Goal: Task Accomplishment & Management: Manage account settings

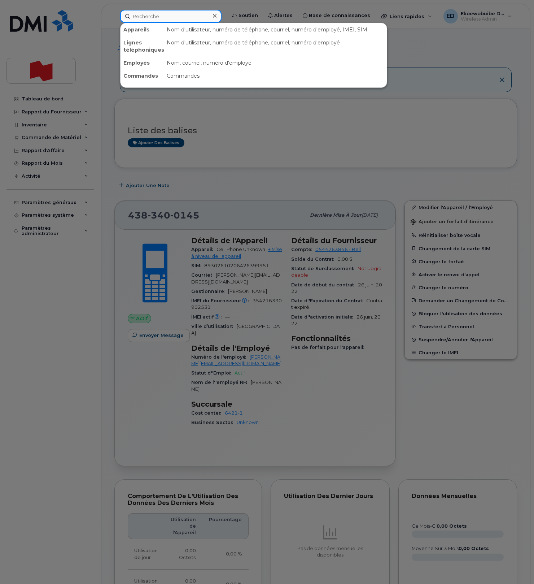
click at [160, 16] on input at bounding box center [170, 16] width 101 height 13
paste input "416-434-9910"
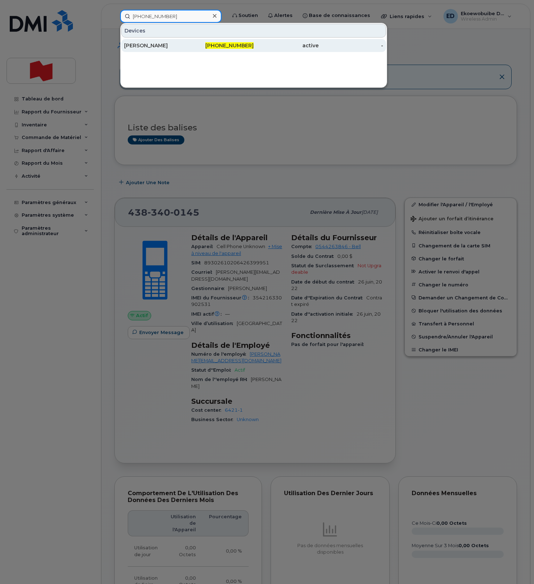
scroll to position [4, 0]
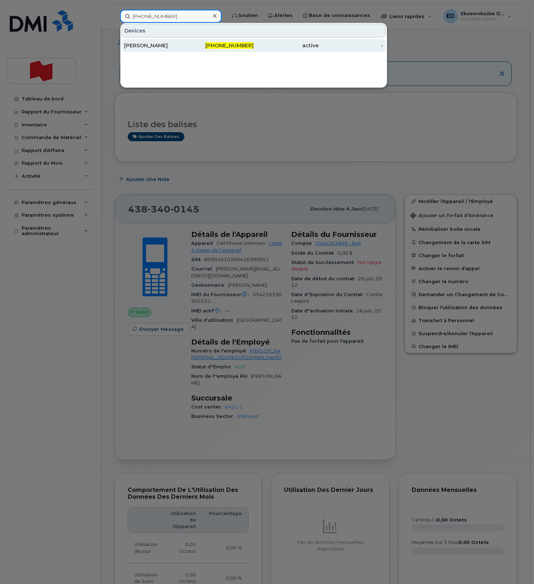
type input "416-434-9910"
drag, startPoint x: 152, startPoint y: 46, endPoint x: 157, endPoint y: 48, distance: 5.0
click at [152, 47] on div "Elian Terner" at bounding box center [156, 45] width 65 height 7
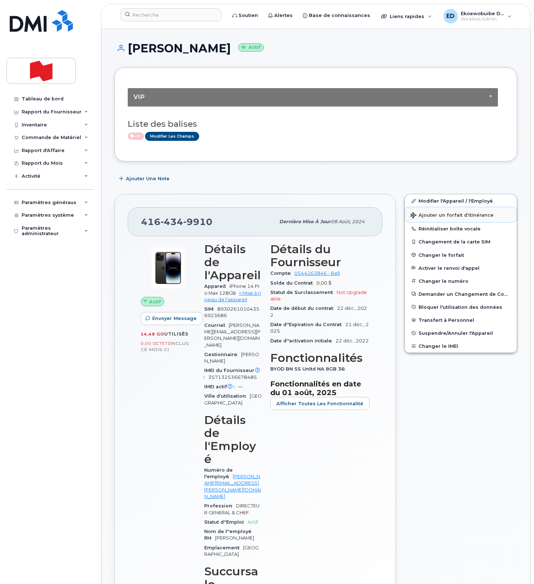
click at [429, 216] on span "Ajouter un forfait d’itinérance" at bounding box center [452, 215] width 83 height 7
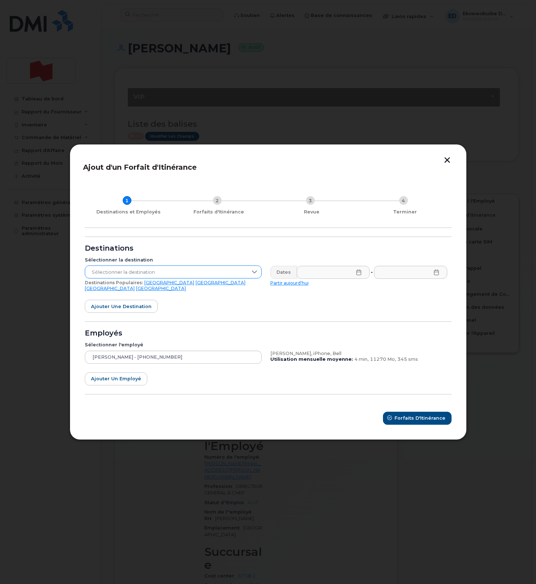
click at [197, 276] on span "Sélectionner la destination" at bounding box center [166, 272] width 162 height 13
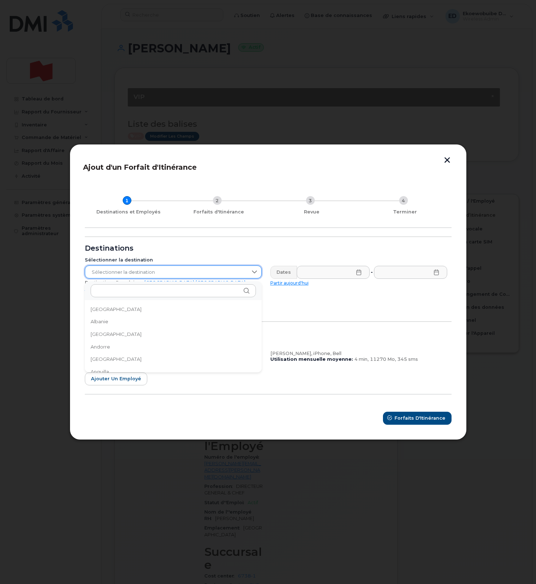
click at [192, 275] on span "Sélectionner la destination" at bounding box center [166, 272] width 162 height 13
click at [135, 287] on link "[GEOGRAPHIC_DATA]" at bounding box center [110, 288] width 50 height 5
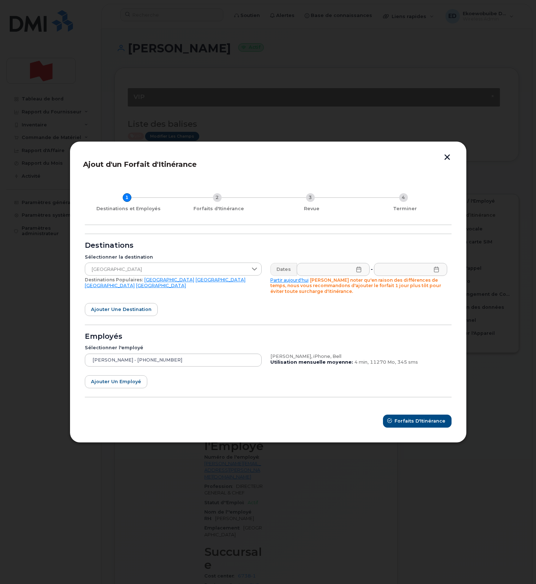
click at [359, 271] on icon at bounding box center [359, 269] width 6 height 6
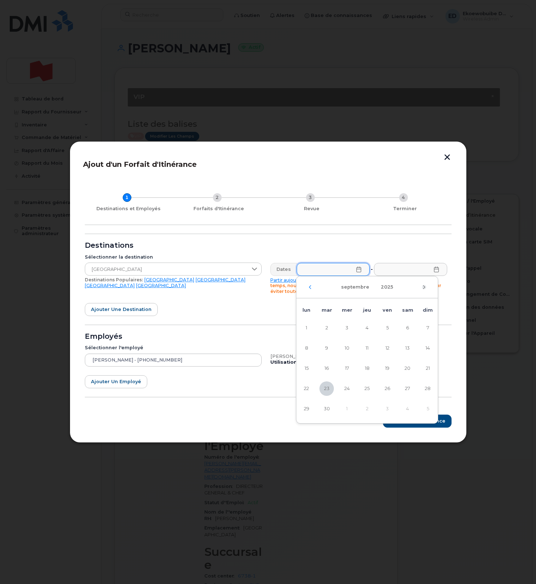
click at [425, 288] on icon "Mois suivant" at bounding box center [424, 287] width 4 height 6
click at [389, 348] on span "10" at bounding box center [387, 348] width 14 height 14
type input "10/10/2025"
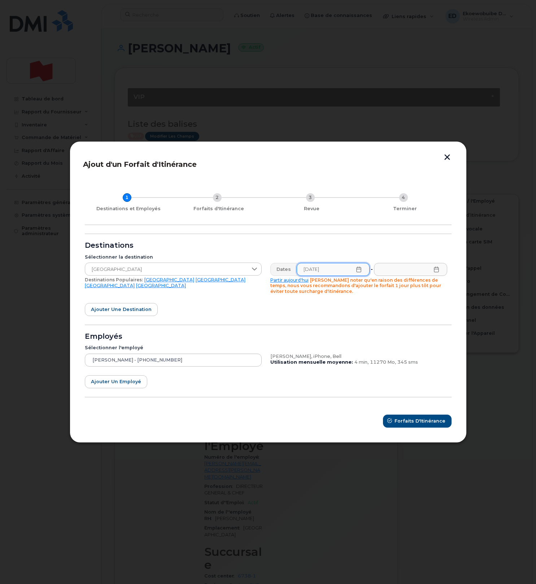
click at [436, 270] on icon at bounding box center [437, 269] width 6 height 6
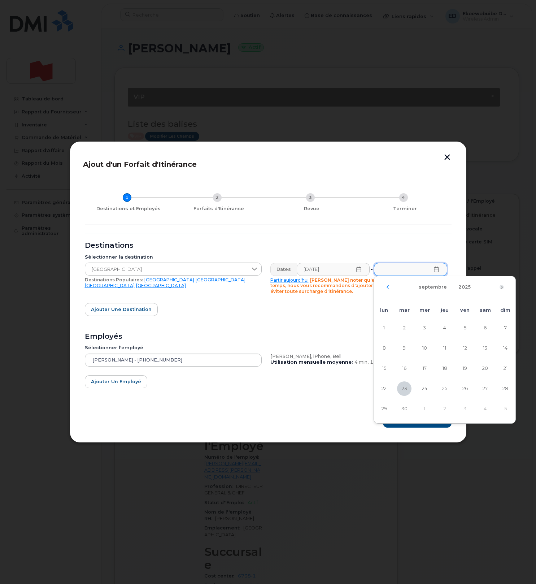
click at [501, 286] on icon "Mois suivant" at bounding box center [502, 287] width 4 height 6
click at [387, 387] on span "20" at bounding box center [384, 388] width 14 height 14
type input "20/10/2025"
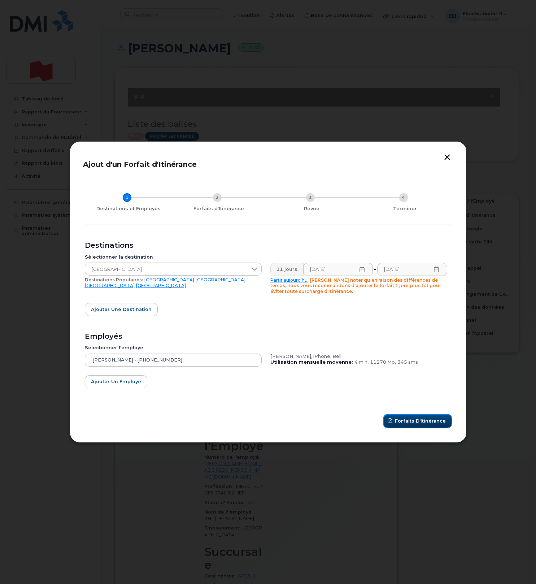
click at [417, 423] on span "Forfaits d'Itinérance" at bounding box center [420, 420] width 51 height 7
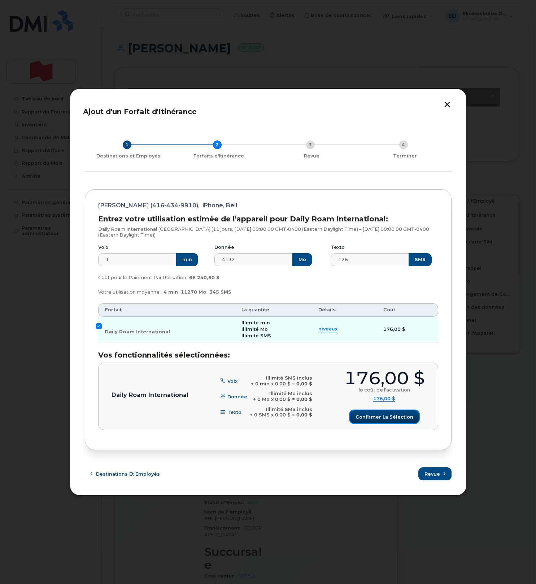
click at [387, 418] on span "Confirmer la sélection" at bounding box center [385, 416] width 58 height 7
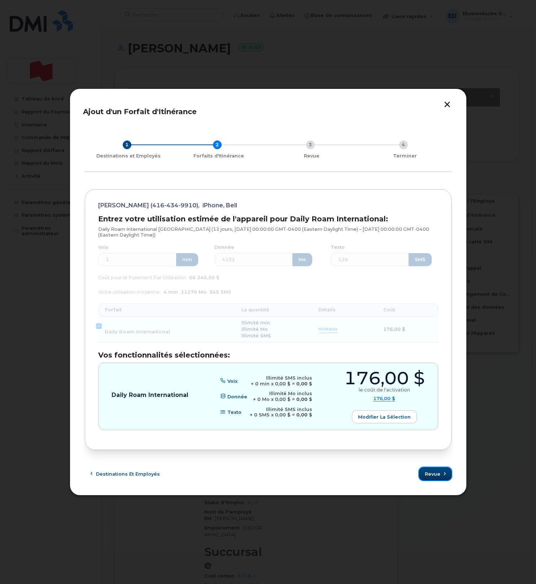
click at [432, 475] on span "Revue" at bounding box center [433, 473] width 16 height 7
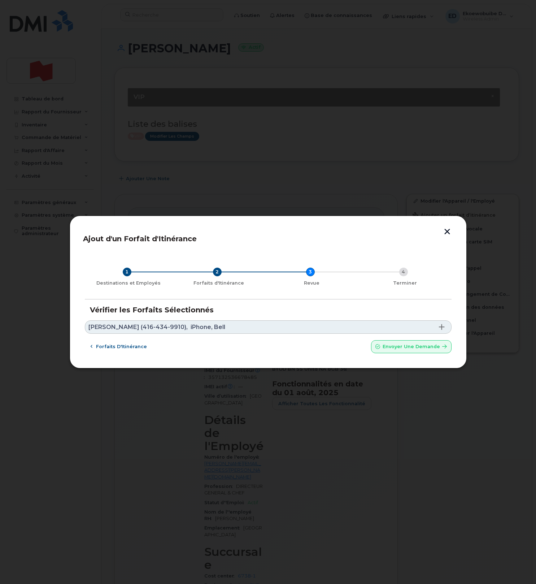
click at [240, 328] on link "Elian Terner (416-434-9910), iPhone, Bell" at bounding box center [268, 326] width 367 height 13
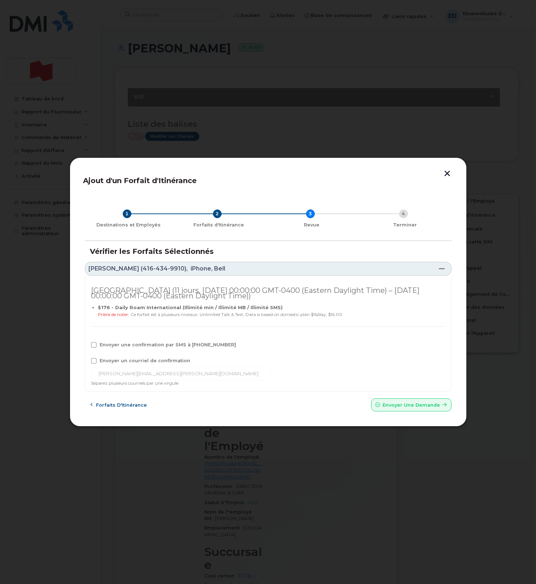
click at [95, 347] on span at bounding box center [94, 345] width 6 height 6
click at [86, 345] on input "Envoyer une confirmation par SMS à 416-434-9910" at bounding box center [84, 344] width 4 height 4
checkbox input "true"
click at [94, 360] on span at bounding box center [94, 361] width 6 height 6
click at [86, 360] on input "Envoyer un courriel de confirmation" at bounding box center [84, 360] width 4 height 4
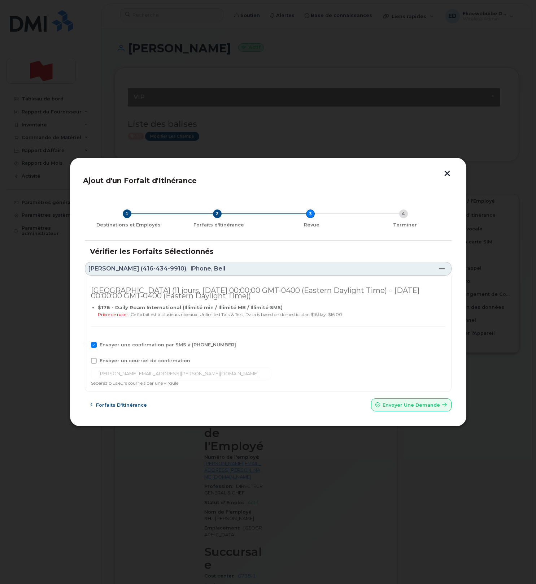
checkbox input "true"
drag, startPoint x: 169, startPoint y: 376, endPoint x: 80, endPoint y: 374, distance: 89.5
click at [81, 374] on div "Ajout d'un Forfait d'Itinérance 1 Destinations et Employés 2 Forfaits d'Itinéra…" at bounding box center [268, 291] width 397 height 269
paste input "telecom-voix@bnc.ca"
type input "telecom-voix@bnc.ca"
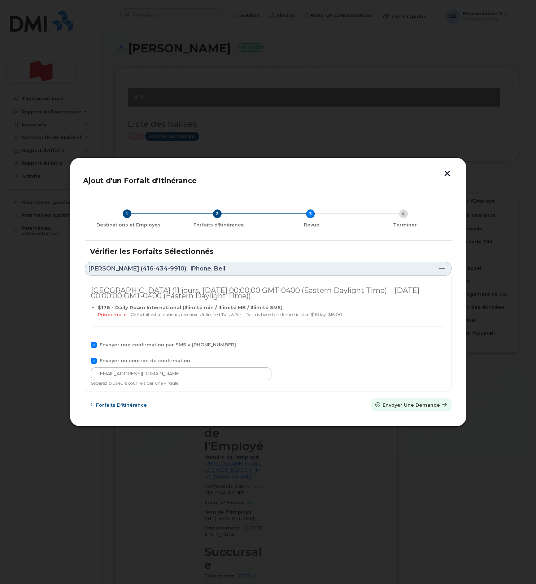
click at [401, 406] on span "Envoyer une Demande" at bounding box center [411, 404] width 57 height 7
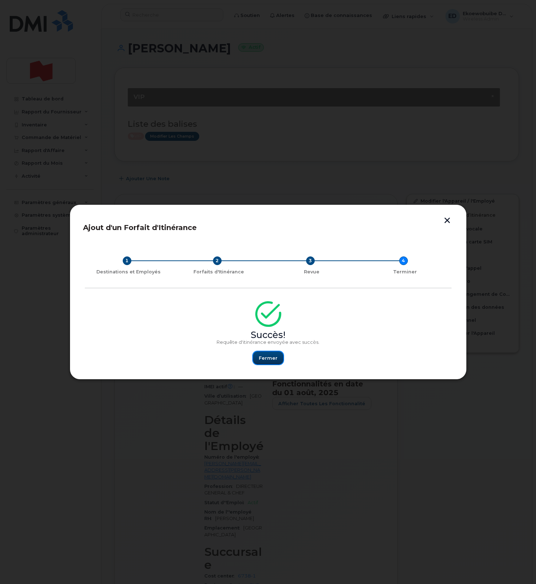
click at [273, 361] on span "Fermer" at bounding box center [268, 357] width 19 height 7
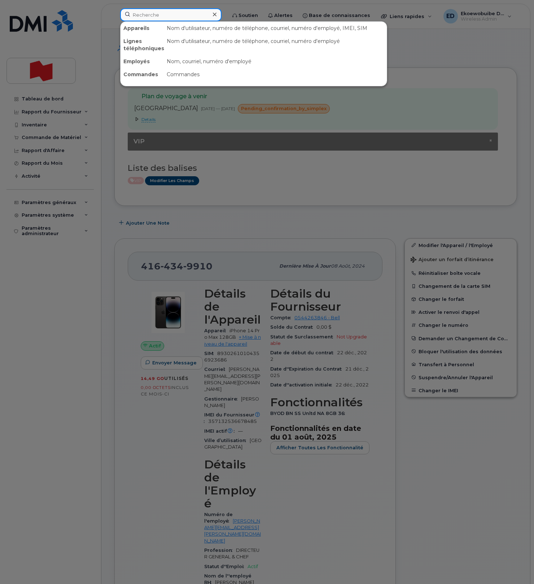
click at [156, 16] on input at bounding box center [170, 14] width 101 height 13
paste input "416 455-8078"
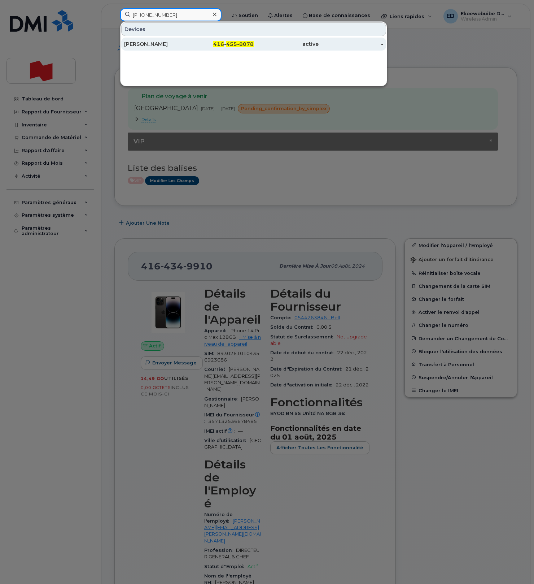
type input "416 455-8078"
click at [143, 48] on div "[PERSON_NAME]" at bounding box center [156, 43] width 65 height 7
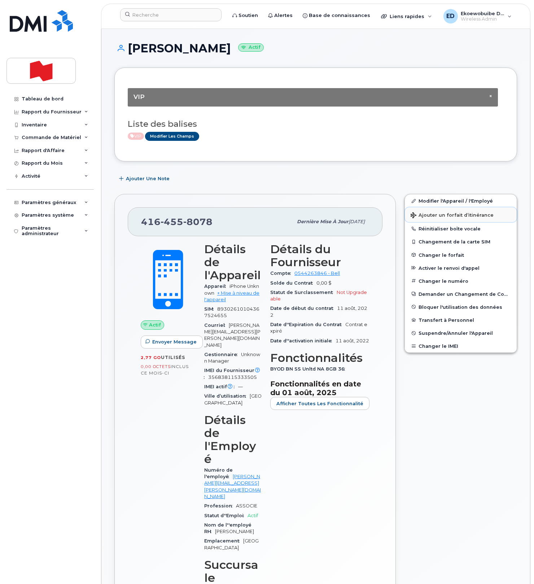
click at [423, 217] on span "Ajouter un forfait d’itinérance" at bounding box center [452, 215] width 83 height 7
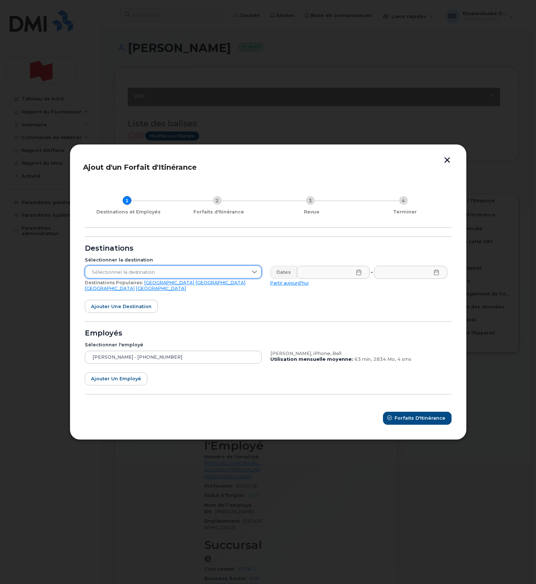
click at [210, 274] on span "Sélectionner la destination" at bounding box center [166, 272] width 162 height 13
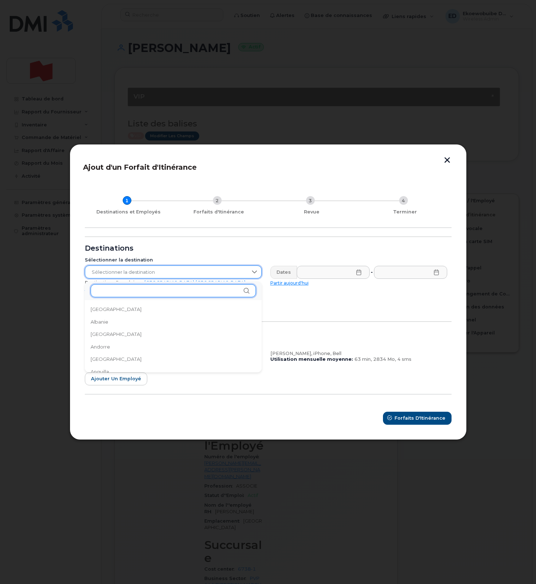
click at [145, 296] on input "text" at bounding box center [173, 290] width 165 height 13
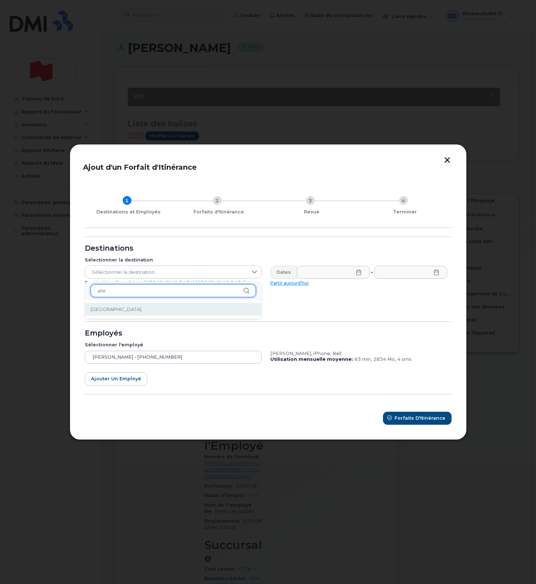
type input "alle"
click at [161, 312] on li "[GEOGRAPHIC_DATA]" at bounding box center [173, 309] width 177 height 13
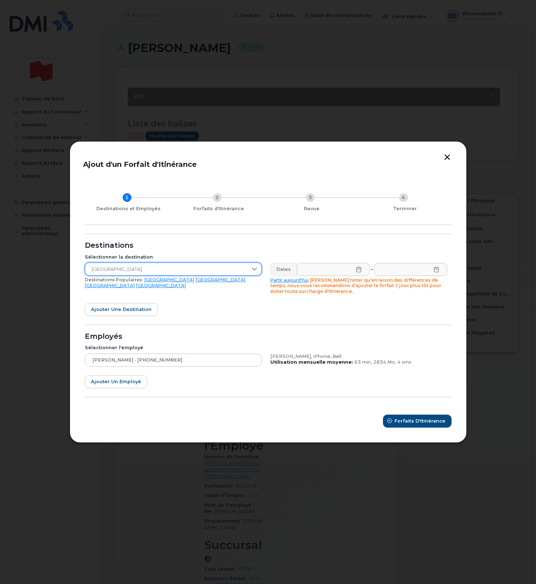
click at [359, 270] on icon at bounding box center [359, 269] width 6 height 6
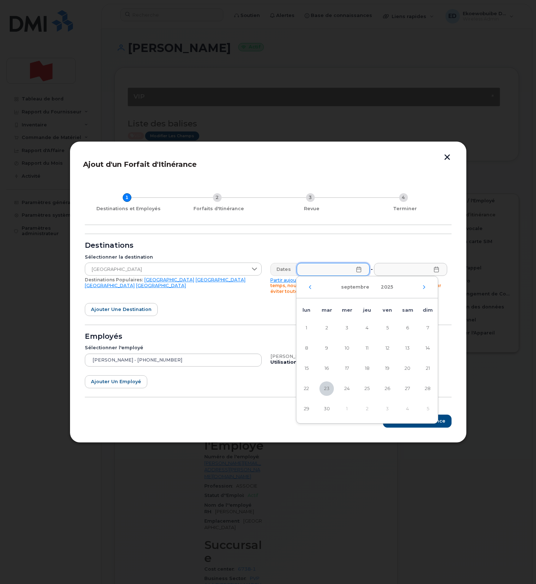
click at [423, 290] on div "septembre 2025" at bounding box center [367, 287] width 142 height 22
click at [425, 288] on icon "Mois suivant" at bounding box center [424, 287] width 4 height 6
click at [309, 348] on span "6" at bounding box center [306, 348] width 14 height 14
type input "06/10/2025"
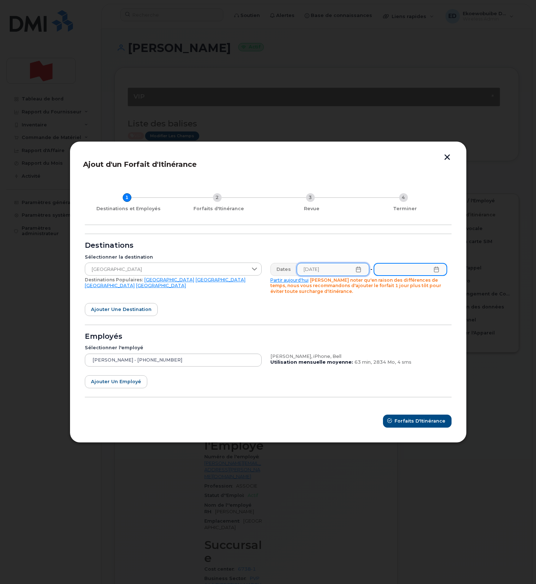
click at [438, 273] on input "text" at bounding box center [410, 269] width 73 height 13
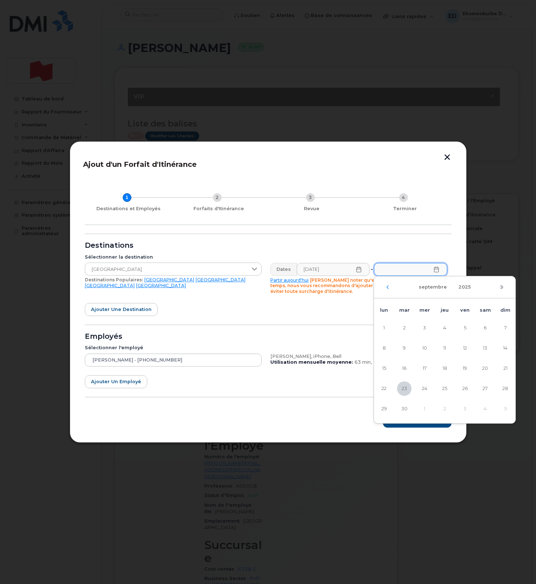
click at [503, 287] on icon "Mois suivant" at bounding box center [502, 287] width 4 height 6
click at [468, 349] on span "10" at bounding box center [465, 348] width 14 height 14
type input "10/10/2025"
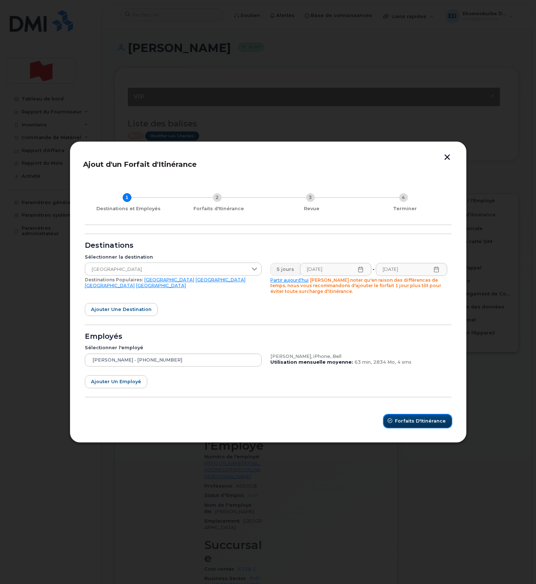
click at [412, 421] on span "Forfaits d'Itinérance" at bounding box center [420, 420] width 51 height 7
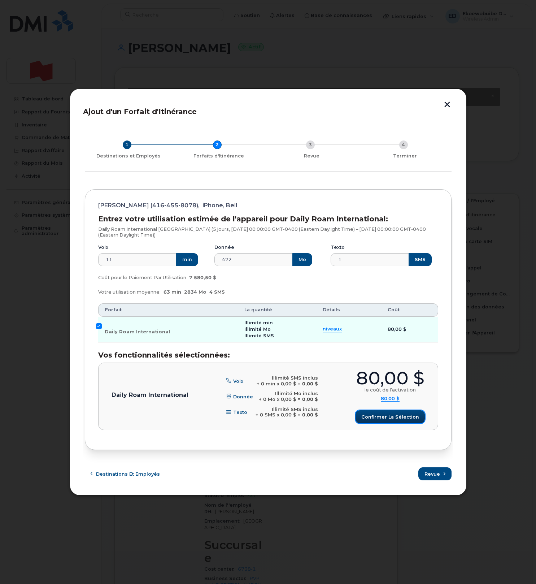
click at [393, 416] on span "Confirmer la sélection" at bounding box center [390, 416] width 58 height 7
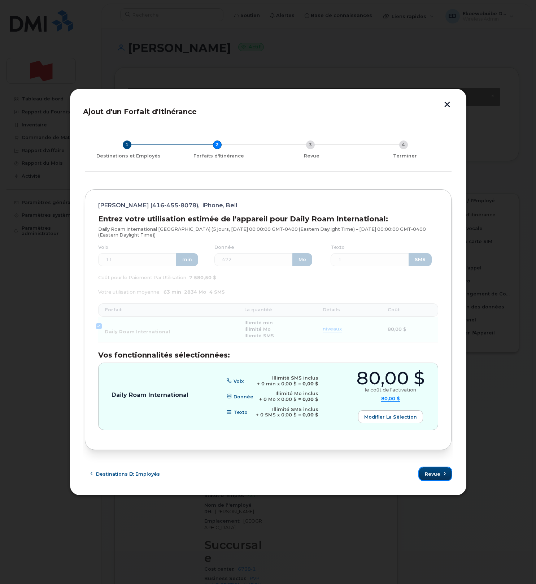
click at [437, 477] on span "Revue" at bounding box center [433, 473] width 16 height 7
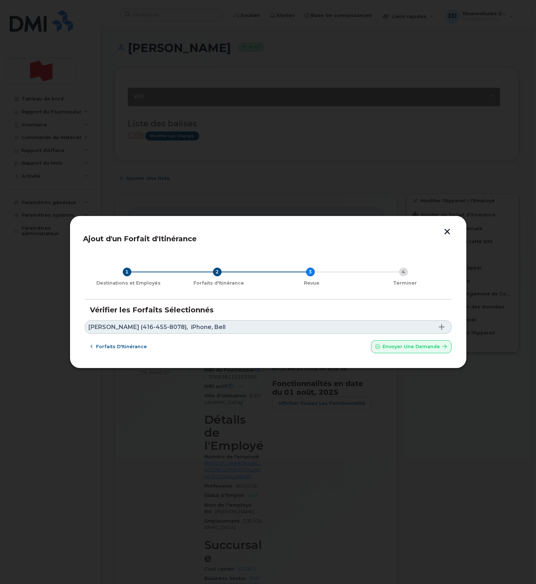
drag, startPoint x: 169, startPoint y: 325, endPoint x: 174, endPoint y: 327, distance: 5.3
click at [169, 325] on span "[PERSON_NAME] (416-455-8078)," at bounding box center [138, 327] width 100 height 6
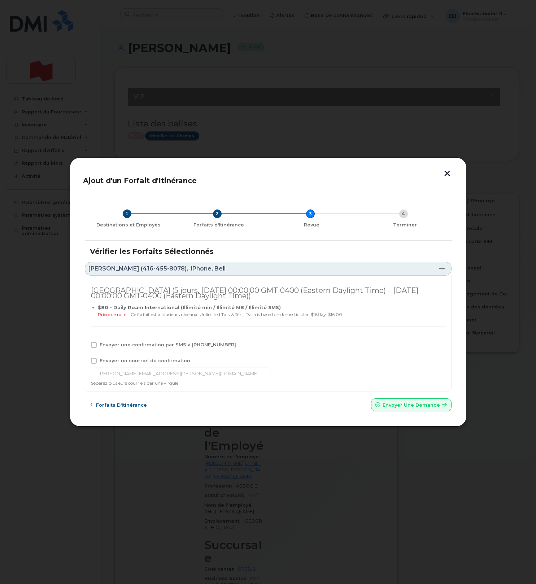
drag, startPoint x: 113, startPoint y: 346, endPoint x: 112, endPoint y: 350, distance: 4.0
click at [113, 346] on span "Envoyer une confirmation par SMS à 416-455-8078" at bounding box center [168, 344] width 136 height 5
click at [86, 345] on input "Envoyer une confirmation par SMS à 416-455-8078" at bounding box center [84, 344] width 4 height 4
checkbox input "true"
click at [107, 359] on span "Envoyer un courriel de confirmation" at bounding box center [145, 360] width 91 height 5
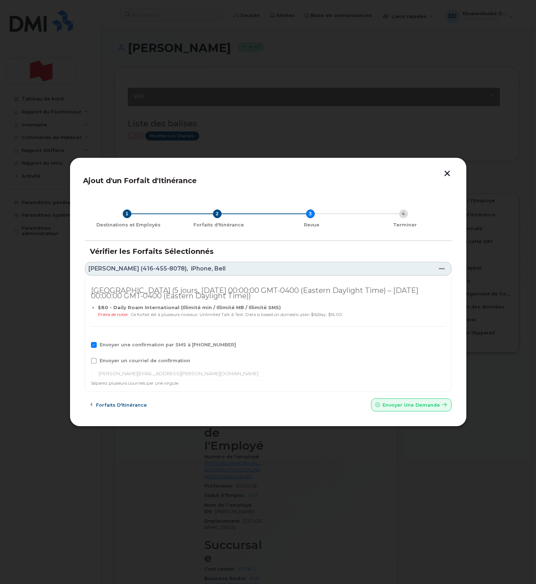
click at [86, 359] on input "Envoyer un courriel de confirmation" at bounding box center [84, 360] width 4 height 4
checkbox input "true"
drag, startPoint x: 163, startPoint y: 378, endPoint x: 60, endPoint y: 375, distance: 102.9
click at [60, 375] on div "Ajout d'un Forfait d'Itinérance 1 Destinations et Employés 2 Forfaits d'Itinéra…" at bounding box center [268, 292] width 536 height 584
paste input "telecom-voix@bnc.ca"
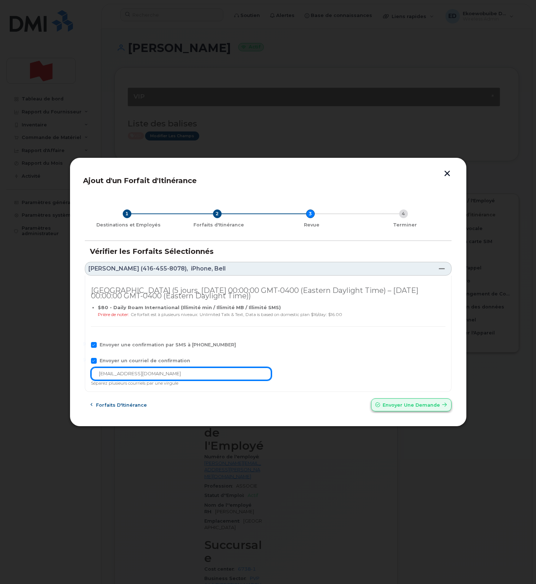
type input "telecom-voix@bnc.ca"
click at [380, 408] on span "submit" at bounding box center [377, 404] width 7 height 7
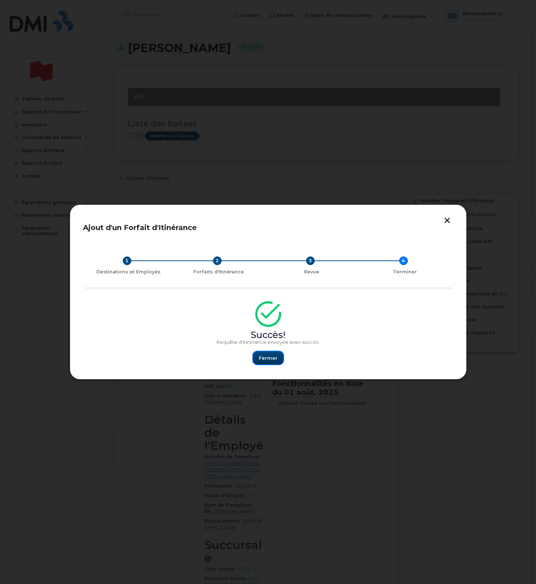
click at [271, 357] on span "Fermer" at bounding box center [268, 357] width 19 height 7
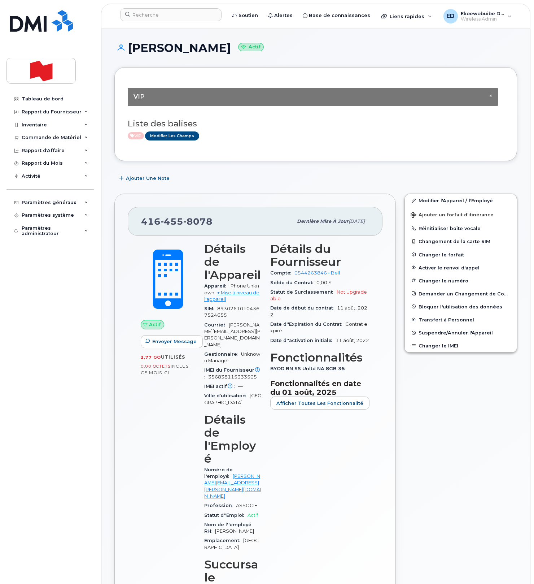
scroll to position [0, 0]
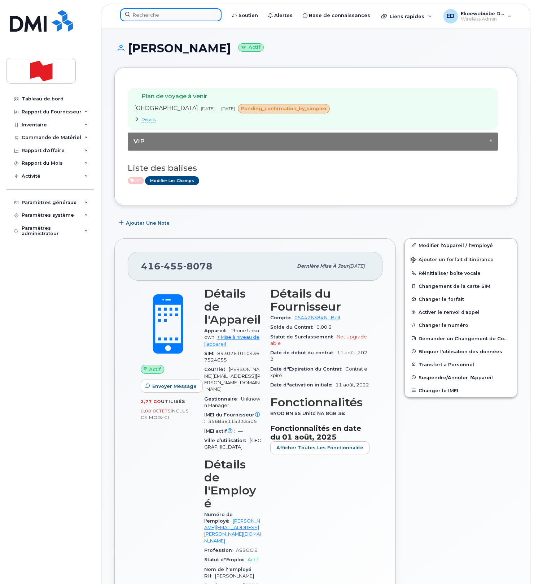
click at [167, 15] on input at bounding box center [170, 14] width 101 height 13
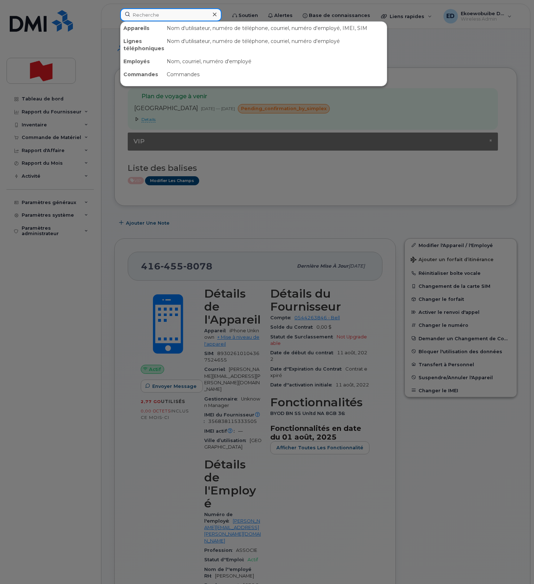
paste input "[PHONE_NUMBER]"
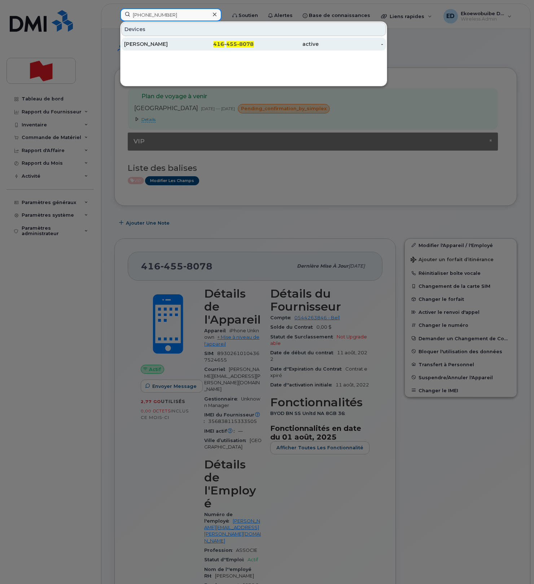
type input "[PHONE_NUMBER]"
click at [138, 47] on div "[PERSON_NAME]" at bounding box center [156, 43] width 65 height 7
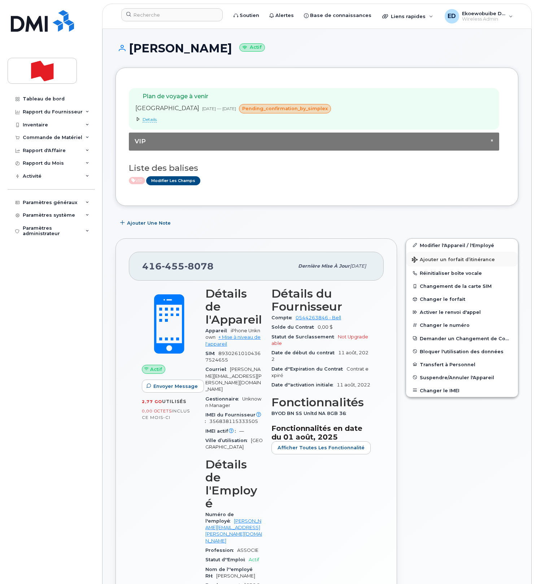
scroll to position [0, 0]
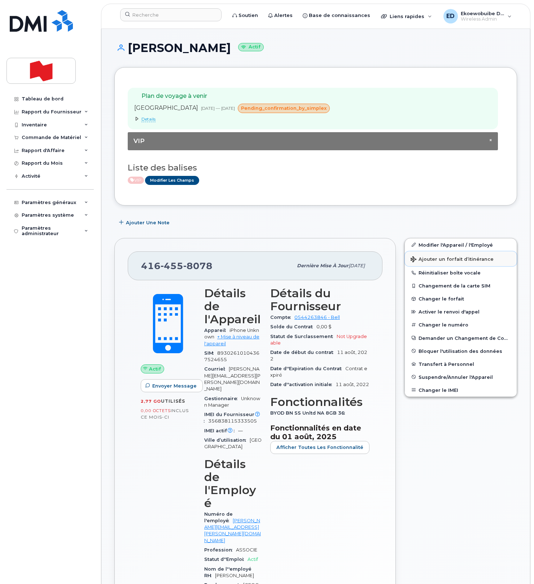
click at [433, 265] on button "Ajouter un forfait d’itinérance" at bounding box center [461, 258] width 112 height 15
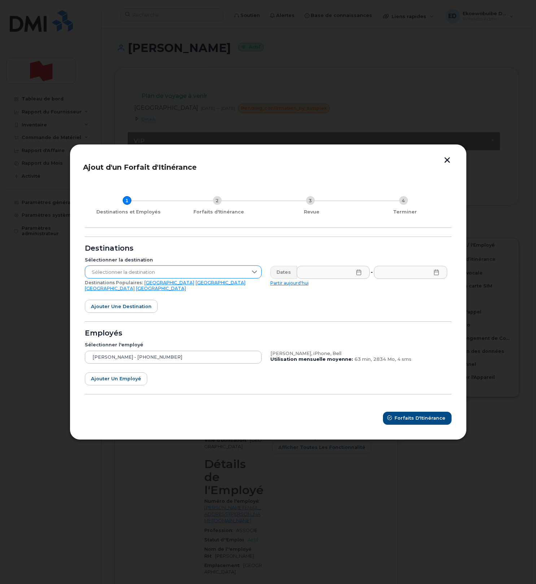
click at [211, 275] on span "Sélectionner la destination" at bounding box center [166, 272] width 162 height 13
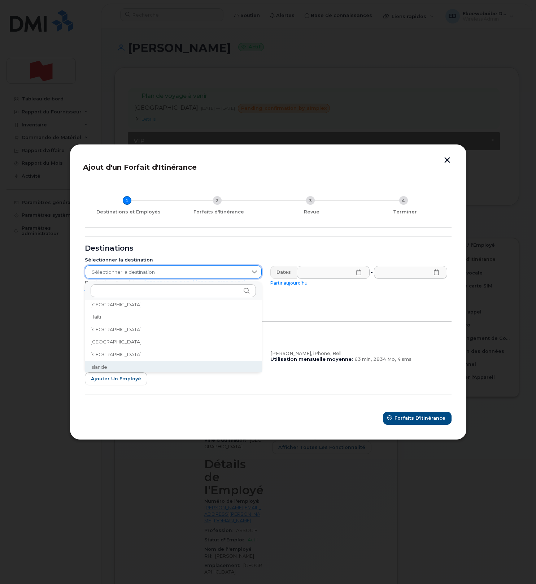
scroll to position [1128, 0]
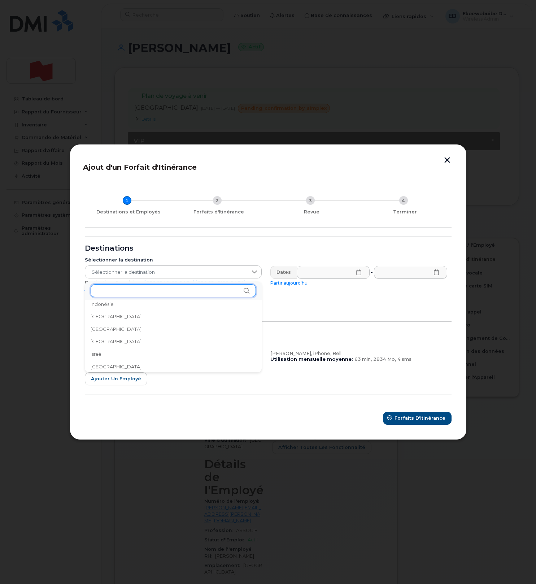
click at [195, 289] on input "text" at bounding box center [173, 290] width 165 height 13
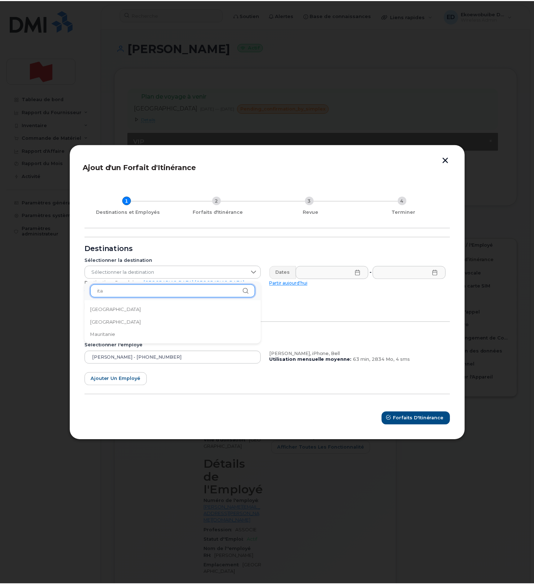
scroll to position [0, 0]
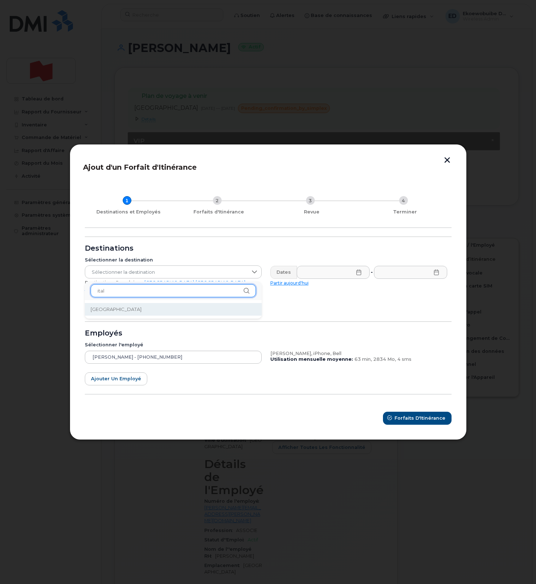
type input "ital"
click at [110, 311] on li "Italie" at bounding box center [173, 309] width 177 height 13
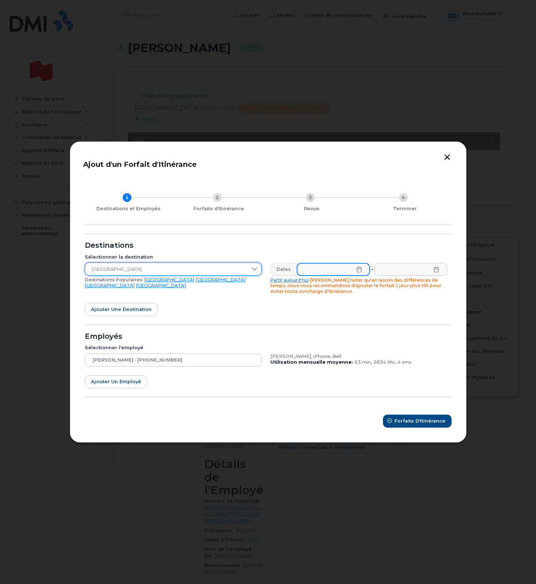
click at [360, 272] on input "text" at bounding box center [333, 269] width 73 height 13
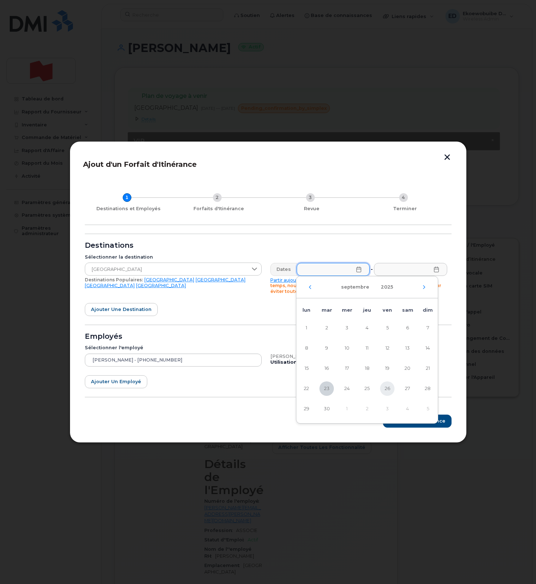
click at [386, 388] on span "26" at bounding box center [387, 388] width 14 height 14
type input "26/09/2025"
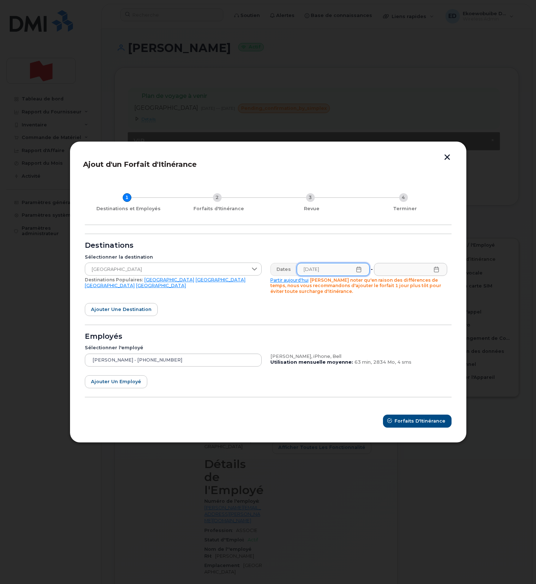
click at [435, 266] on icon at bounding box center [437, 269] width 6 height 6
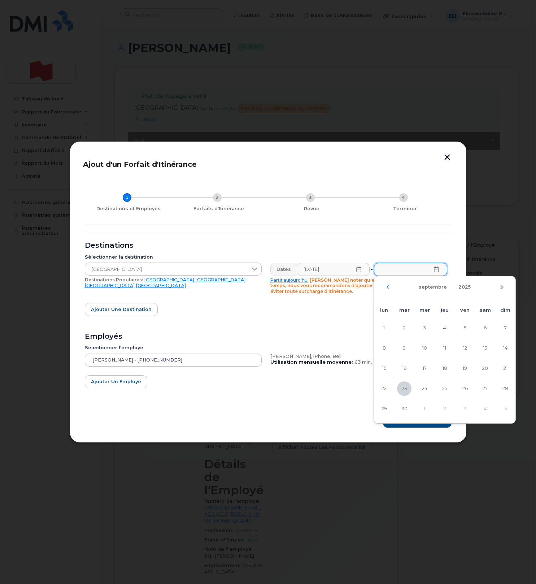
click at [502, 288] on icon "Mois suivant" at bounding box center [502, 287] width 4 height 6
click at [388, 366] on span "13" at bounding box center [384, 368] width 14 height 14
type input "13/10/2025"
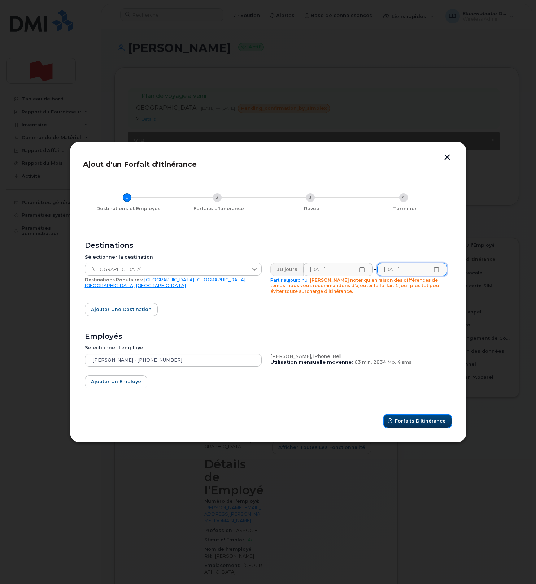
click at [408, 422] on span "Forfaits d'Itinérance" at bounding box center [420, 420] width 51 height 7
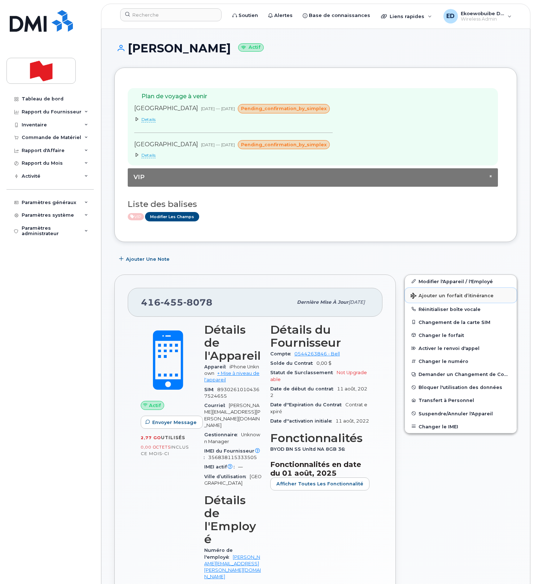
click at [427, 299] on span "Ajouter un forfait d’itinérance" at bounding box center [452, 296] width 83 height 7
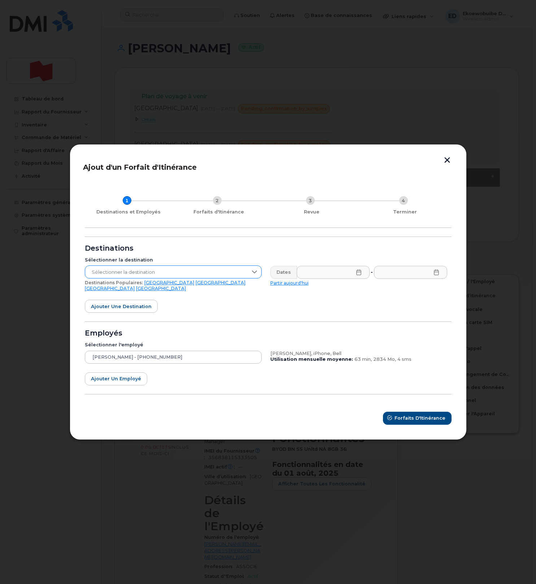
click at [234, 274] on span "Sélectionner la destination" at bounding box center [166, 272] width 162 height 13
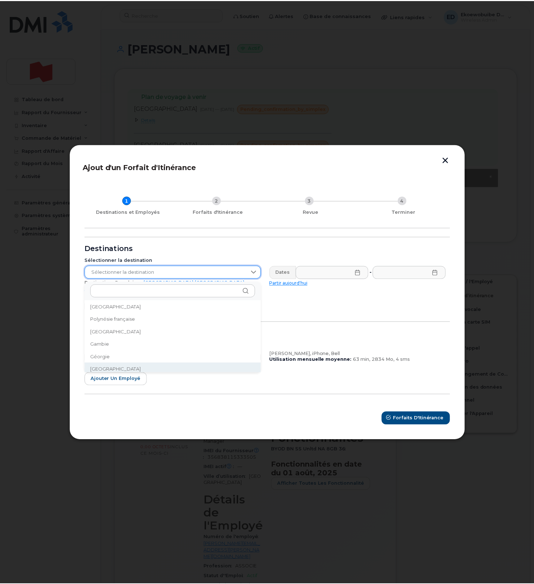
scroll to position [866, 0]
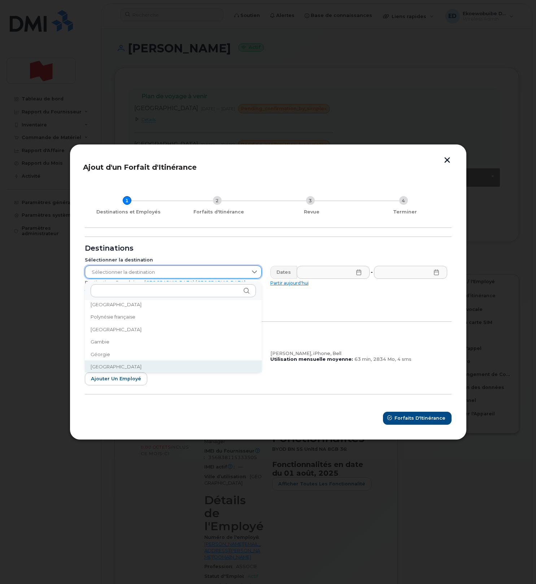
click at [117, 369] on li "[GEOGRAPHIC_DATA]" at bounding box center [173, 366] width 177 height 13
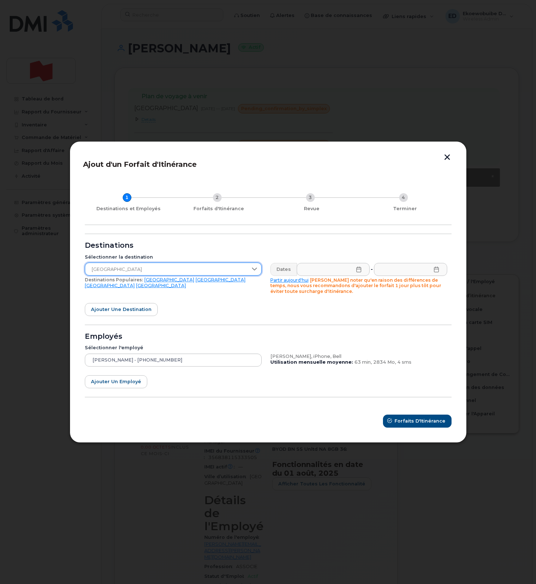
click at [356, 269] on icon at bounding box center [359, 269] width 6 height 6
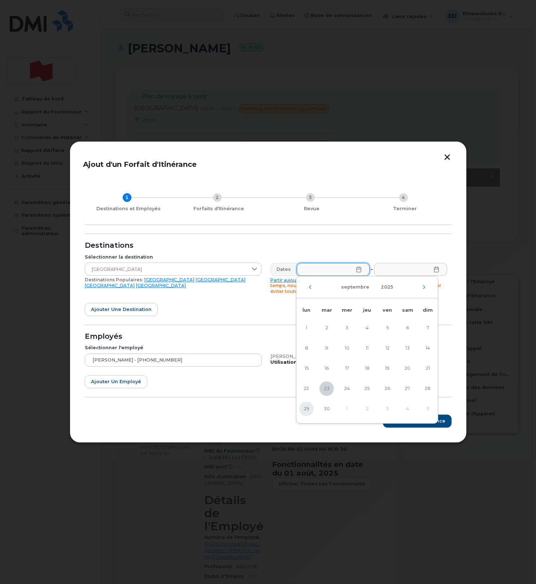
click at [311, 411] on span "29" at bounding box center [306, 408] width 14 height 14
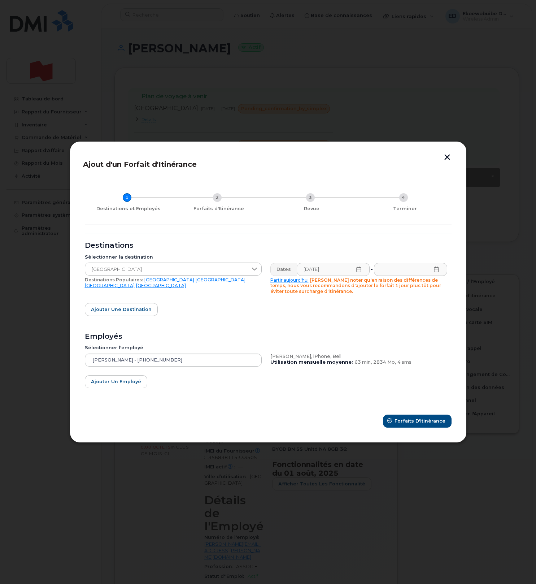
click at [359, 269] on icon at bounding box center [359, 269] width 6 height 6
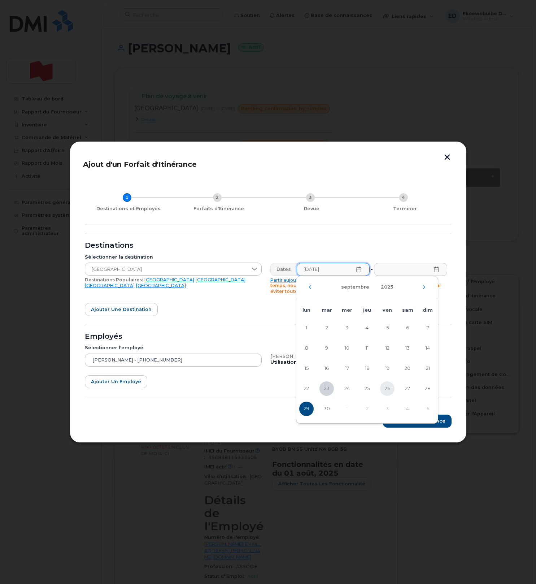
click at [387, 389] on span "26" at bounding box center [387, 388] width 14 height 14
type input "[DATE]"
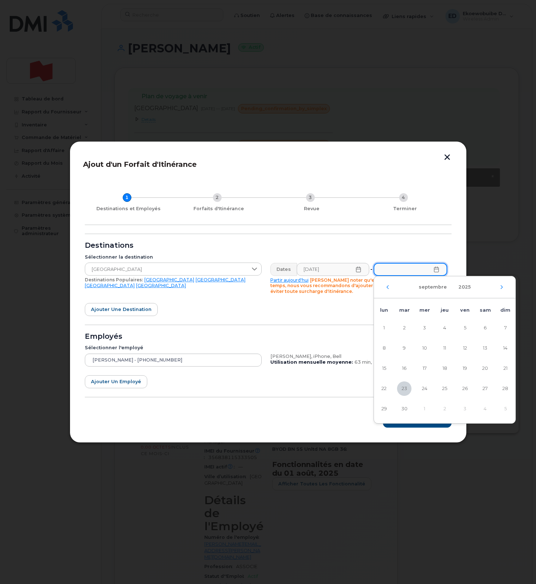
click at [440, 269] on input "text" at bounding box center [410, 269] width 73 height 13
click at [501, 286] on icon "Mois suivant" at bounding box center [502, 287] width 4 height 6
drag, startPoint x: 426, startPoint y: 330, endPoint x: 430, endPoint y: 334, distance: 5.4
click at [426, 330] on span "1" at bounding box center [424, 328] width 14 height 14
type input "01/10/2025"
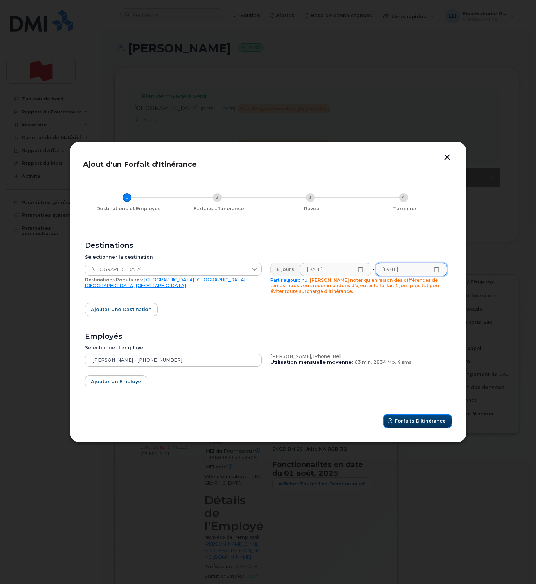
click at [408, 423] on span "Forfaits d'Itinérance" at bounding box center [420, 420] width 51 height 7
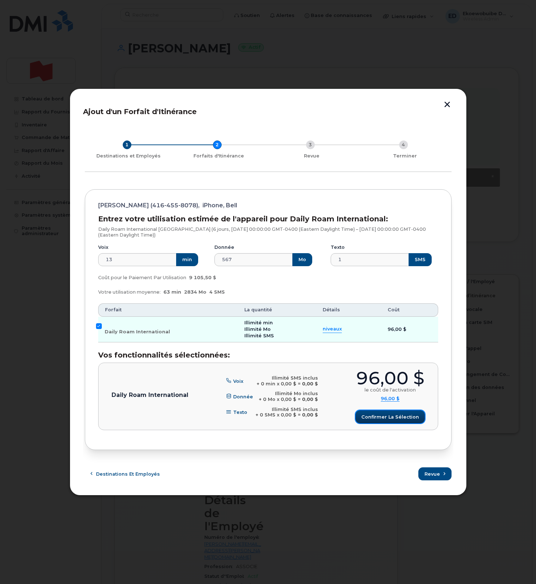
drag, startPoint x: 370, startPoint y: 422, endPoint x: 375, endPoint y: 424, distance: 5.3
click at [370, 422] on button "Confirmer la sélection" at bounding box center [390, 416] width 69 height 13
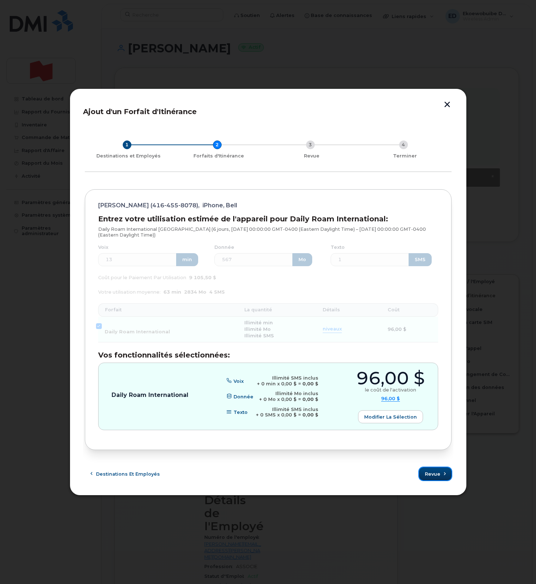
click at [439, 479] on button "Revue" at bounding box center [435, 473] width 32 height 13
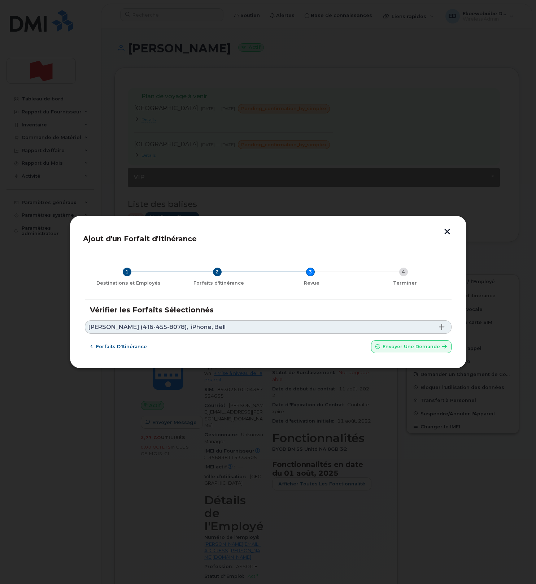
click at [219, 327] on link "[PERSON_NAME] (416-455-8078), iPhone, Bell" at bounding box center [268, 326] width 367 height 13
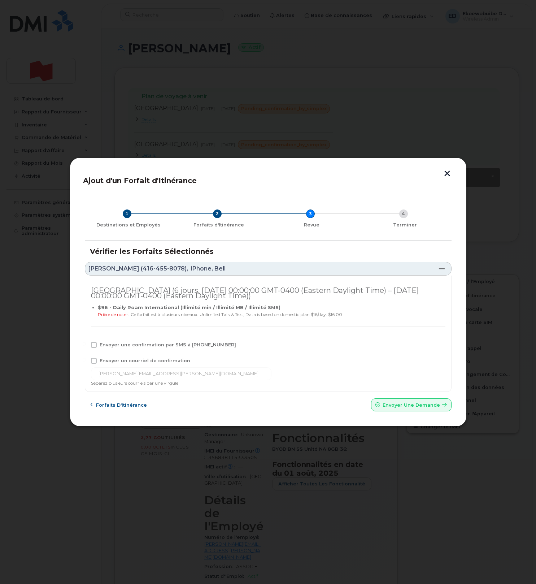
click at [96, 361] on span at bounding box center [94, 361] width 6 height 6
click at [86, 361] on input "Envoyer un courriel de confirmation" at bounding box center [84, 360] width 4 height 4
checkbox input "true"
click at [94, 349] on div "Envoyer une confirmation par SMS à [PHONE_NUMBER]" at bounding box center [268, 346] width 354 height 9
click at [95, 349] on div "Envoyer une confirmation par SMS à [PHONE_NUMBER]" at bounding box center [268, 346] width 354 height 9
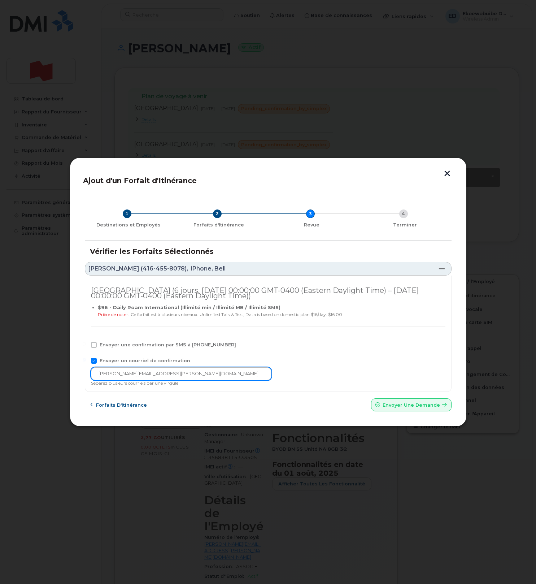
drag, startPoint x: 95, startPoint y: 347, endPoint x: 106, endPoint y: 373, distance: 28.6
click at [95, 347] on span at bounding box center [94, 345] width 6 height 6
click at [86, 345] on input "Envoyer une confirmation par SMS à [PHONE_NUMBER]" at bounding box center [84, 344] width 4 height 4
checkbox input "true"
drag, startPoint x: 157, startPoint y: 376, endPoint x: 82, endPoint y: 378, distance: 74.4
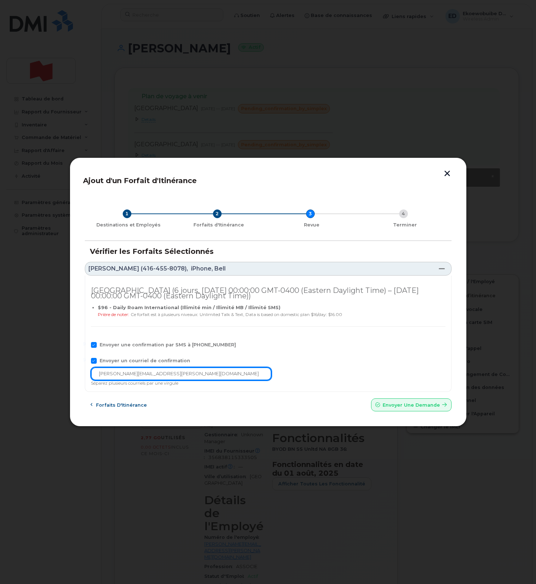
click at [83, 378] on div "Ajout d'un Forfait d'Itinérance 1 Destinations et Employés 2 Forfaits d'Itinéra…" at bounding box center [268, 292] width 370 height 243
click at [162, 373] on input "[PERSON_NAME][EMAIL_ADDRESS][PERSON_NAME][DOMAIN_NAME]" at bounding box center [181, 373] width 180 height 13
drag, startPoint x: 167, startPoint y: 373, endPoint x: 96, endPoint y: 374, distance: 71.8
click at [96, 374] on input "[PERSON_NAME][EMAIL_ADDRESS][PERSON_NAME][DOMAIN_NAME]" at bounding box center [181, 373] width 180 height 13
paste input "[EMAIL_ADDRESS][DOMAIN_NAME]"
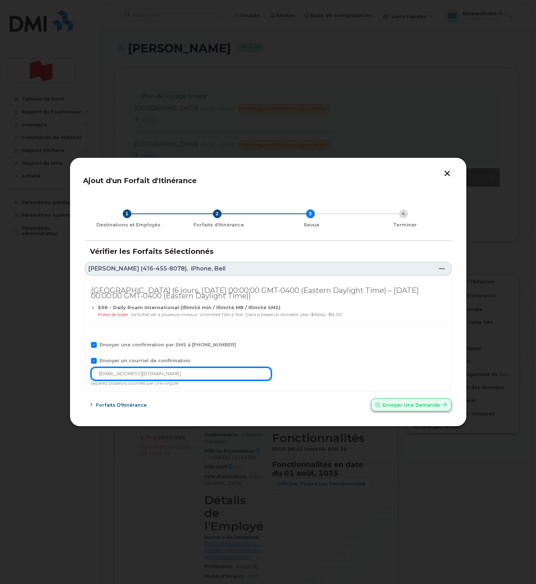
type input "[EMAIL_ADDRESS][DOMAIN_NAME]"
click at [399, 404] on span "Envoyer une Demande" at bounding box center [411, 404] width 57 height 7
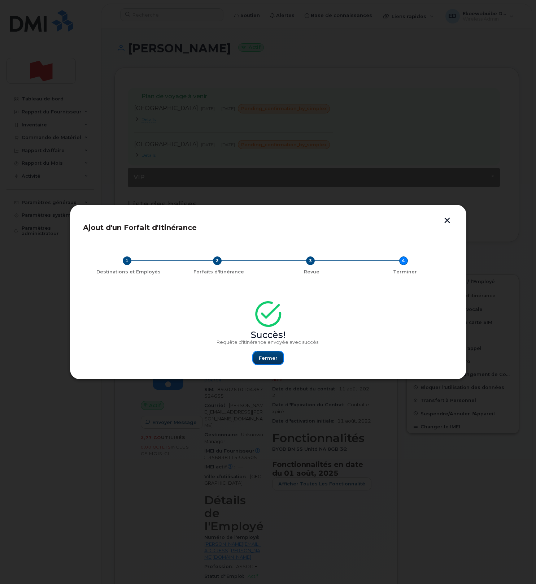
drag, startPoint x: 266, startPoint y: 357, endPoint x: 288, endPoint y: 368, distance: 24.2
click at [266, 358] on span "Fermer" at bounding box center [268, 357] width 19 height 7
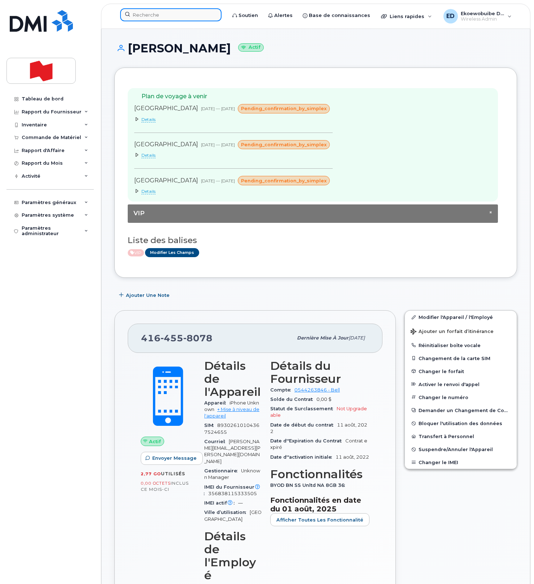
click at [163, 19] on input at bounding box center [170, 14] width 101 height 13
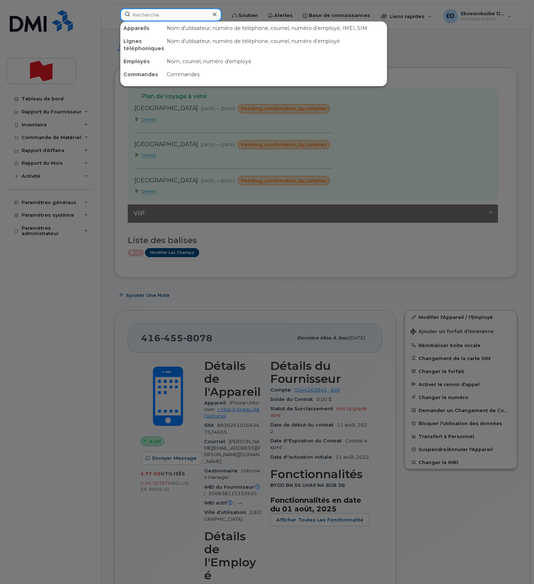
paste input "[PHONE_NUMBER]."
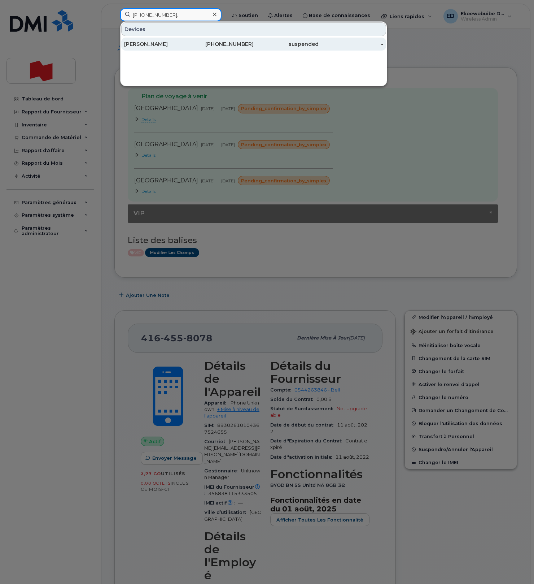
type input "[PHONE_NUMBER]."
drag, startPoint x: 140, startPoint y: 47, endPoint x: 147, endPoint y: 48, distance: 6.6
click at [140, 47] on div "[PERSON_NAME]" at bounding box center [156, 43] width 65 height 7
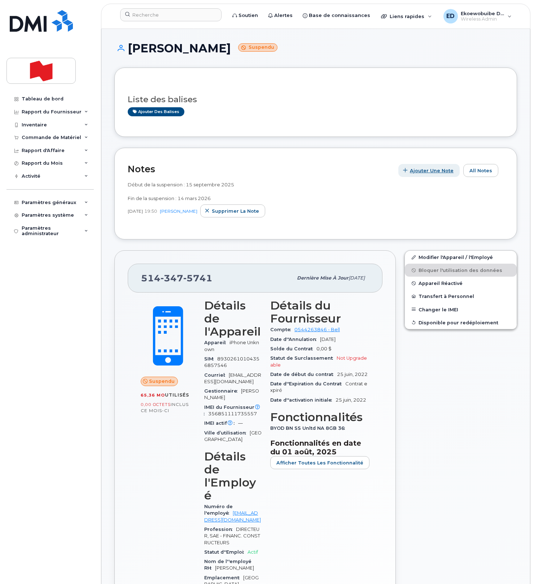
click at [427, 173] on span "Ajouter une Note" at bounding box center [432, 170] width 44 height 7
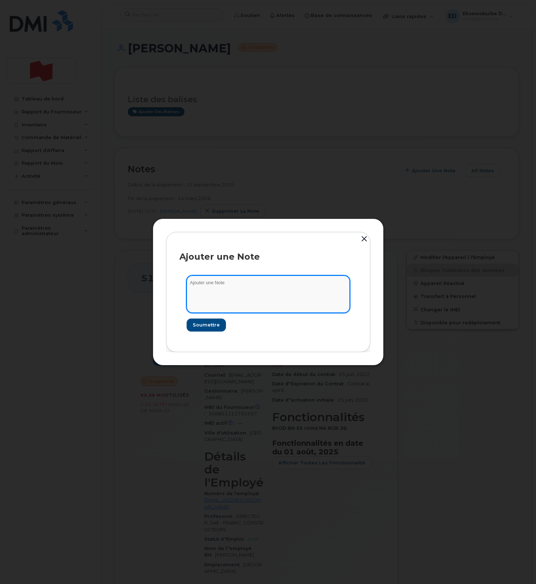
click at [222, 290] on textarea at bounding box center [268, 293] width 163 height 37
paste textarea "SCTASK0230112"
type textarea "SCTASK0230112"
click at [209, 323] on span "Soumettre" at bounding box center [205, 324] width 27 height 7
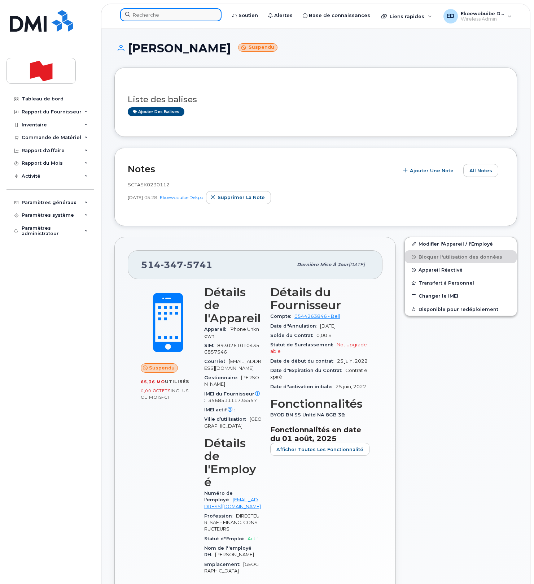
click at [158, 17] on input at bounding box center [170, 14] width 101 height 13
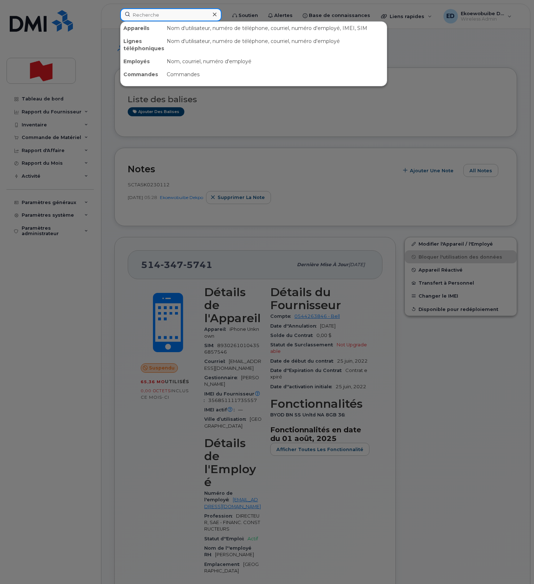
paste input "[EMAIL_ADDRESS][PERSON_NAME][DOMAIN_NAME]"
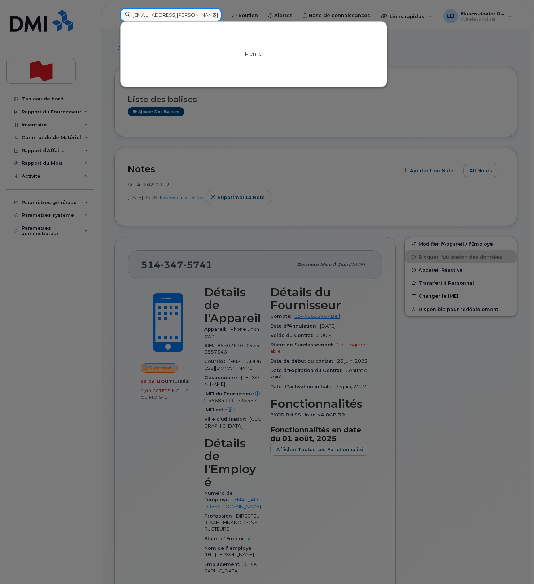
type input "[EMAIL_ADDRESS][PERSON_NAME][DOMAIN_NAME]"
click at [217, 15] on icon at bounding box center [215, 15] width 4 height 4
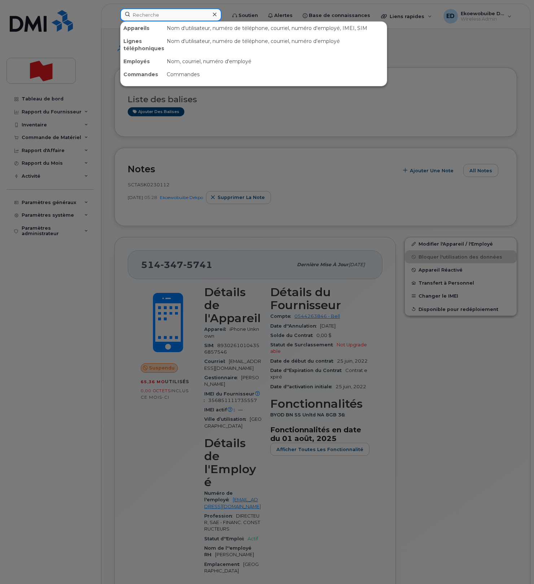
click at [192, 15] on input at bounding box center [170, 14] width 101 height 13
paste input "438) 453 4902"
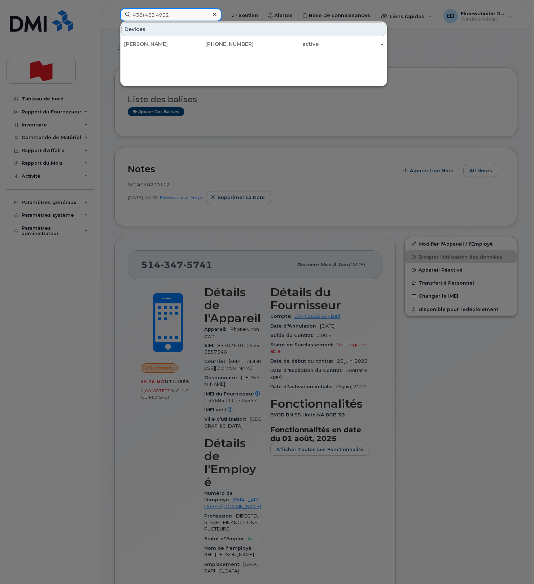
click at [144, 17] on input "438) 453 4902" at bounding box center [170, 14] width 101 height 13
type input "[PHONE_NUMBER]"
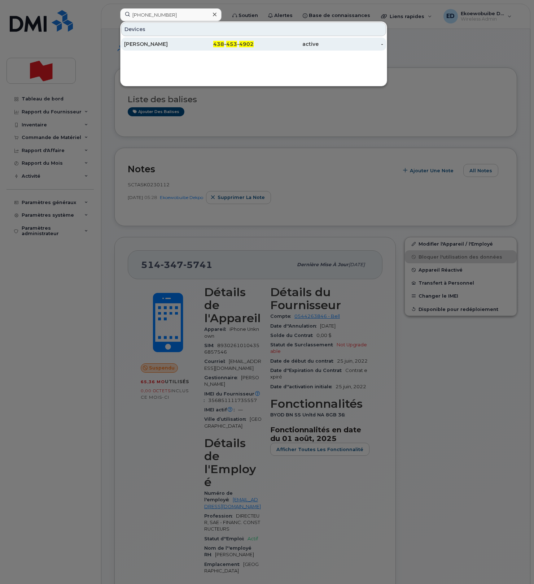
click at [175, 45] on div "[PERSON_NAME]" at bounding box center [156, 43] width 65 height 7
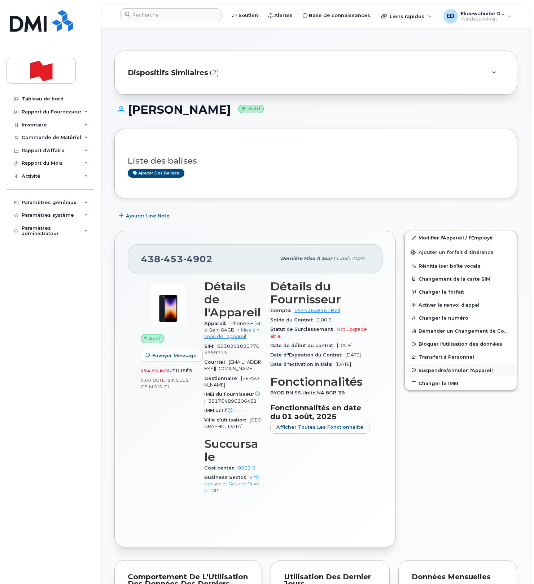
click at [431, 373] on span "Suspendre/Annuler l'Appareil" at bounding box center [456, 369] width 74 height 5
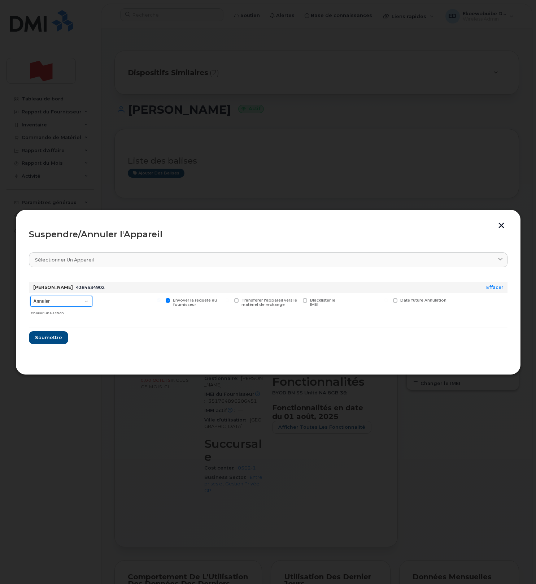
click at [78, 300] on select "Annuler Suspendre - Prolonger la suspension Suspendre - Tarif réduit Suspendre …" at bounding box center [61, 301] width 62 height 11
select select "[object Object]"
click at [30, 296] on select "Annuler Suspendre - Prolonger la suspension Suspendre - Tarif réduit Suspendre …" at bounding box center [61, 301] width 62 height 11
click at [45, 340] on span "Soumettre" at bounding box center [48, 337] width 27 height 7
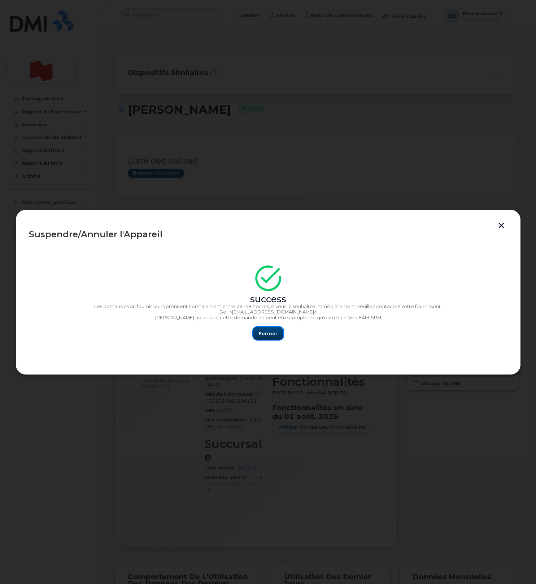
click at [273, 337] on button "Fermer" at bounding box center [268, 333] width 30 height 13
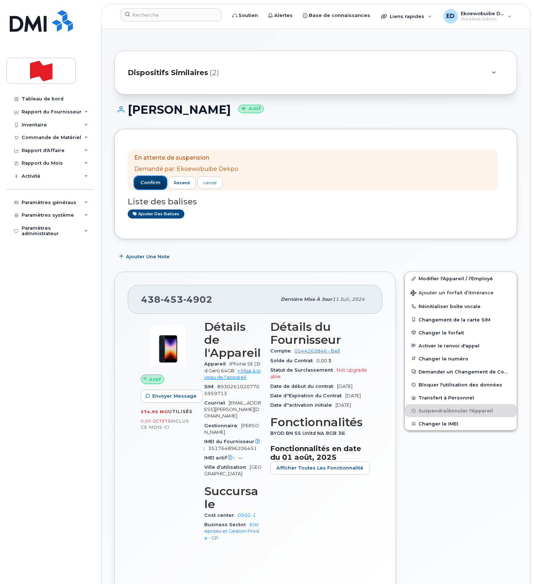
click at [152, 180] on span "confirm" at bounding box center [150, 182] width 20 height 6
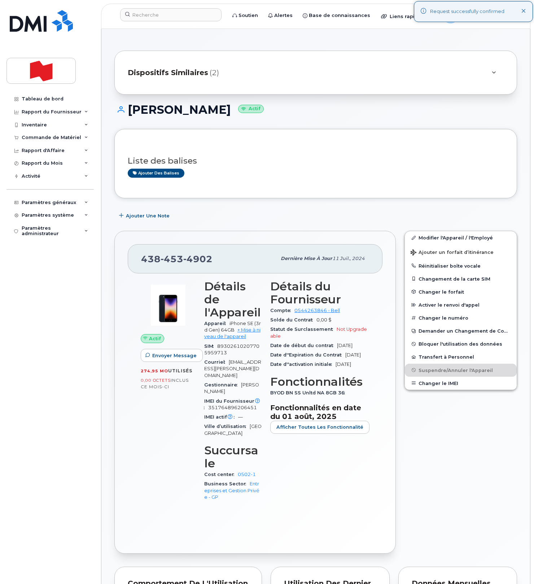
click at [489, 73] on div at bounding box center [493, 72] width 9 height 9
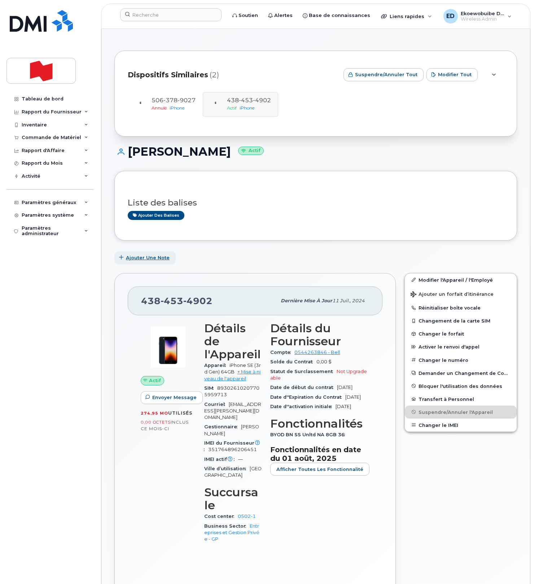
click at [133, 259] on span "Ajouter une Note" at bounding box center [148, 257] width 44 height 7
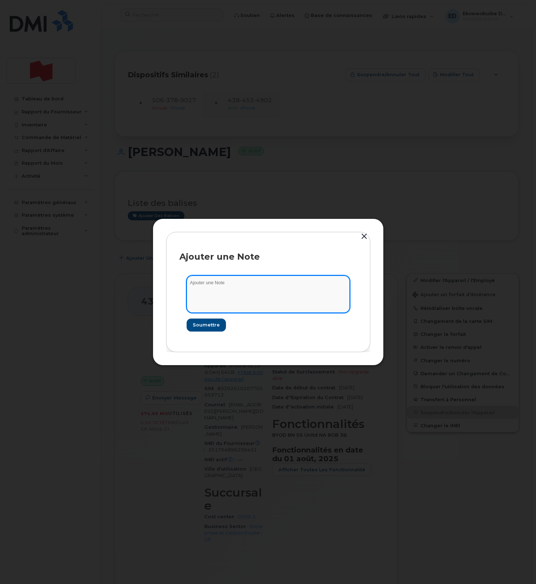
click at [224, 293] on textarea at bounding box center [268, 293] width 163 height 37
paste textarea "SCTASK0234902"
type textarea "SCTASK0234902"
click at [209, 323] on span "Soumettre" at bounding box center [205, 324] width 27 height 7
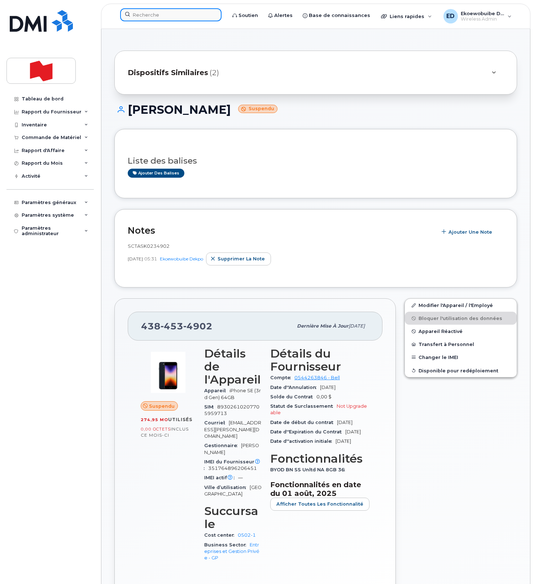
click at [145, 20] on input at bounding box center [170, 14] width 101 height 13
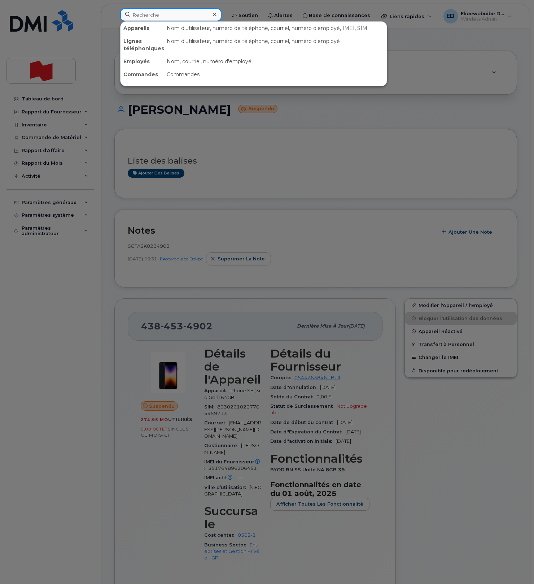
paste input "[PERSON_NAME]"
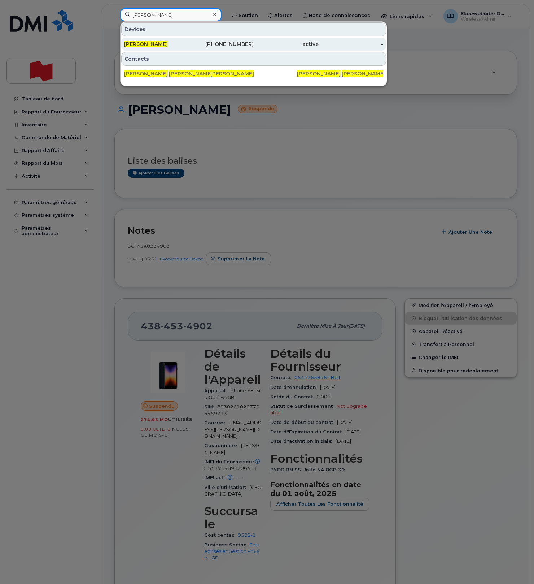
type input "[PERSON_NAME]"
click at [148, 45] on span "[PERSON_NAME]" at bounding box center [146, 44] width 44 height 6
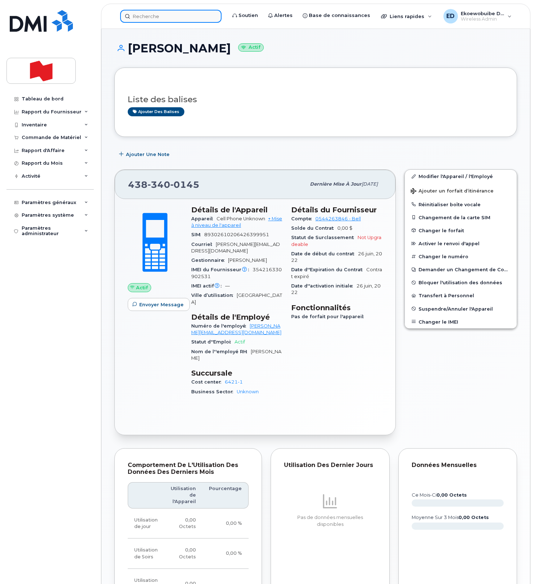
click at [155, 19] on input at bounding box center [170, 16] width 101 height 13
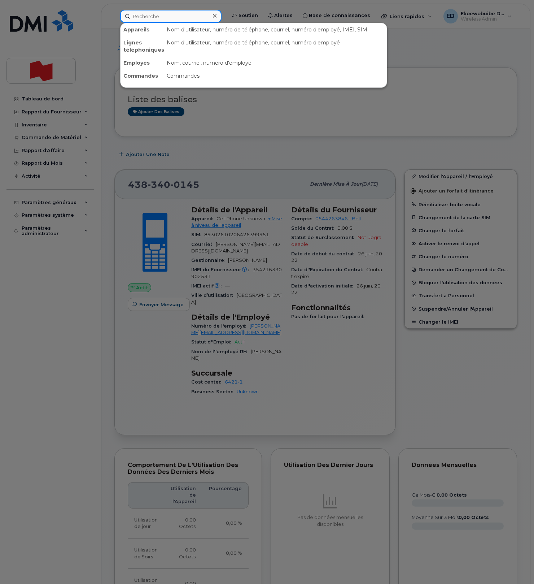
paste input "[PERSON_NAME]"
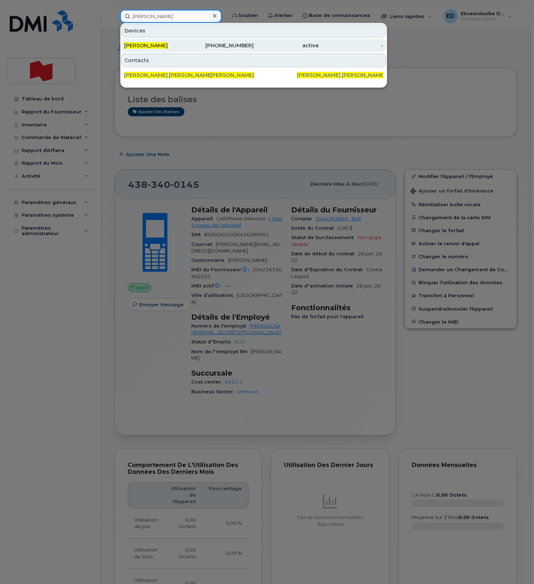
type input "[PERSON_NAME]"
click at [143, 46] on span "[PERSON_NAME]" at bounding box center [146, 45] width 44 height 6
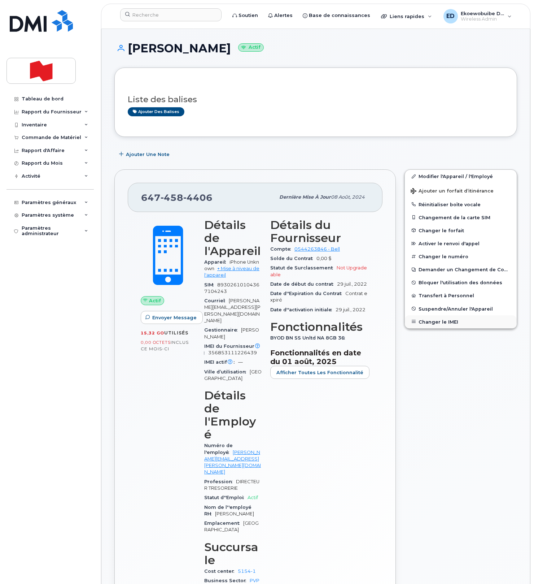
click at [431, 321] on button "Changer le IMEI" at bounding box center [461, 321] width 112 height 13
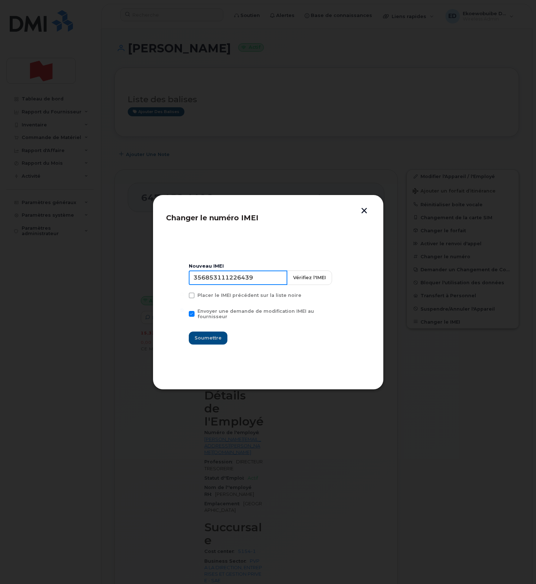
click at [244, 283] on input "356853111226439" at bounding box center [238, 277] width 99 height 14
click at [250, 281] on input "356853111226439" at bounding box center [238, 277] width 99 height 14
type input "354216330745351"
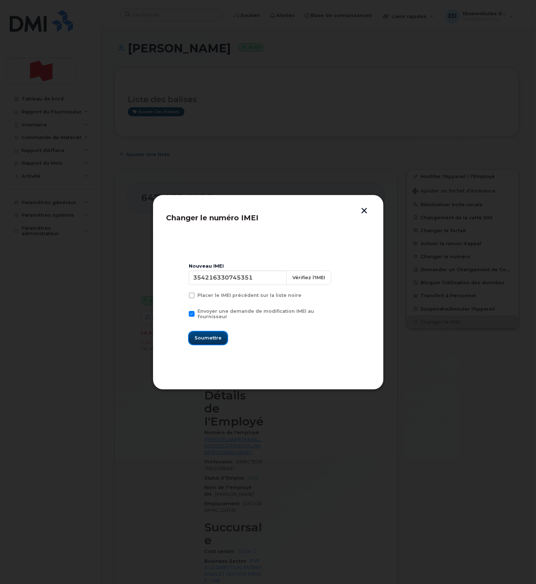
drag, startPoint x: 209, startPoint y: 336, endPoint x: 212, endPoint y: 342, distance: 6.5
click at [209, 336] on span "Soumettre" at bounding box center [208, 337] width 27 height 7
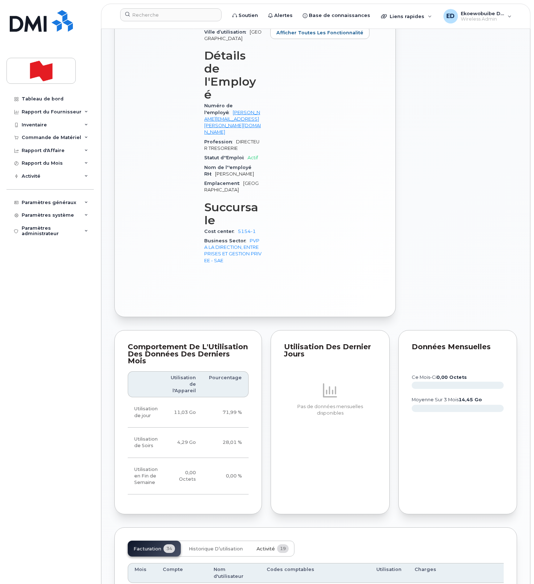
click at [266, 540] on button "Activité 19" at bounding box center [273, 548] width 44 height 16
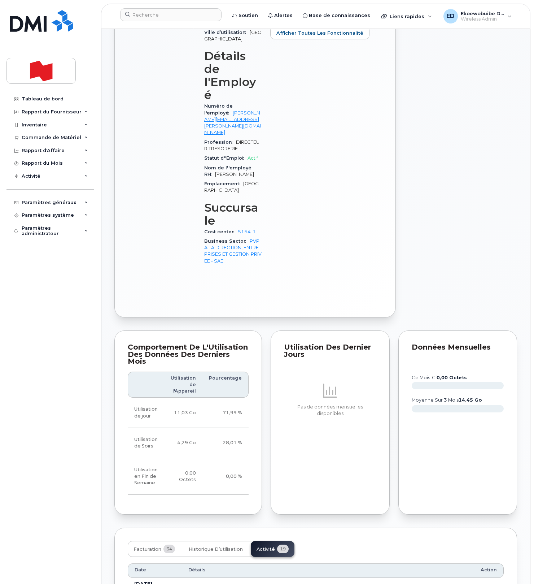
scroll to position [340, 0]
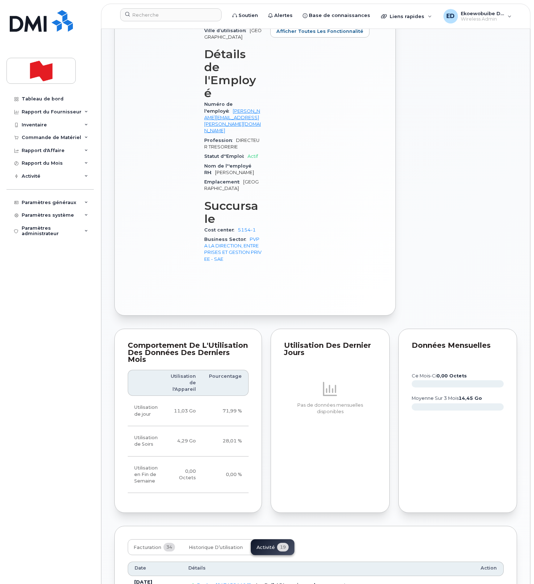
drag, startPoint x: 346, startPoint y: 554, endPoint x: 195, endPoint y: 544, distance: 151.9
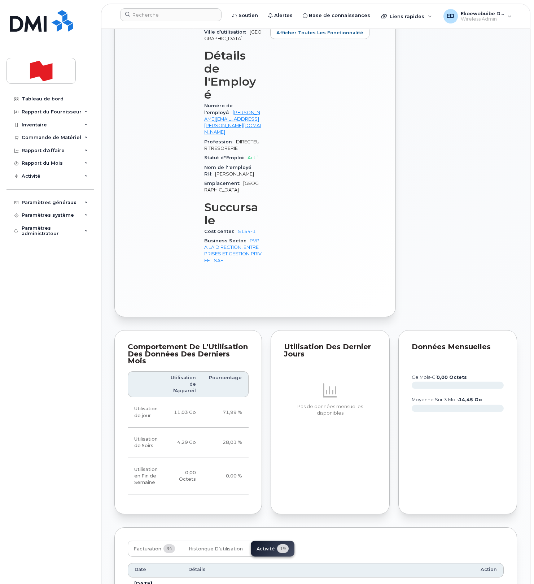
copy pre "Imei Number was changed from 356853111226439 to 354216330745351 Imei Change Ext…"
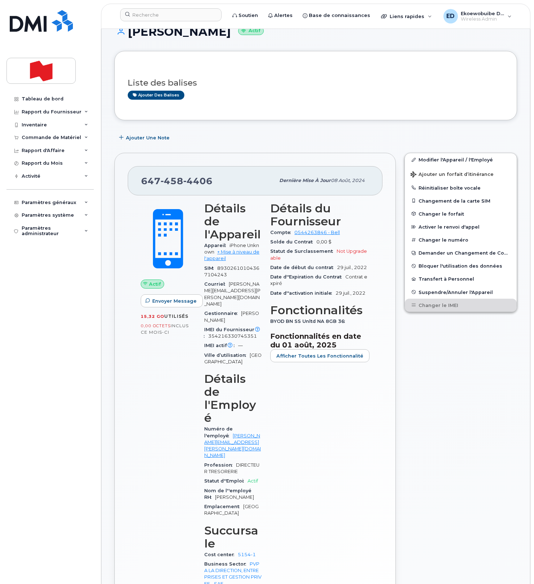
scroll to position [0, 0]
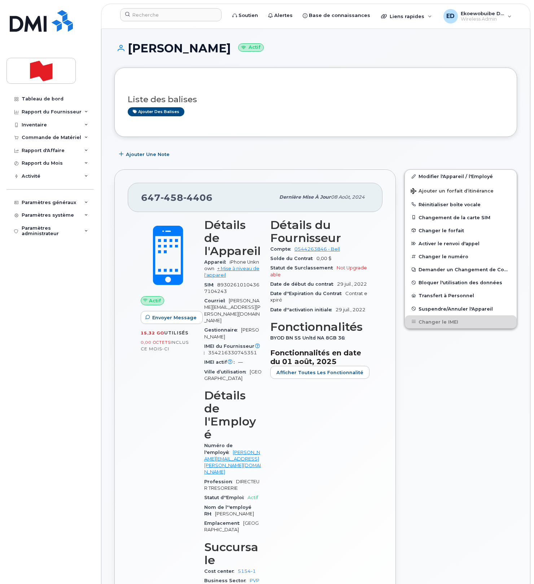
drag, startPoint x: 214, startPoint y: 116, endPoint x: 217, endPoint y: 196, distance: 80.2
click at [214, 116] on div "Ajouter des balises" at bounding box center [313, 111] width 370 height 9
click at [217, 201] on div "647 458 4406" at bounding box center [208, 197] width 134 height 15
drag, startPoint x: 219, startPoint y: 200, endPoint x: 142, endPoint y: 200, distance: 77.6
click at [142, 200] on div "647 458 4406" at bounding box center [208, 197] width 134 height 15
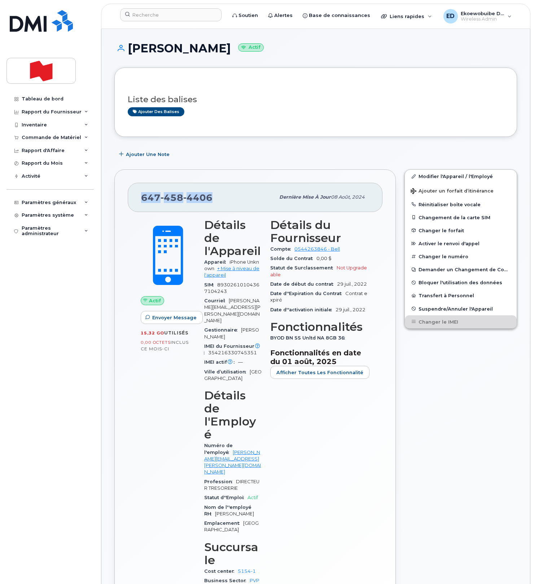
copy span "647 458 4406"
click at [157, 18] on input at bounding box center [170, 14] width 101 height 13
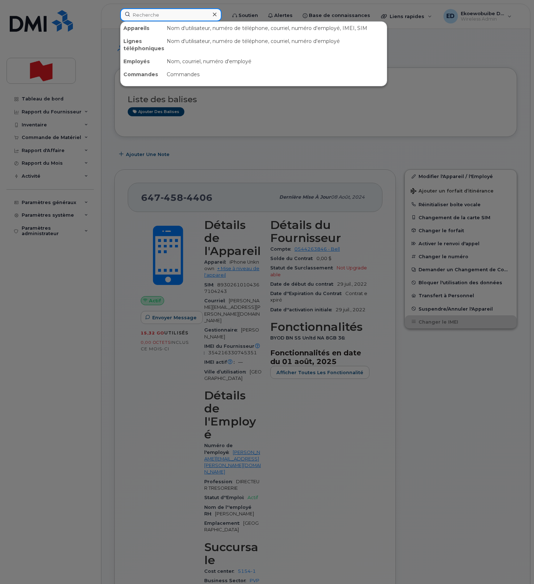
paste input "Brendan Costigan"
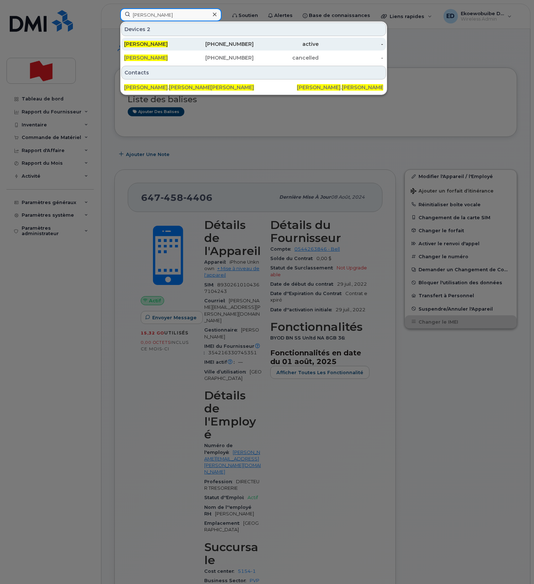
type input "Brendan Costigan"
click at [152, 42] on span "Brendan Costigan" at bounding box center [146, 44] width 44 height 6
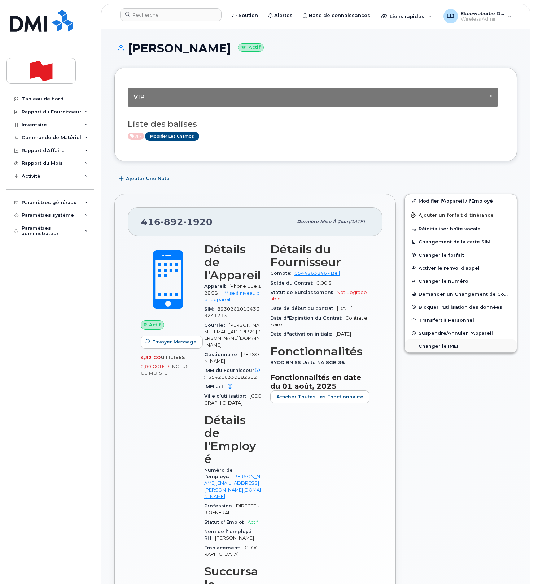
click at [433, 350] on button "Changer le IMEI" at bounding box center [461, 345] width 112 height 13
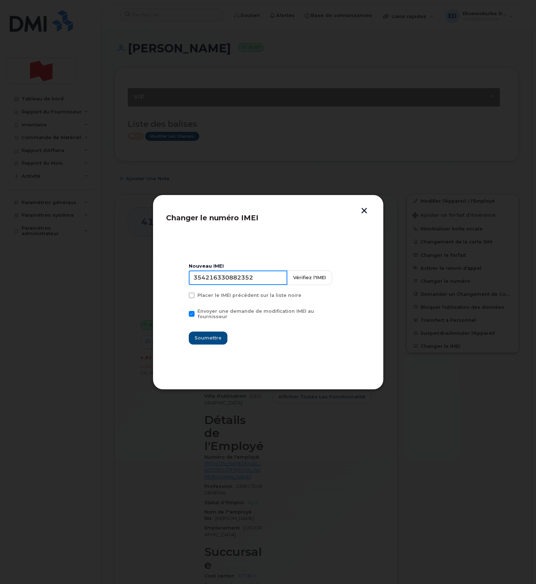
click at [217, 283] on input "354216330882352" at bounding box center [238, 277] width 99 height 14
click at [367, 210] on button "button" at bounding box center [364, 212] width 11 height 8
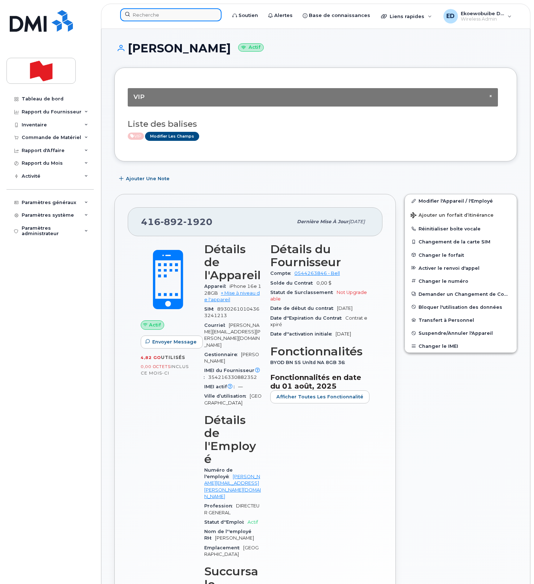
click at [154, 19] on input at bounding box center [170, 14] width 101 height 13
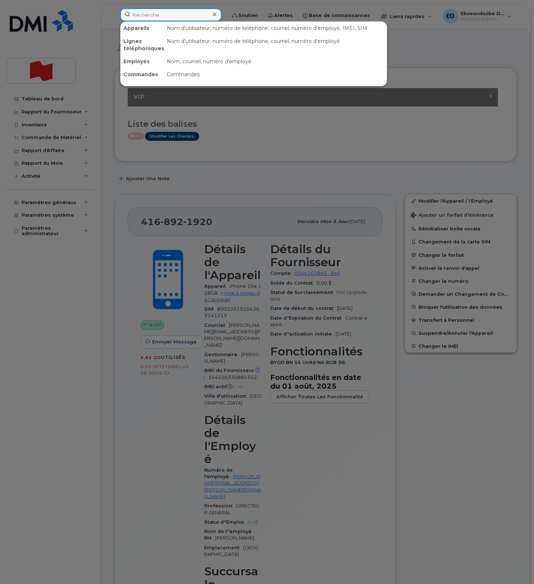
paste input "[EMAIL_ADDRESS][PERSON_NAME][DOMAIN_NAME]"
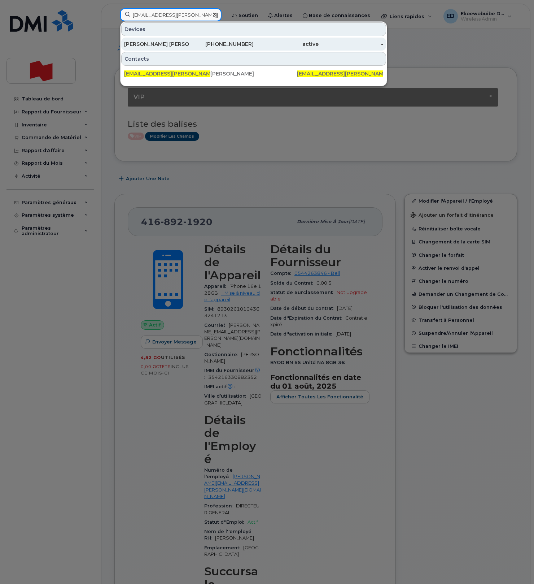
type input "[EMAIL_ADDRESS][PERSON_NAME][DOMAIN_NAME]"
click at [160, 45] on div "[PERSON_NAME] [PERSON_NAME]" at bounding box center [156, 43] width 65 height 7
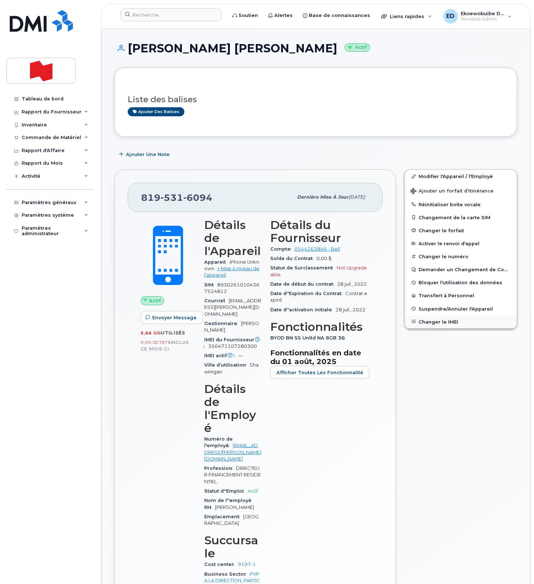
click at [435, 323] on button "Changer le IMEI" at bounding box center [461, 321] width 112 height 13
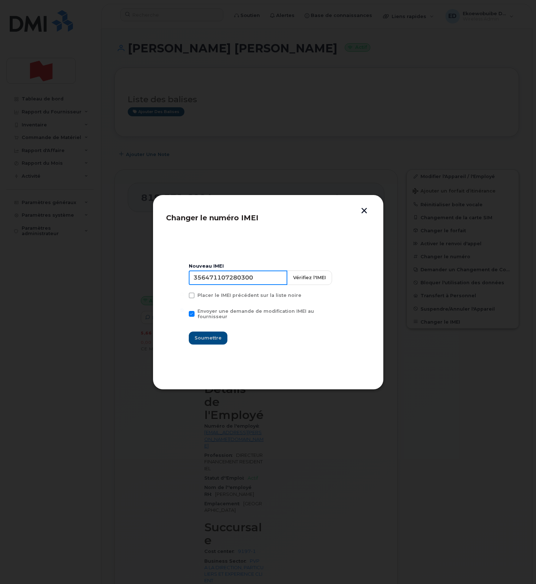
click at [237, 281] on input "356471107280300" at bounding box center [238, 277] width 99 height 14
click at [236, 281] on input "356471107280300" at bounding box center [238, 277] width 99 height 14
click at [364, 212] on button "button" at bounding box center [364, 212] width 11 height 8
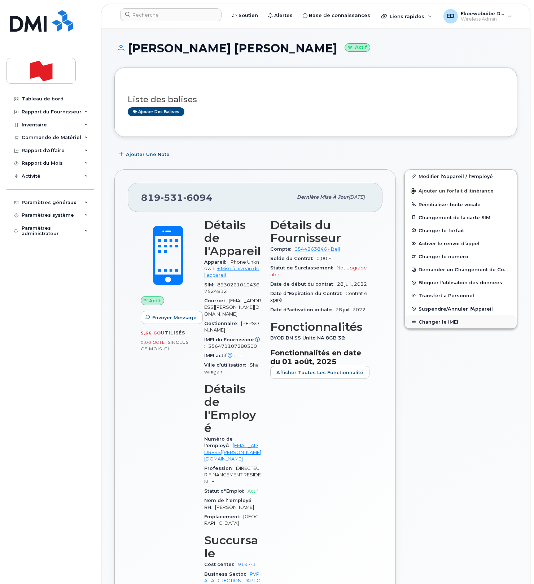
click at [442, 322] on button "Changer le IMEI" at bounding box center [461, 321] width 112 height 13
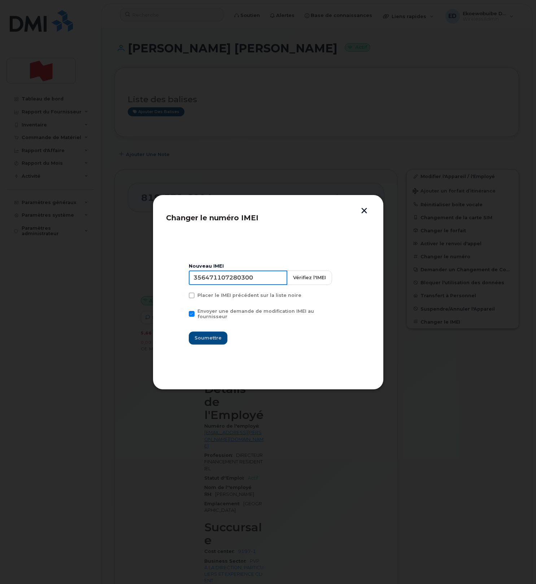
click at [238, 285] on input "356471107280300" at bounding box center [238, 277] width 99 height 14
type input "354216330793419"
click at [213, 335] on span "Soumettre" at bounding box center [208, 337] width 27 height 7
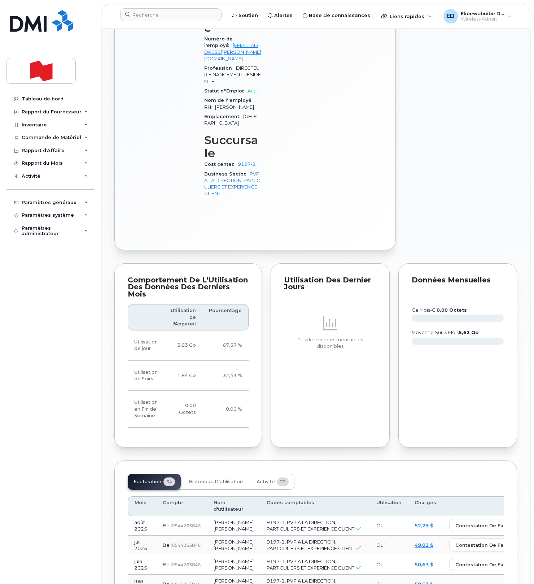
scroll to position [402, 0]
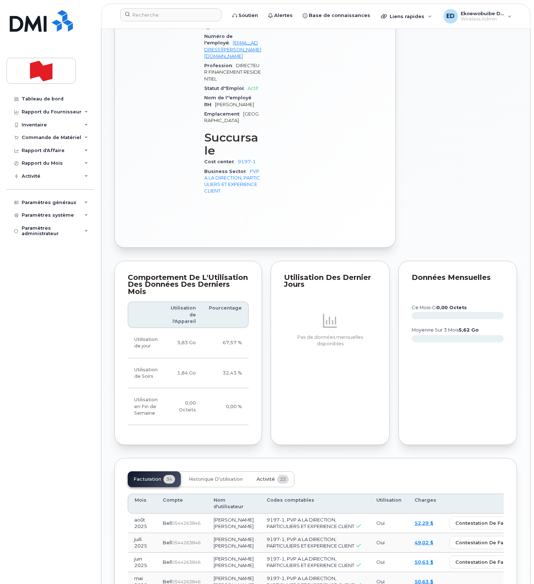
click at [269, 476] on span "Activité" at bounding box center [266, 479] width 18 height 6
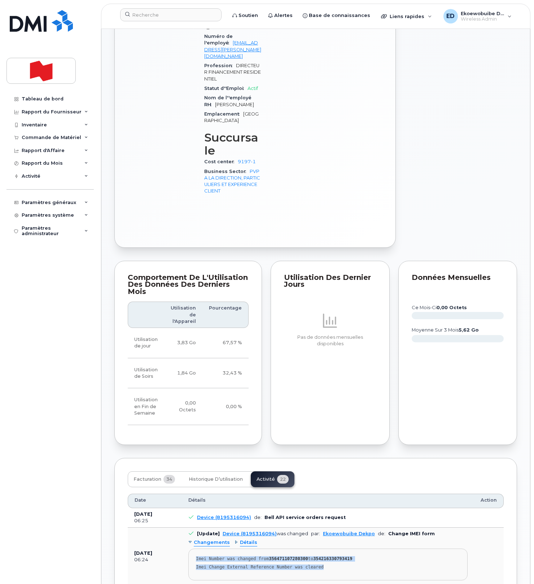
drag, startPoint x: 339, startPoint y: 514, endPoint x: 192, endPoint y: 504, distance: 147.3
click at [192, 548] on pre "Imei Number was changed from 356471107280300 to 354216330793419 Imei Change Ext…" at bounding box center [327, 564] width 279 height 32
copy pre "Imei Number was changed from 356471107280300 to 354216330793419 Imei Change Ext…"
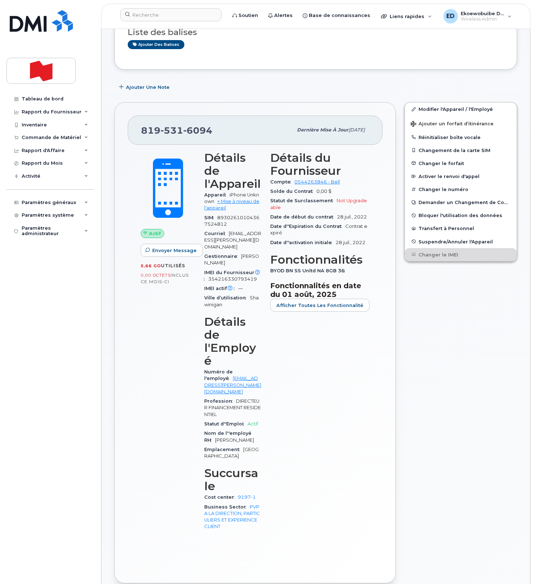
scroll to position [0, 0]
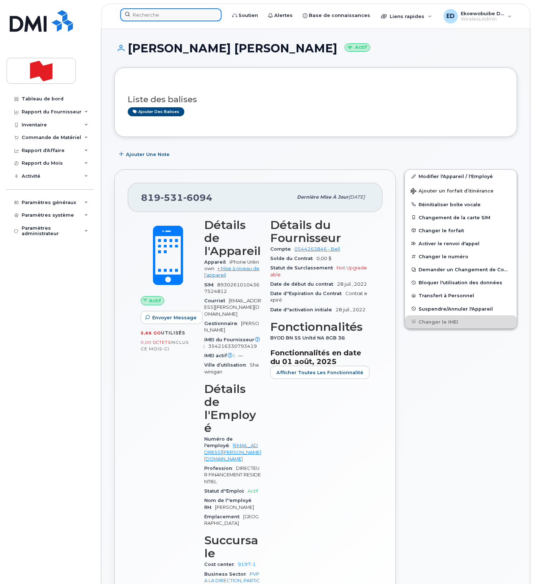
click at [186, 17] on input at bounding box center [170, 14] width 101 height 13
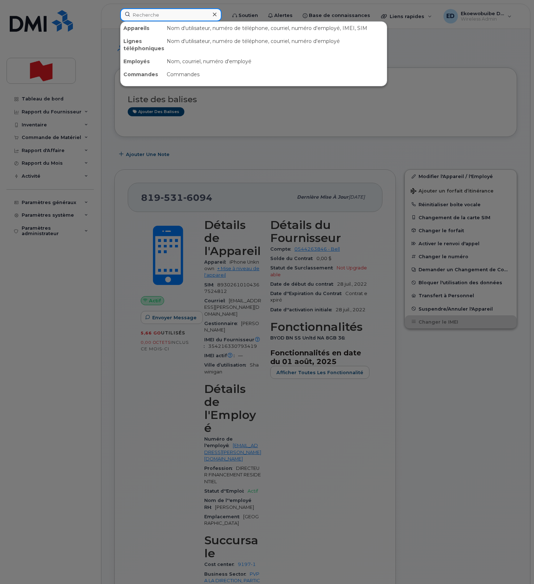
paste input "[PERSON_NAME]"
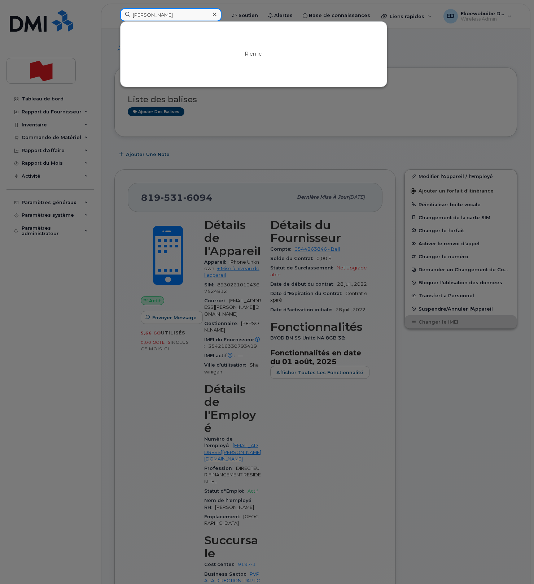
drag, startPoint x: 168, startPoint y: 17, endPoint x: 92, endPoint y: 17, distance: 76.2
click at [114, 17] on div "Yanick André Rien ici" at bounding box center [170, 16] width 113 height 16
paste input "[PERSON_NAME][EMAIL_ADDRESS][PERSON_NAME][DOMAIN_NAME]"
type input "[PERSON_NAME][EMAIL_ADDRESS][PERSON_NAME][DOMAIN_NAME]"
click at [217, 16] on icon at bounding box center [215, 15] width 4 height 6
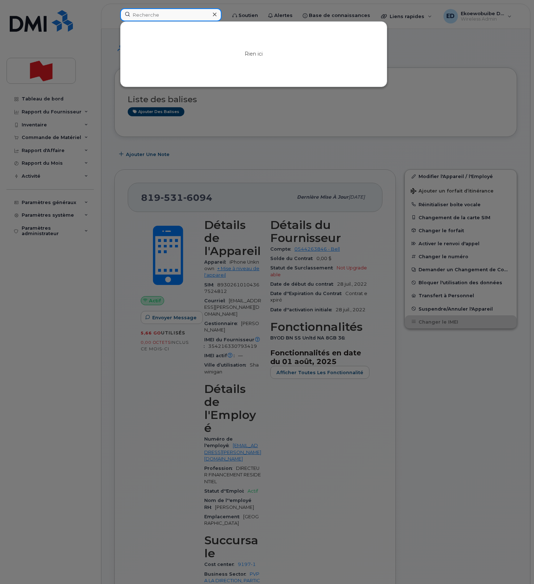
click at [221, 16] on div at bounding box center [170, 14] width 101 height 13
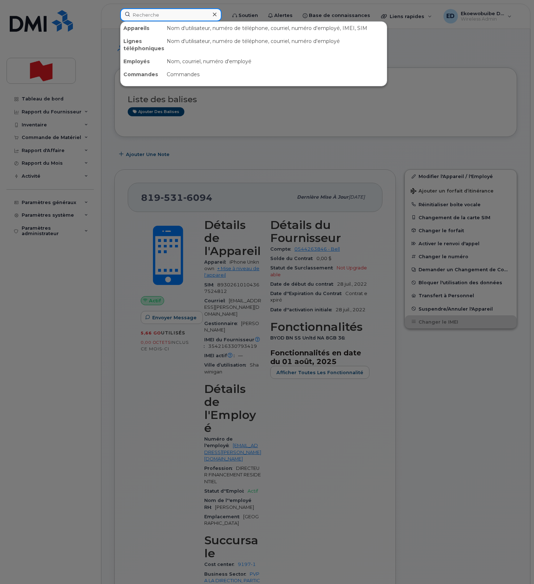
click at [208, 14] on input at bounding box center [170, 14] width 101 height 13
paste input "4384590171"
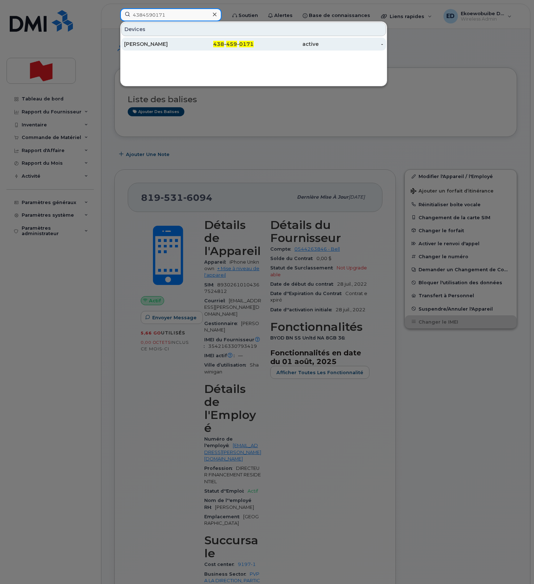
type input "4384590171"
click at [166, 45] on div "[PERSON_NAME]" at bounding box center [156, 43] width 65 height 7
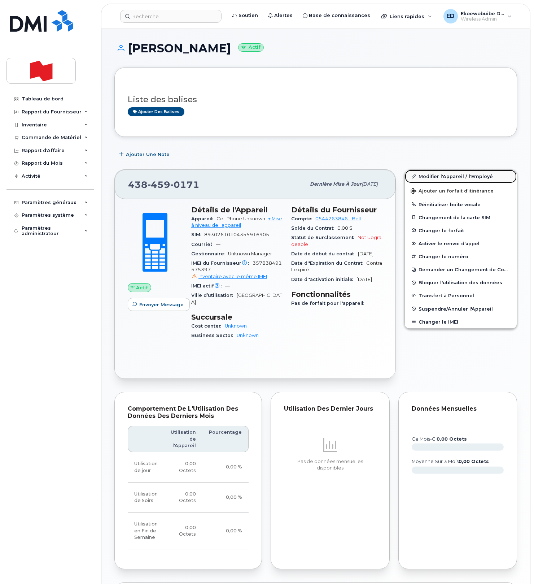
click at [434, 178] on link "Modifier l'Appareil / l'Employé" at bounding box center [461, 176] width 112 height 13
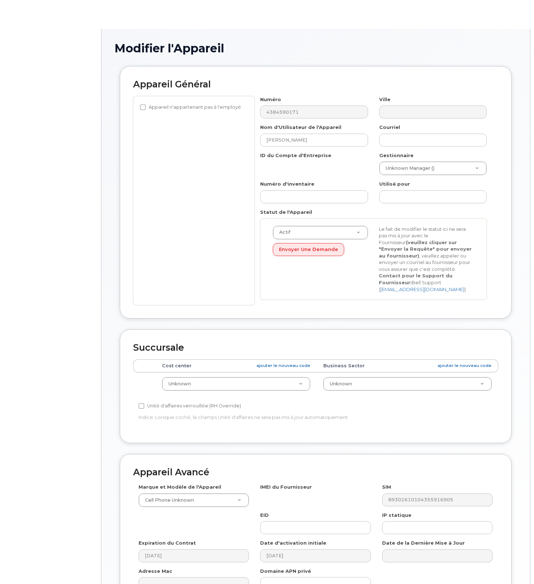
select select "22916206"
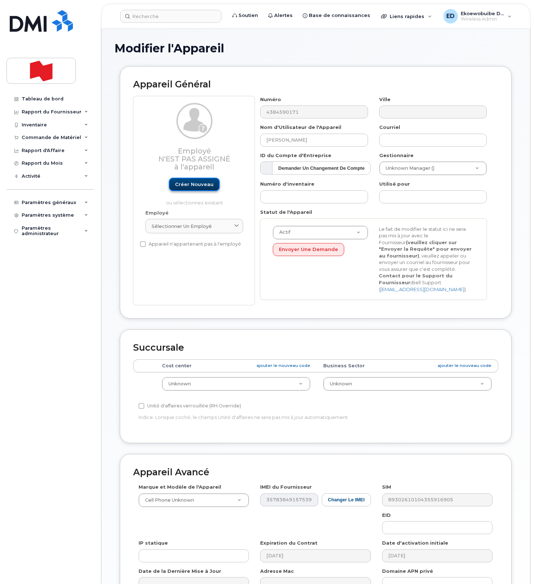
click at [196, 184] on link "Créer nouveau" at bounding box center [194, 184] width 51 height 13
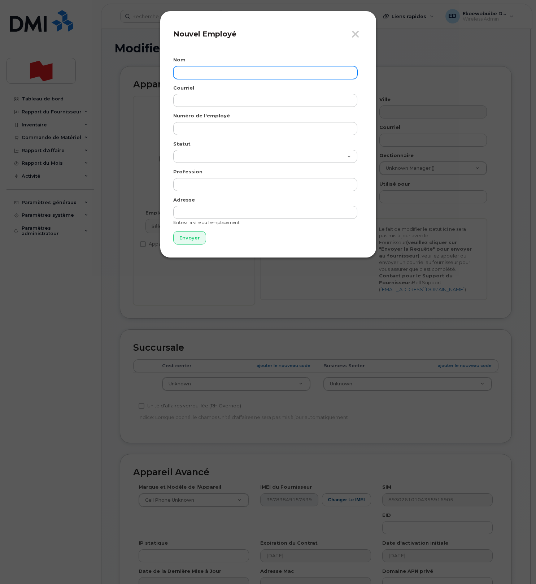
click at [201, 76] on input "text" at bounding box center [265, 72] width 184 height 13
paste input "[PERSON_NAME]"
type input "[PERSON_NAME]"
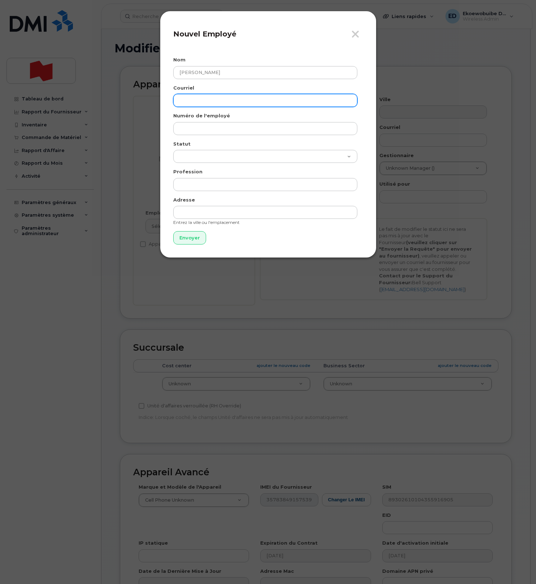
click at [240, 104] on input "email" at bounding box center [265, 100] width 184 height 13
paste input "[PERSON_NAME][EMAIL_ADDRESS][PERSON_NAME][DOMAIN_NAME]"
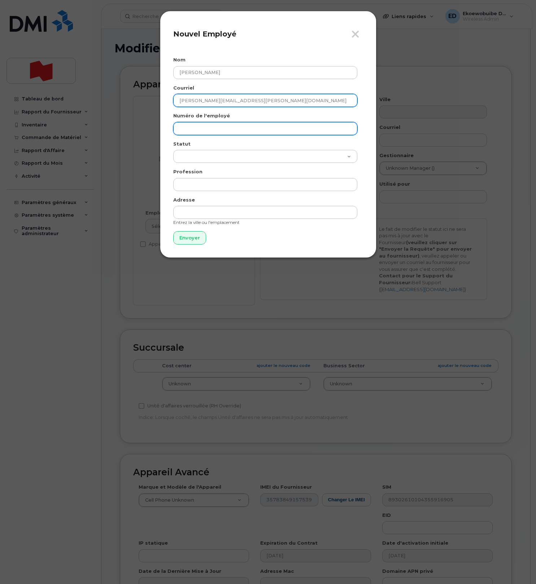
type input "yanick.andre@bnc.ca"
click at [208, 130] on input "text" at bounding box center [265, 128] width 184 height 13
paste input "yanick.andre@bnc.ca"
type input "yanick.andre@bnc.ca"
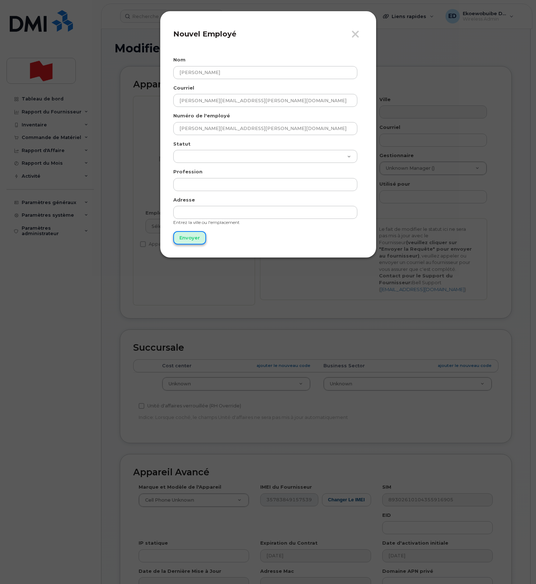
click at [188, 237] on input "Envoyer" at bounding box center [189, 237] width 33 height 13
type input "Envoyer"
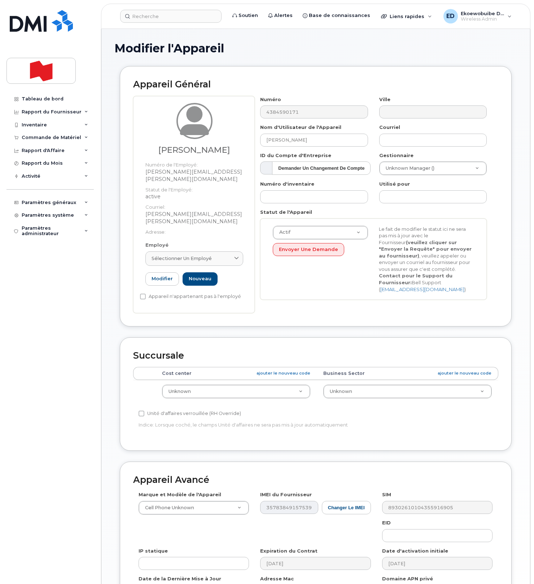
click at [214, 252] on div "Employé Sélectionner un employé Tapez les trois premières lettres ou plus Modif…" at bounding box center [194, 266] width 109 height 50
drag, startPoint x: 219, startPoint y: 246, endPoint x: 219, endPoint y: 251, distance: 4.7
click at [219, 255] on div "Sélectionner un employé" at bounding box center [195, 258] width 86 height 7
paste input "yanick.andre@bnc.ca"
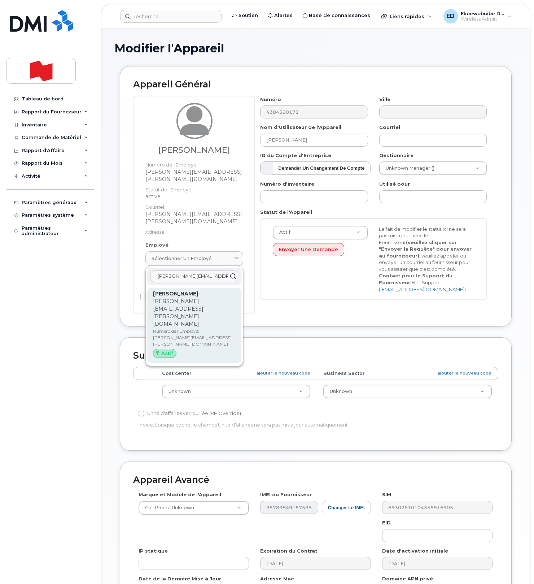
type input "yanick.andre@bnc.ca"
click at [190, 297] on p "yanick.andre@bnc.ca" at bounding box center [194, 312] width 83 height 30
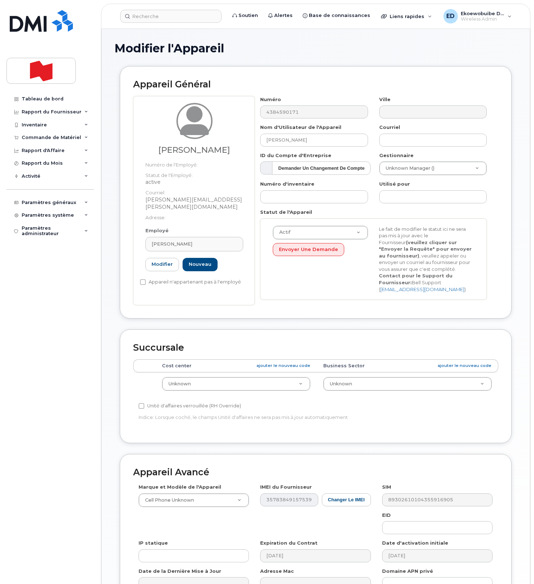
type input "Yanick André"
type input "yanick.andre@bnc.ca"
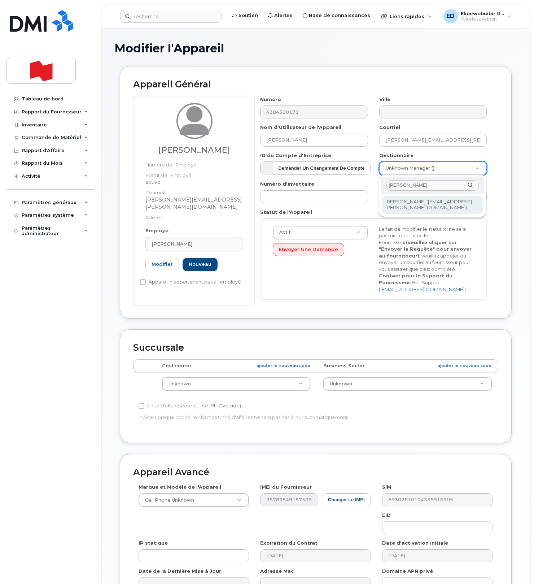
type input "Maxime Dessureault"
type input "2995839"
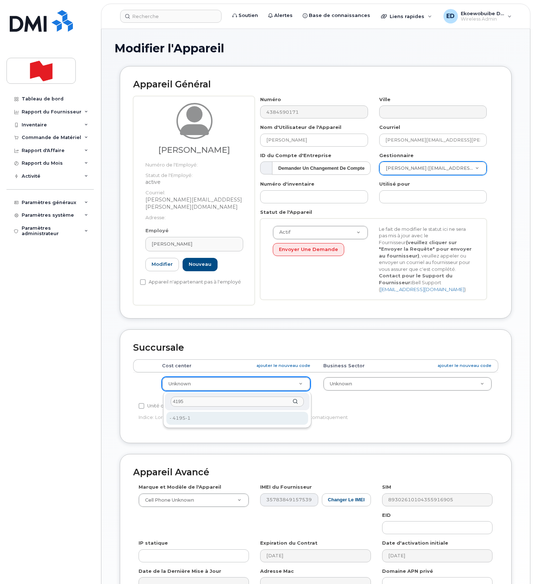
type input "4195"
type input "22916515"
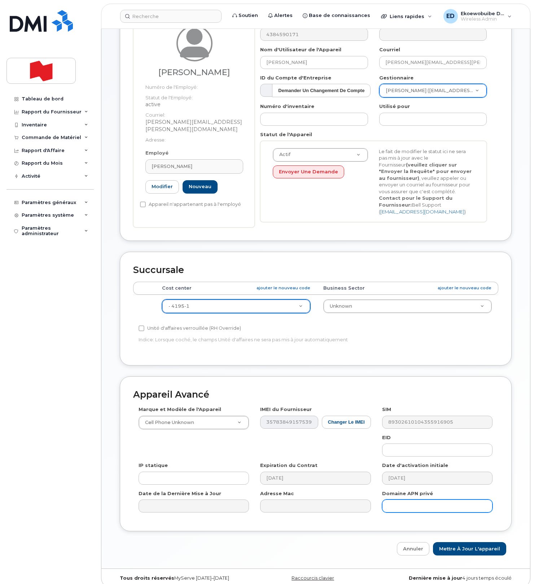
scroll to position [87, 0]
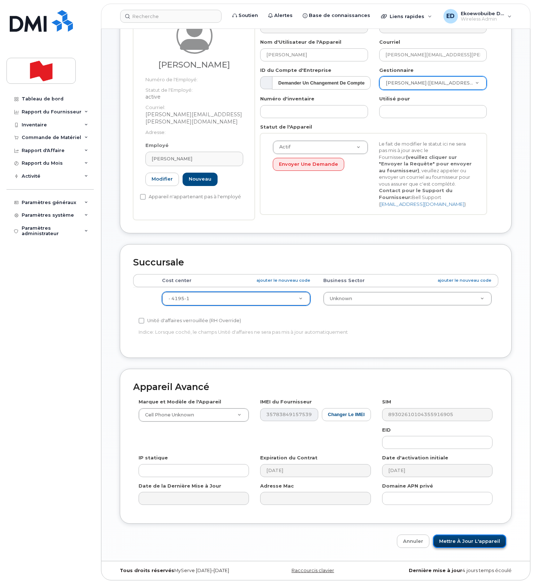
click at [459, 543] on input "Mettre à jour l'appareil" at bounding box center [469, 540] width 73 height 13
type input "Sauvegarde..."
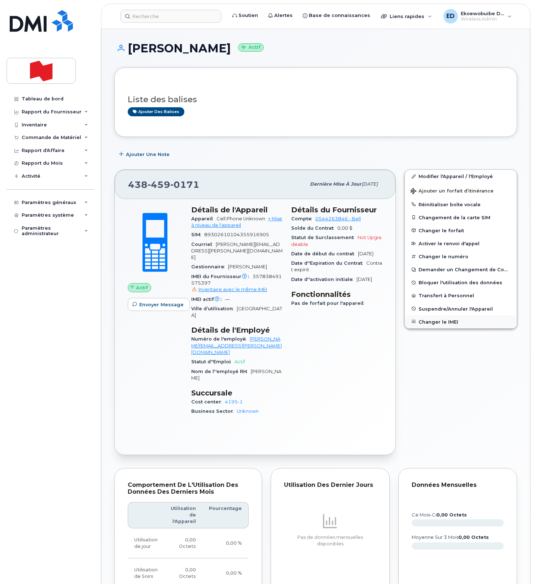
click at [430, 320] on button "Changer le IMEI" at bounding box center [461, 321] width 112 height 13
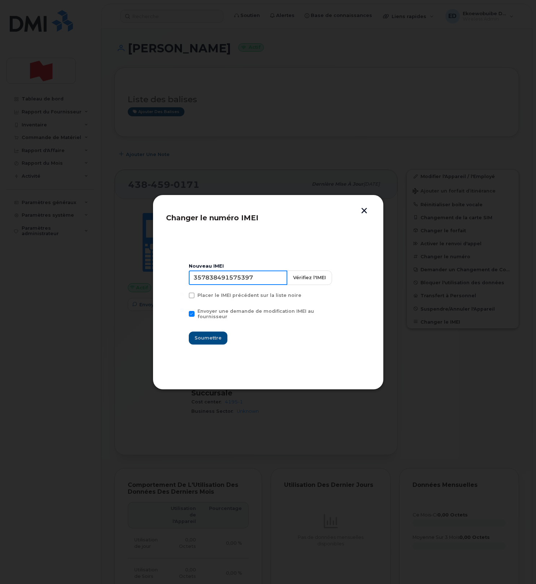
click at [250, 283] on input "357838491575397" at bounding box center [238, 277] width 99 height 14
type input "354216330690615"
click at [212, 336] on span "Soumettre" at bounding box center [208, 337] width 27 height 7
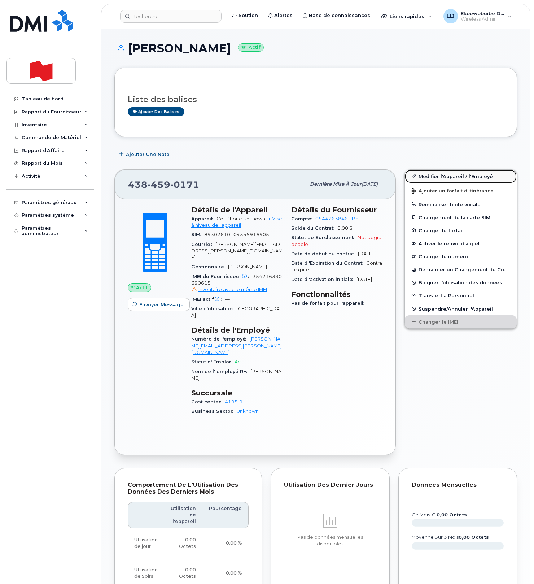
click at [428, 178] on link "Modifier l'Appareil / l'Employé" at bounding box center [461, 176] width 112 height 13
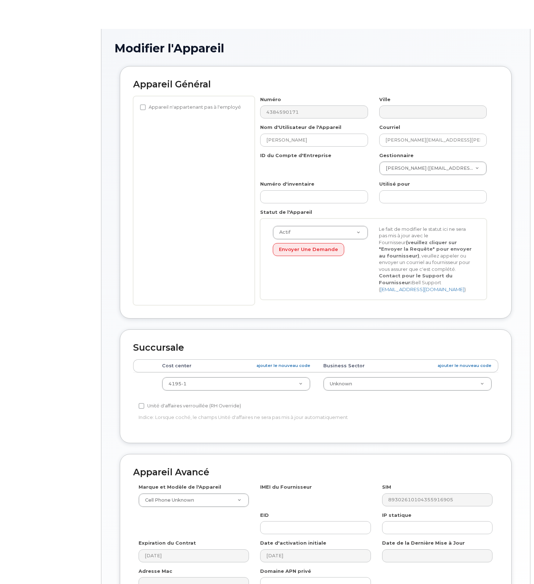
select select "22916206"
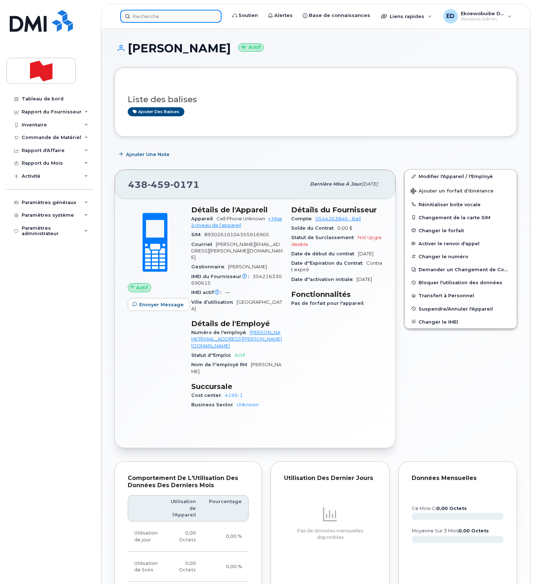
click at [153, 17] on input at bounding box center [170, 16] width 101 height 13
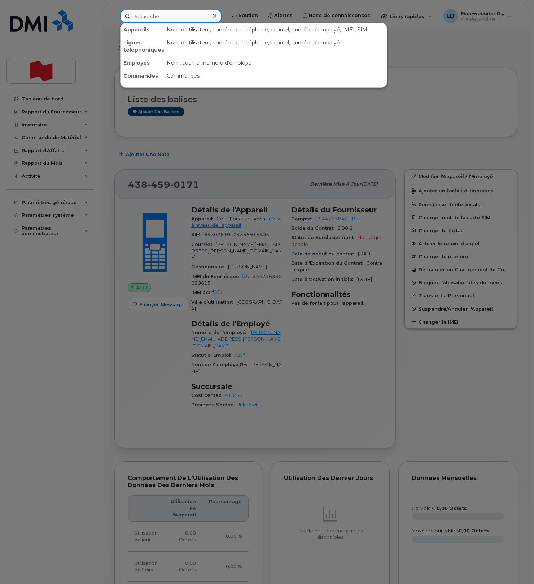
paste input "pierre-luc.page@bnc.ca"
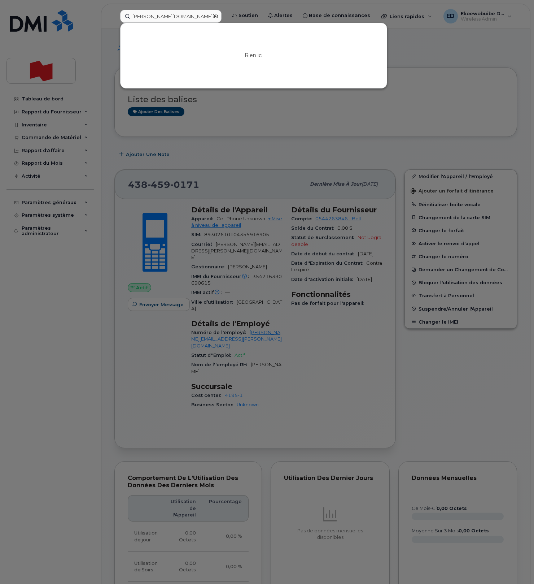
click at [432, 66] on div at bounding box center [267, 292] width 534 height 584
drag, startPoint x: 214, startPoint y: 16, endPoint x: 116, endPoint y: 17, distance: 97.8
click at [116, 17] on div "pierre-luc.page@bnc.ca Rien ici" at bounding box center [170, 16] width 113 height 13
paste input "438-465-8605"
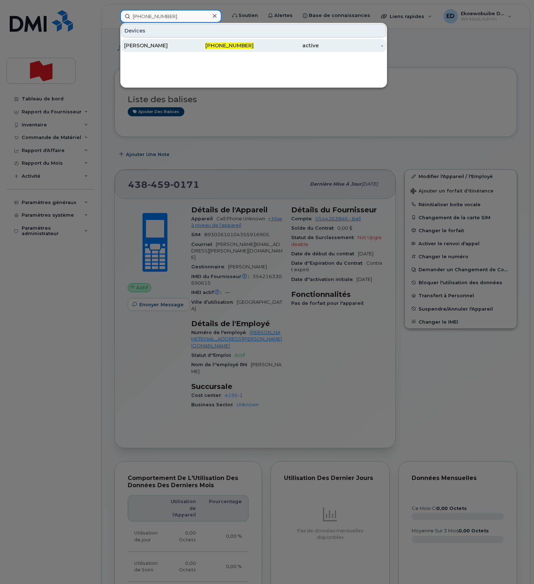
type input "438-465-8605"
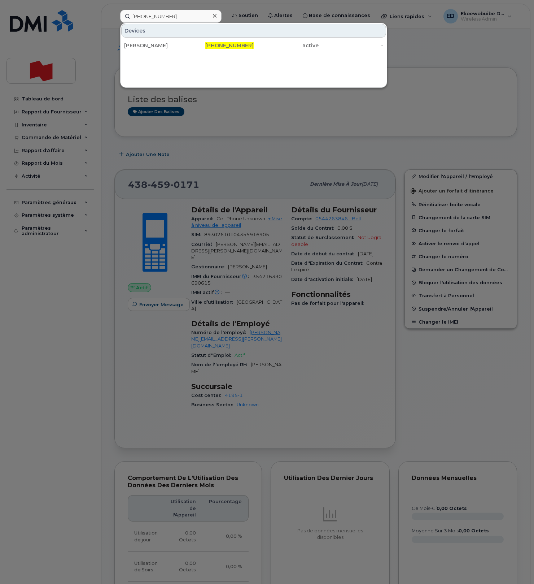
drag, startPoint x: 165, startPoint y: 47, endPoint x: 177, endPoint y: 53, distance: 14.1
click at [165, 47] on div "[PERSON_NAME]" at bounding box center [156, 45] width 65 height 7
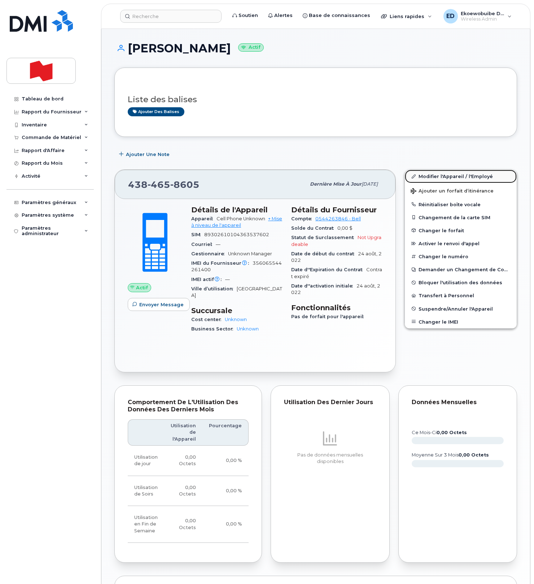
click at [432, 176] on link "Modifier l'Appareil / l'Employé" at bounding box center [461, 176] width 112 height 13
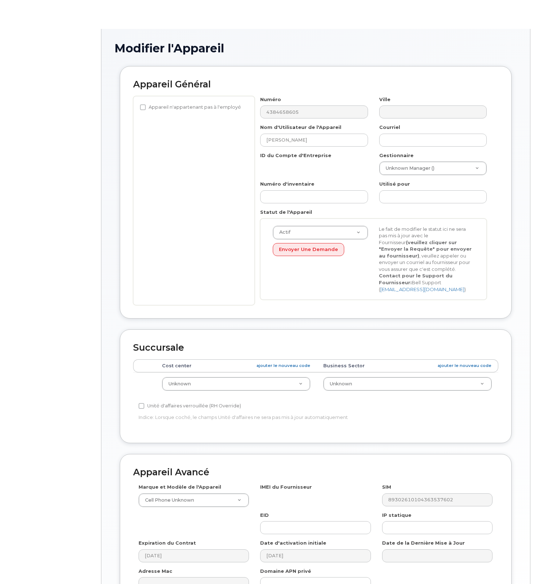
select select "22916206"
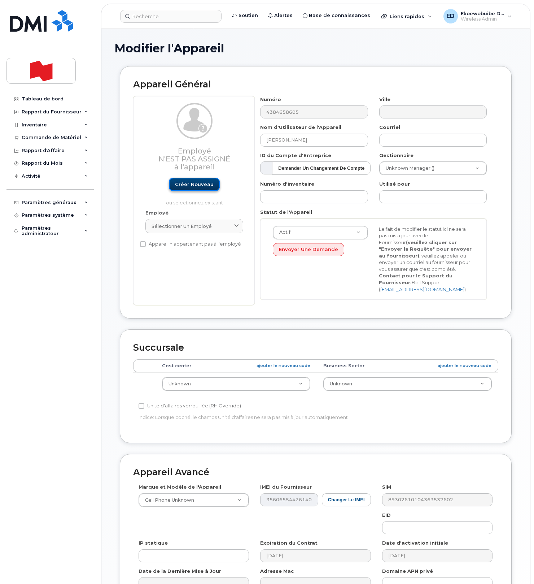
click at [179, 187] on link "Créer nouveau" at bounding box center [194, 184] width 51 height 13
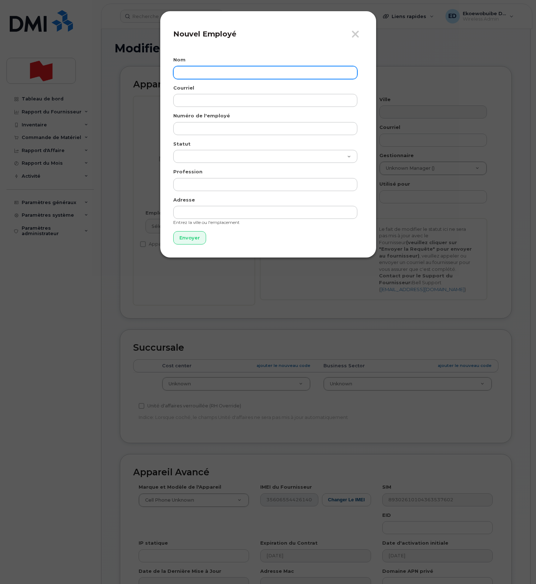
click at [198, 75] on input "text" at bounding box center [265, 72] width 184 height 13
paste input "Pierre-Luc Pagé"
click at [196, 74] on input "Pierre-Luc Pagé" at bounding box center [265, 72] width 184 height 13
type input "Pierre Luc Pagé"
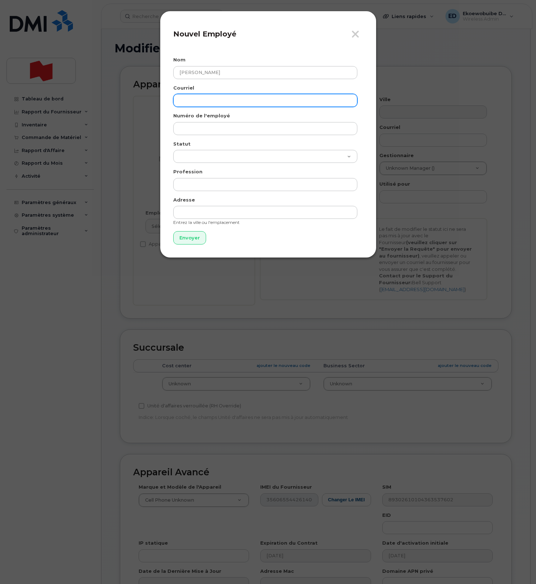
click at [206, 100] on input "email" at bounding box center [265, 100] width 184 height 13
paste input "pierre-luc.page@bnc.ca"
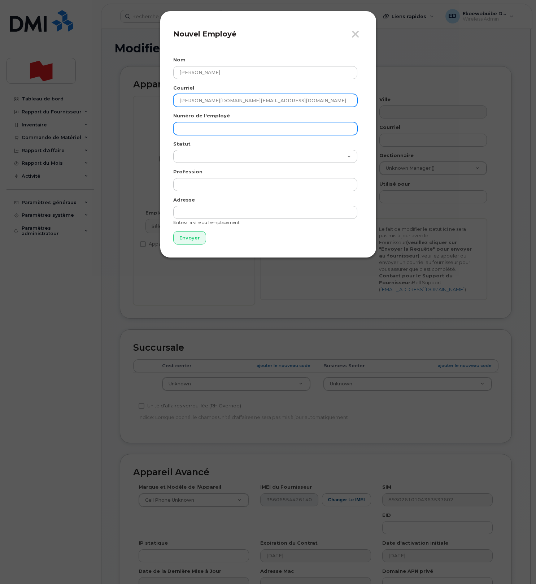
type input "pierre-luc.page@bnc.ca"
click at [204, 130] on input "text" at bounding box center [265, 128] width 184 height 13
paste input "pierre-luc.page@bnc.ca"
type input "pierre-luc.page@bnc.ca"
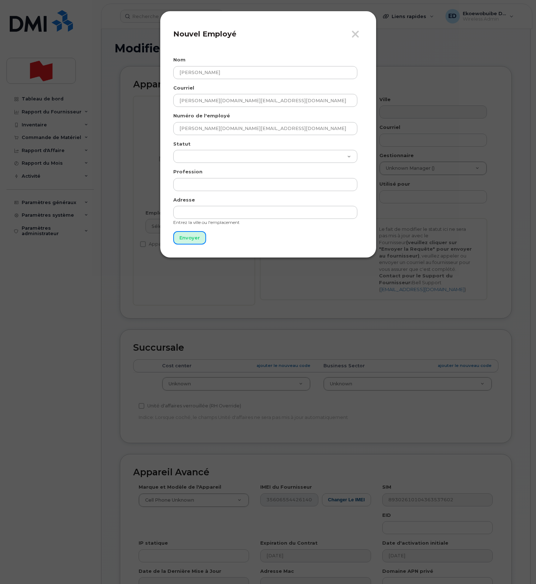
click at [187, 236] on input "Envoyer" at bounding box center [189, 237] width 33 height 13
type input "Envoyer"
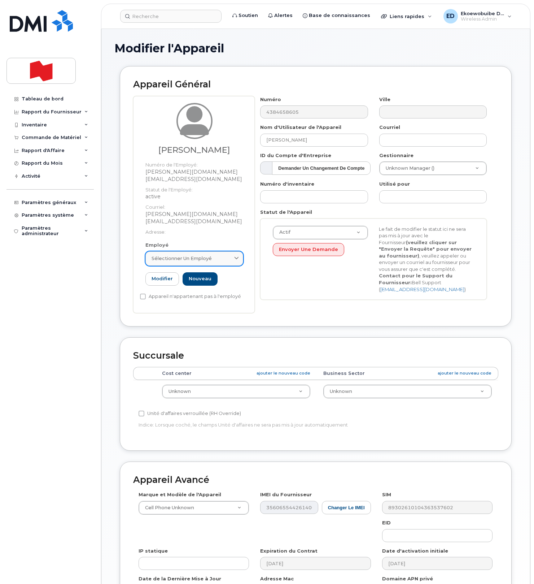
click at [222, 255] on div "Sélectionner un employé" at bounding box center [195, 258] width 86 height 7
paste input "pierre-luc.page@bnc.ca"
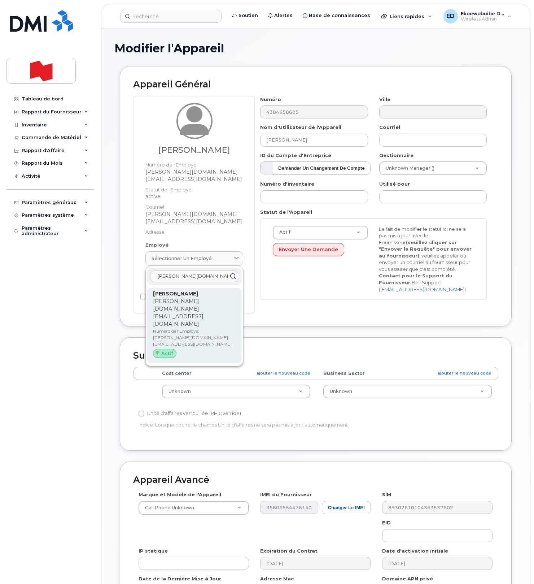
type input "pierre-luc.page@bnc.ca"
click at [177, 328] on p "Numéro de l'Employé: pierre-luc.page@bnc.ca" at bounding box center [194, 337] width 83 height 19
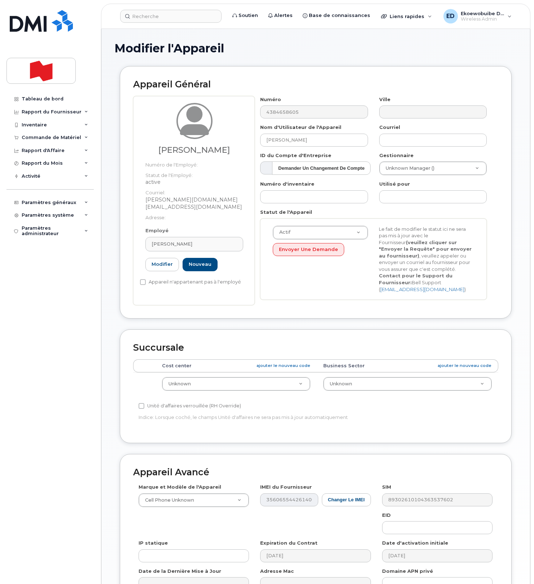
type input "Pierre Luc Pagé"
type input "pierre-luc.page@bnc.ca"
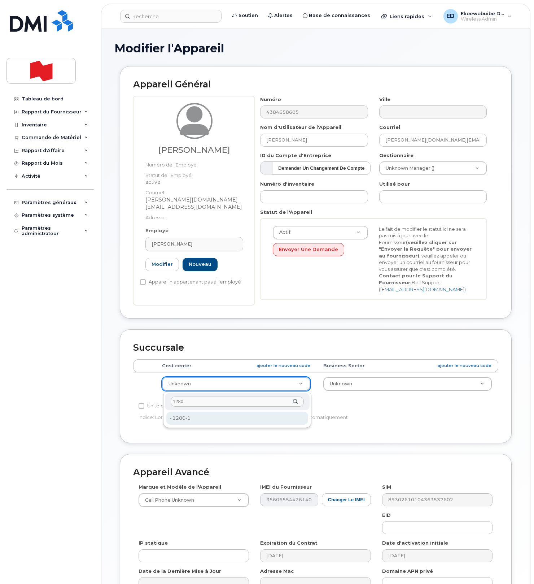
type input "1280"
type input "24070682"
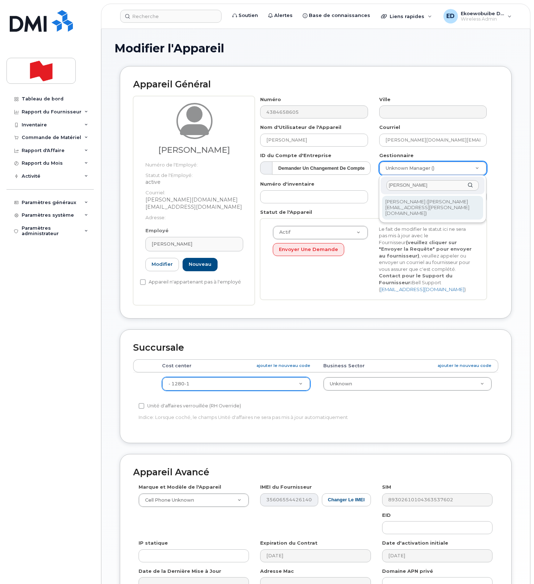
type input "Martin Guenette"
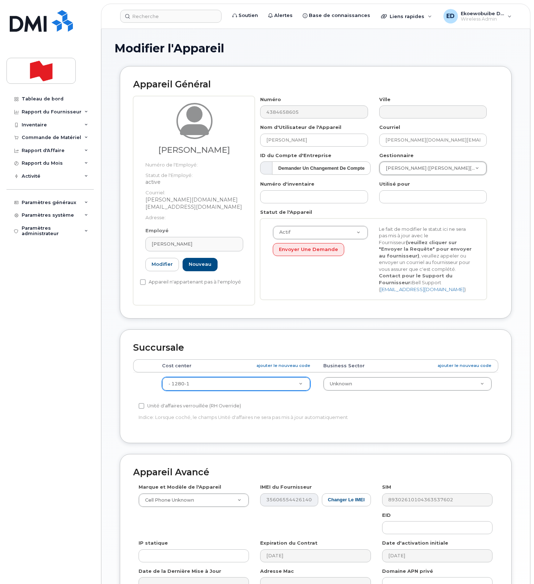
type input "1920900"
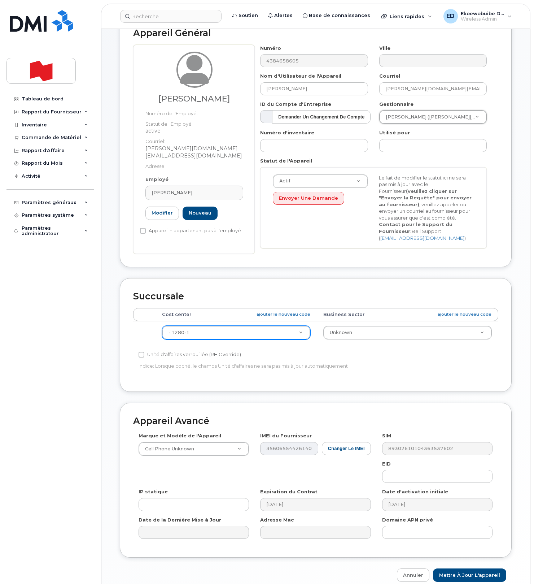
scroll to position [87, 0]
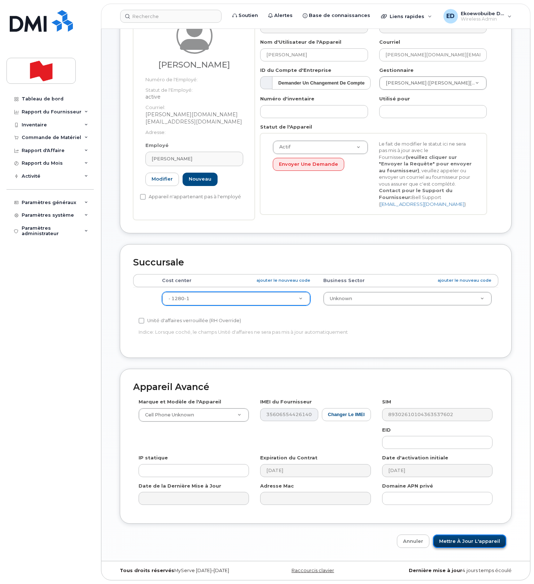
drag, startPoint x: 458, startPoint y: 541, endPoint x: 467, endPoint y: 544, distance: 9.1
click at [458, 541] on input "Mettre à jour l'appareil" at bounding box center [469, 540] width 73 height 13
type input "Sauvegarde..."
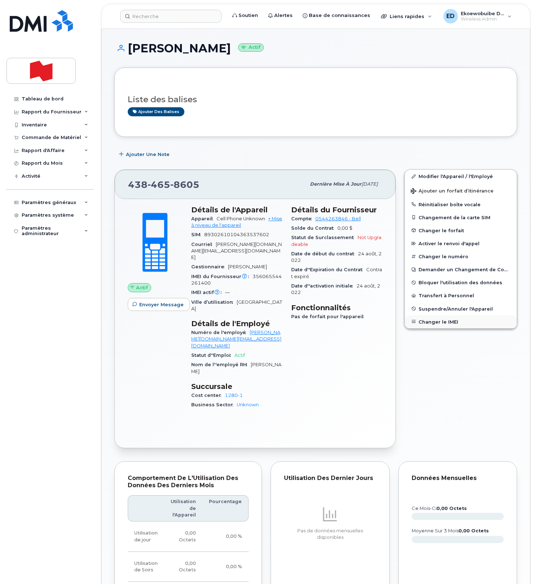
click at [436, 322] on button "Changer le IMEI" at bounding box center [461, 321] width 112 height 13
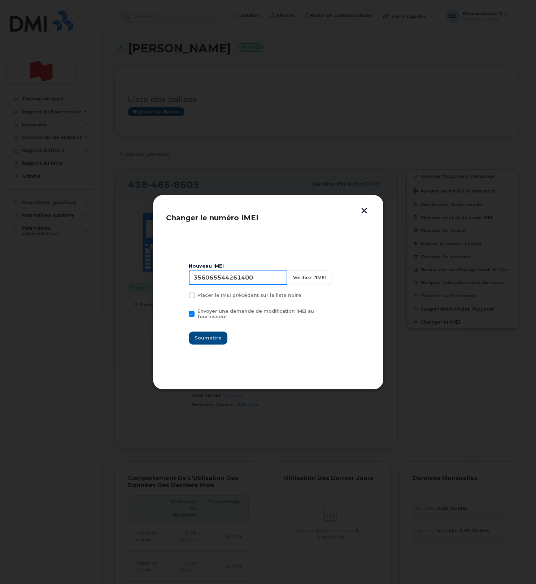
drag, startPoint x: 266, startPoint y: 282, endPoint x: 193, endPoint y: 279, distance: 73.3
click at [193, 279] on input "356065544261400" at bounding box center [238, 277] width 99 height 14
paste input "354216330611322"
type input "354216330611322"
click at [209, 338] on span "Soumettre" at bounding box center [208, 337] width 27 height 7
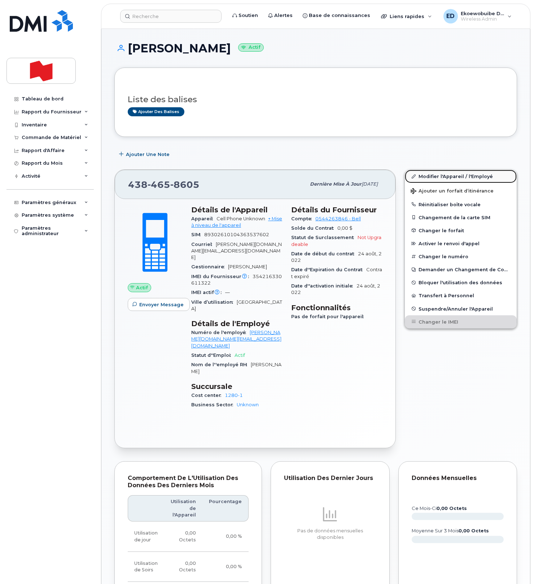
click at [426, 178] on link "Modifier l'Appareil / l'Employé" at bounding box center [461, 176] width 112 height 13
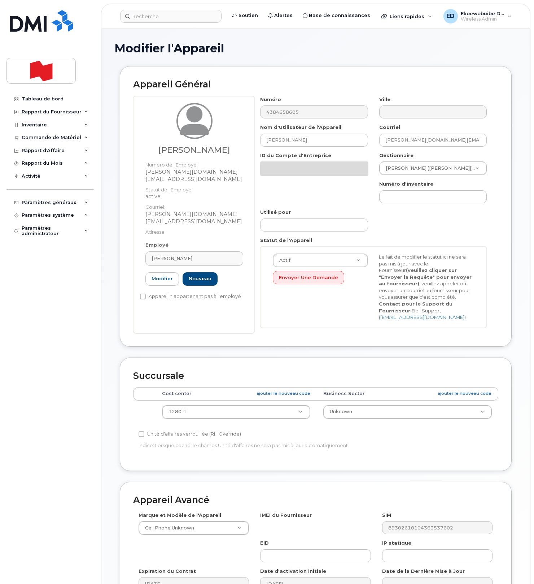
select select "22916206"
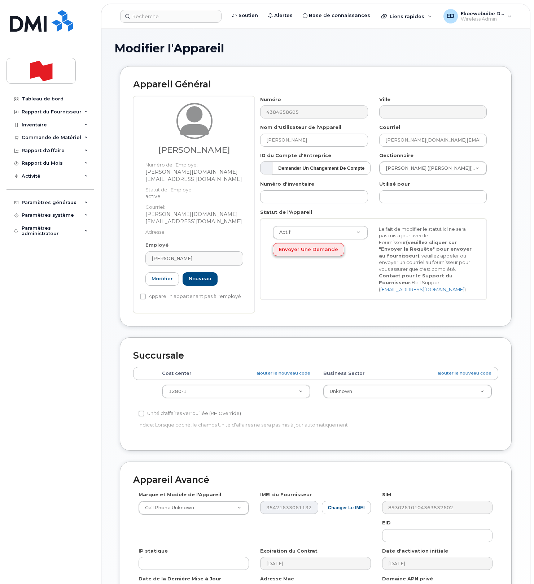
scroll to position [87, 0]
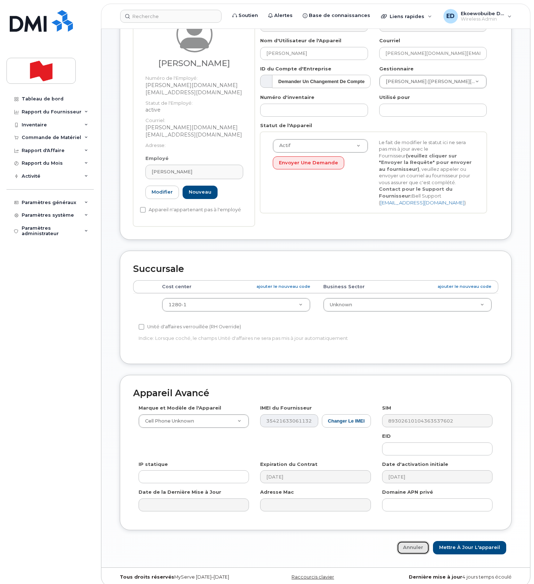
click at [418, 541] on link "Annuler" at bounding box center [413, 547] width 32 height 13
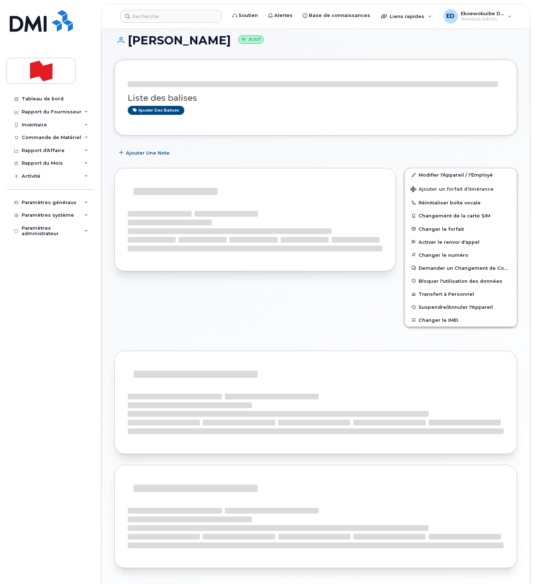
scroll to position [12, 0]
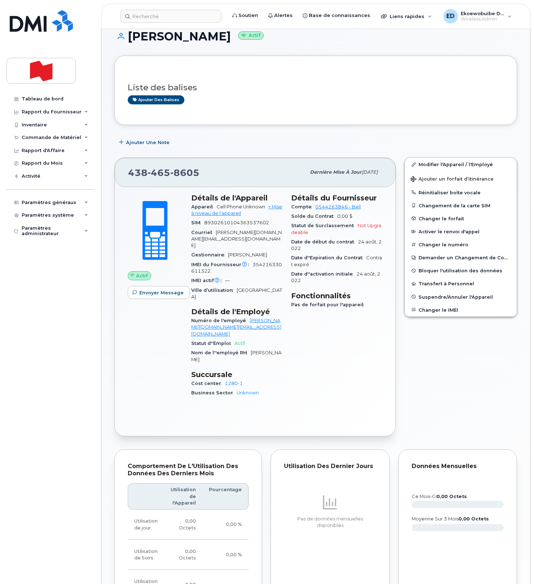
click at [421, 360] on div "Modifier l'Appareil / l'Employé Ajouter un forfait d’itinérance Réinitialiser b…" at bounding box center [460, 296] width 121 height 287
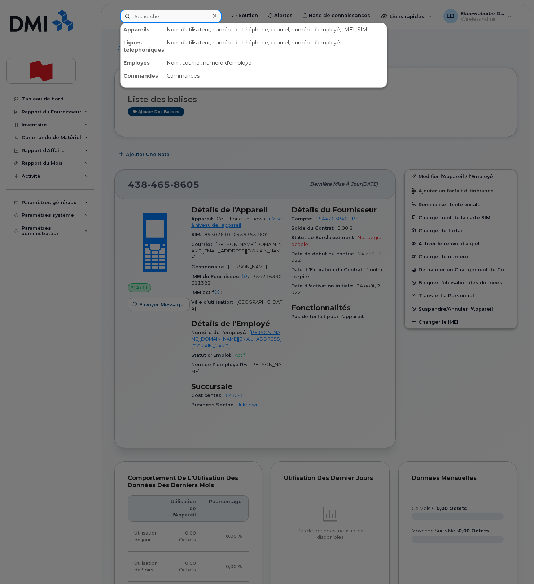
click at [160, 19] on input at bounding box center [170, 16] width 101 height 13
paste input "[PERSON_NAME]"
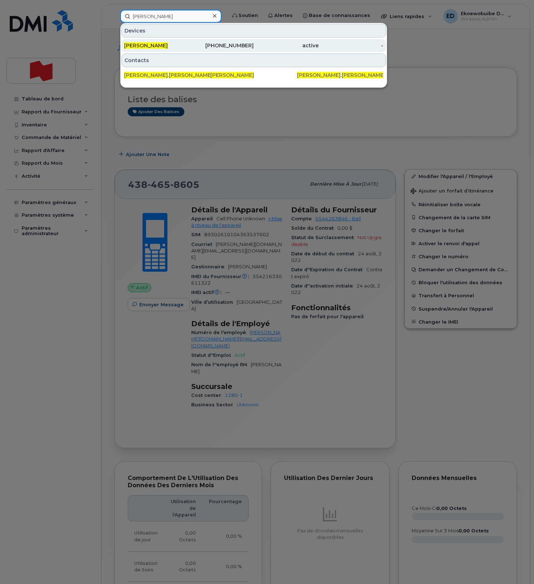
type input "[PERSON_NAME]"
click at [160, 45] on span "[PERSON_NAME]" at bounding box center [146, 45] width 44 height 6
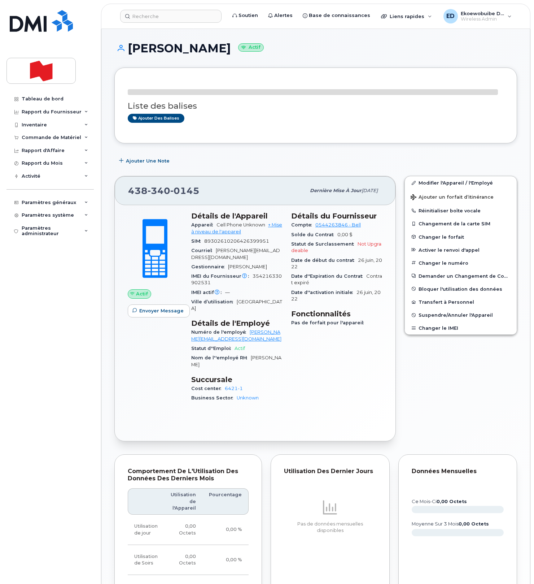
drag, startPoint x: 204, startPoint y: 190, endPoint x: 196, endPoint y: 192, distance: 8.6
click at [204, 190] on div "[PHONE_NUMBER]" at bounding box center [217, 190] width 178 height 15
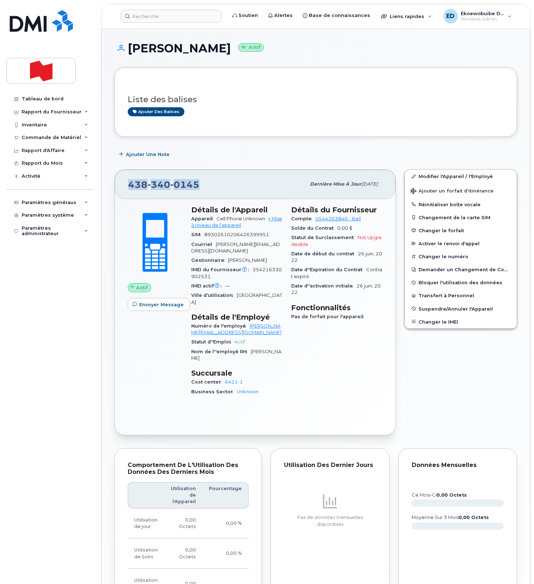
drag, startPoint x: 204, startPoint y: 191, endPoint x: 129, endPoint y: 188, distance: 75.1
click at [129, 188] on div "[PHONE_NUMBER]" at bounding box center [217, 184] width 178 height 15
copy span "[PHONE_NUMBER]"
click at [155, 19] on input at bounding box center [170, 16] width 101 height 13
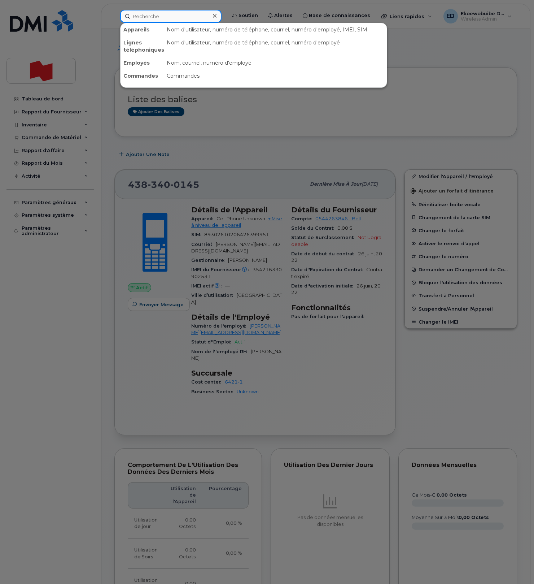
paste input "[PHONE_NUMBER]"
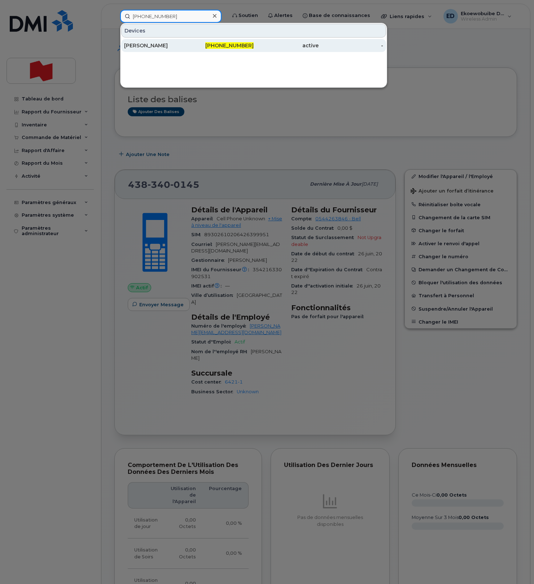
type input "[PHONE_NUMBER]"
drag, startPoint x: 160, startPoint y: 44, endPoint x: 165, endPoint y: 48, distance: 6.3
click at [160, 44] on div "[PERSON_NAME]" at bounding box center [156, 45] width 65 height 7
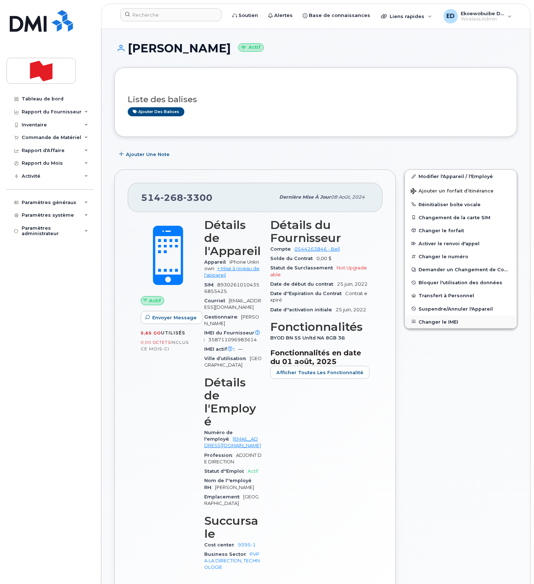
click at [436, 321] on button "Changer le IMEI" at bounding box center [461, 321] width 112 height 13
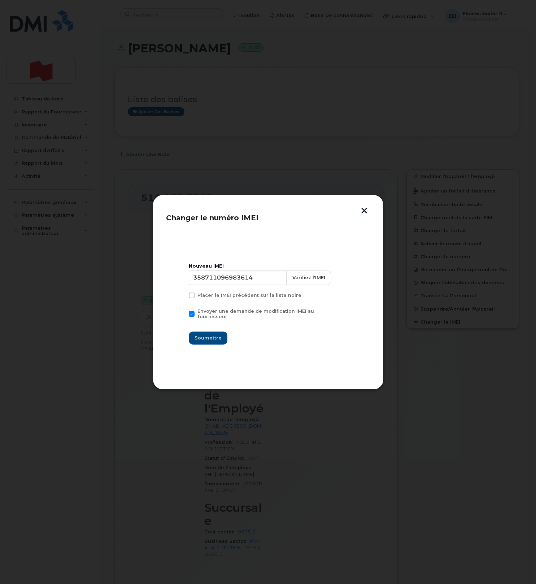
drag, startPoint x: 362, startPoint y: 210, endPoint x: 360, endPoint y: 267, distance: 56.3
click at [362, 210] on button "button" at bounding box center [364, 212] width 11 height 8
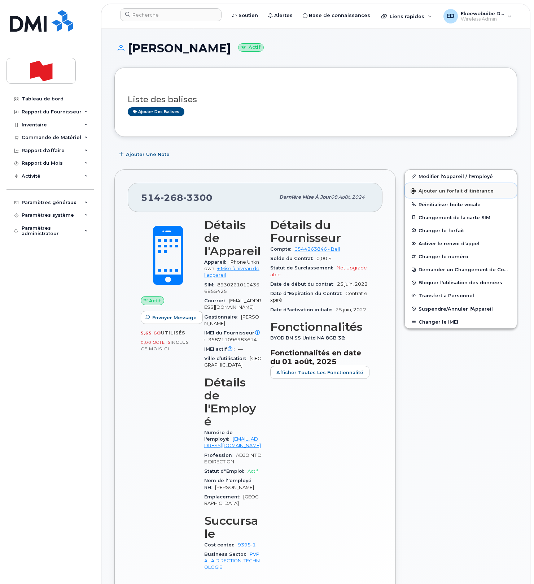
click at [428, 193] on span "Ajouter un forfait d’itinérance" at bounding box center [452, 191] width 83 height 7
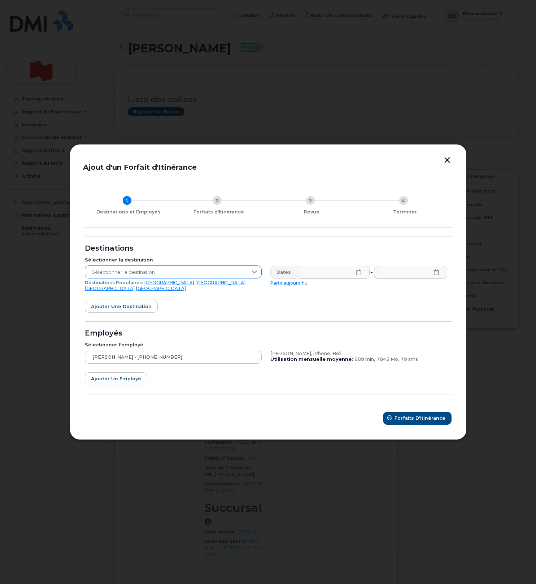
click at [175, 276] on span "Sélectionner la destination" at bounding box center [166, 272] width 162 height 13
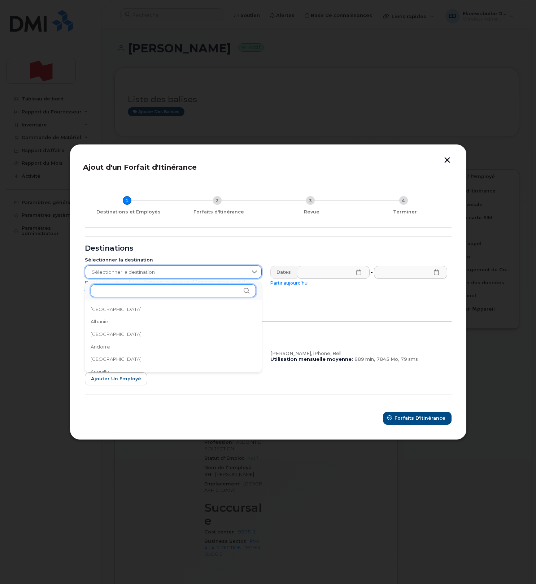
click at [147, 291] on input "text" at bounding box center [173, 290] width 165 height 13
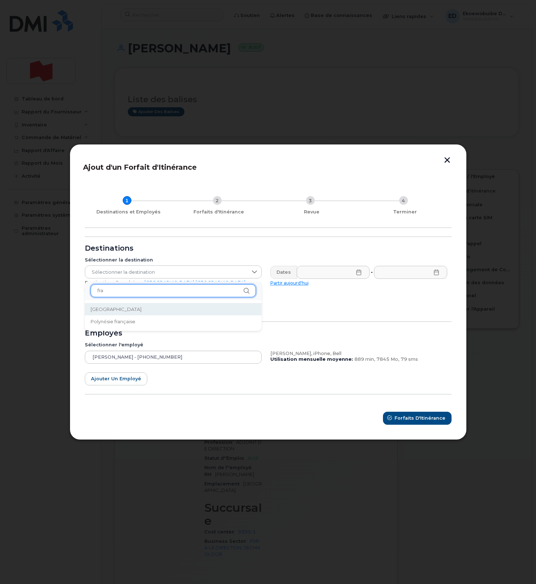
type input "fra"
click at [116, 311] on li "[GEOGRAPHIC_DATA]" at bounding box center [173, 309] width 177 height 13
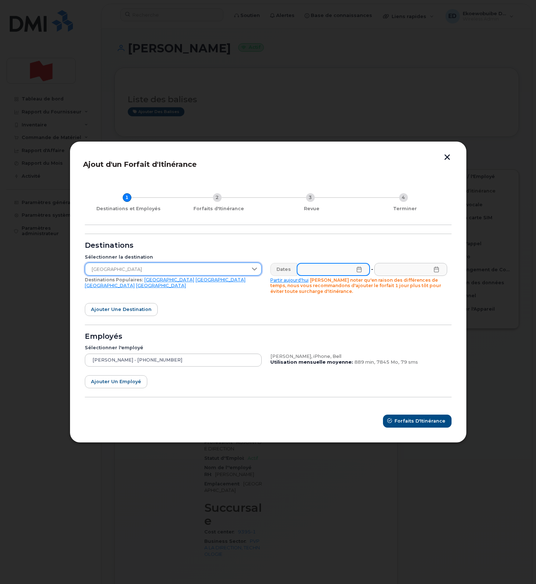
click at [354, 273] on input "text" at bounding box center [333, 269] width 73 height 13
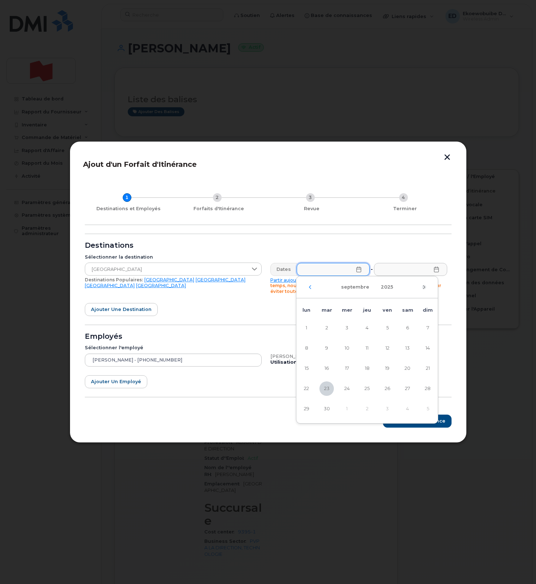
click at [423, 289] on icon "Mois suivant" at bounding box center [424, 287] width 4 height 6
click at [423, 288] on icon "Mois suivant" at bounding box center [424, 287] width 2 height 4
click at [389, 348] on span "7" at bounding box center [387, 348] width 14 height 14
type input "[DATE]"
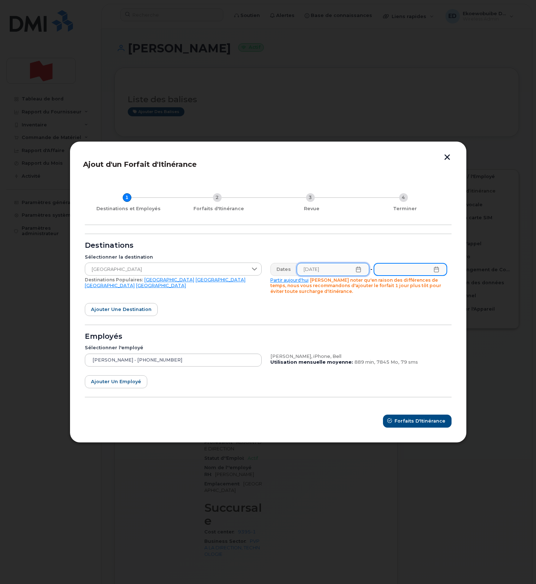
click at [435, 272] on input "text" at bounding box center [410, 269] width 73 height 13
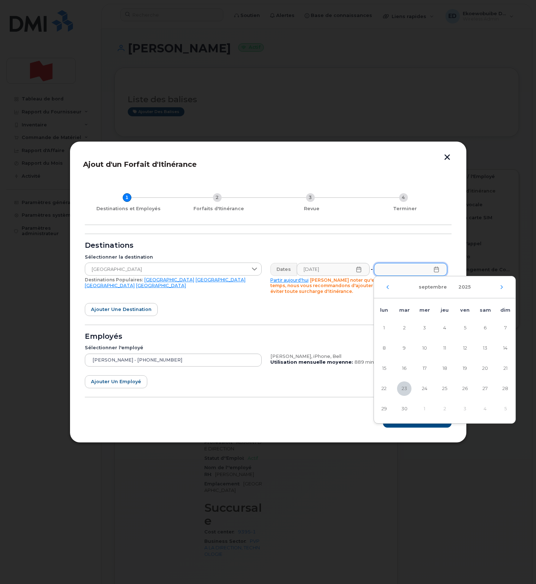
click at [504, 288] on div "septembre 2025" at bounding box center [445, 287] width 142 height 22
click at [502, 288] on icon "Mois suivant" at bounding box center [502, 287] width 4 height 6
click at [427, 327] on span "3" at bounding box center [424, 328] width 14 height 14
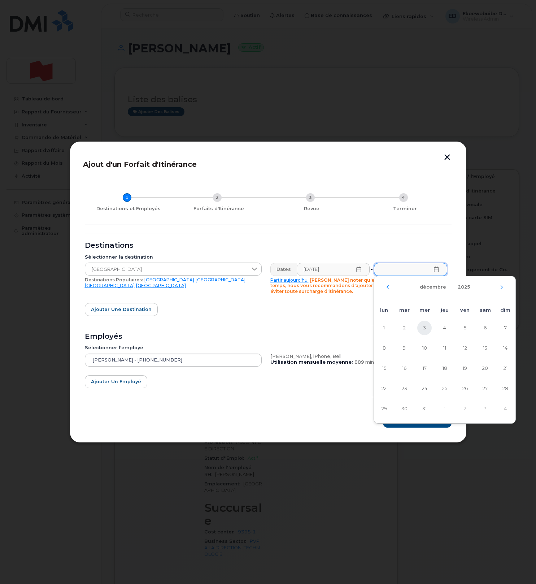
type input "[DATE]"
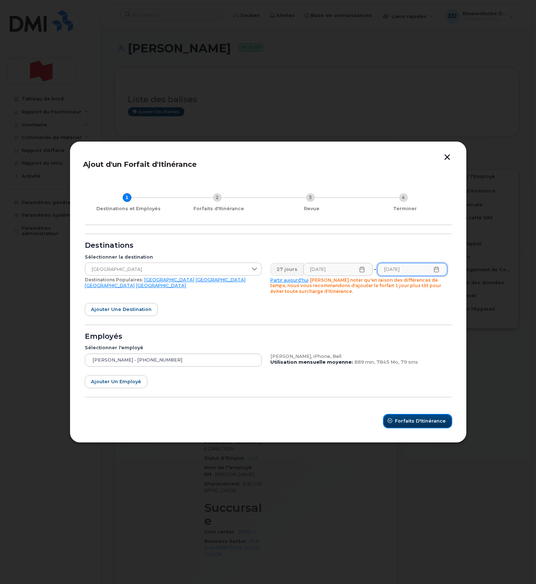
click at [412, 424] on span "Forfaits d'Itinérance" at bounding box center [420, 420] width 51 height 7
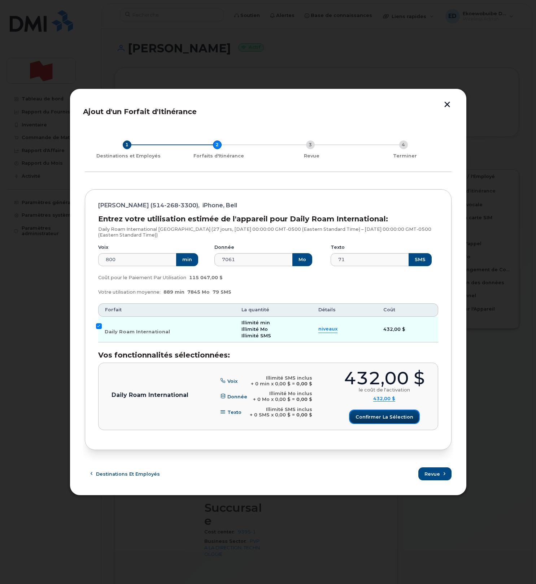
click at [378, 417] on span "Confirmer la sélection" at bounding box center [385, 416] width 58 height 7
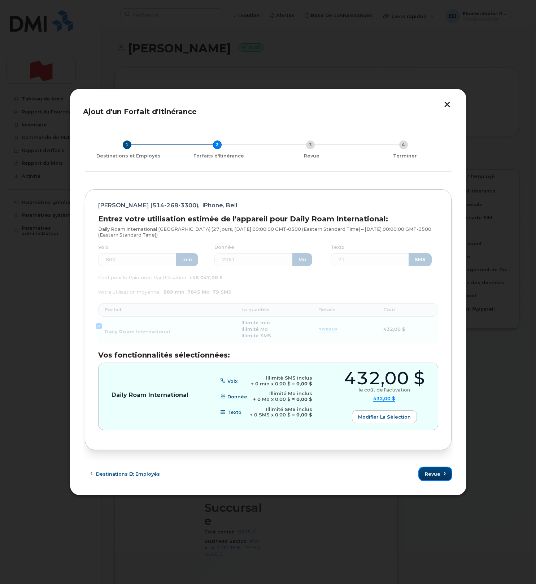
drag, startPoint x: 429, startPoint y: 473, endPoint x: 433, endPoint y: 475, distance: 4.7
click at [429, 473] on span "Revue" at bounding box center [433, 473] width 16 height 7
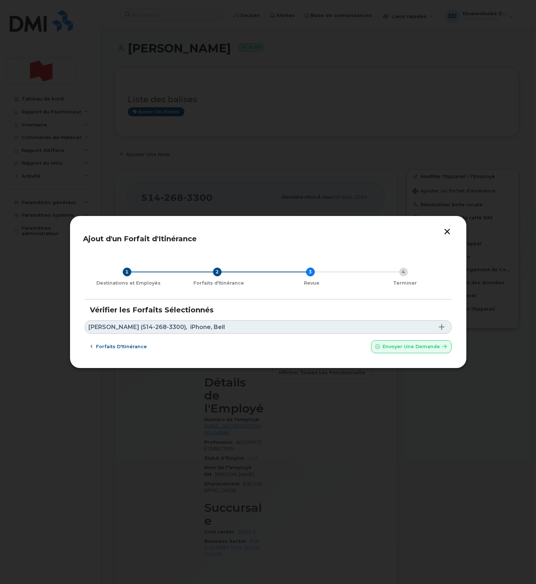
click at [221, 322] on link "[PERSON_NAME] (514-268-3300), iPhone, Bell" at bounding box center [268, 326] width 367 height 13
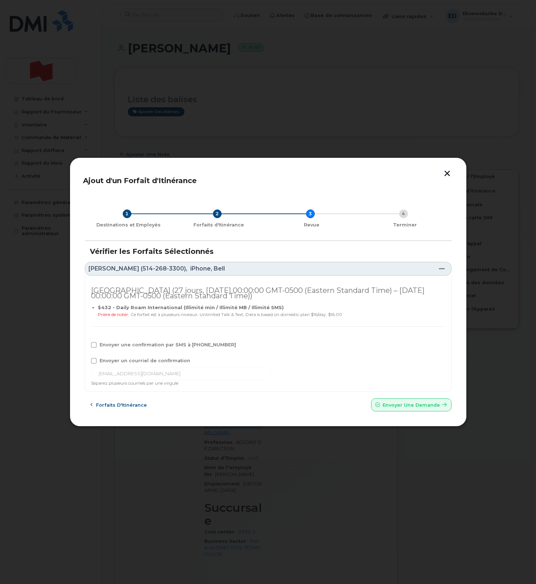
click at [118, 344] on span "Envoyer une confirmation par SMS à [PHONE_NUMBER]" at bounding box center [168, 344] width 136 height 5
click at [86, 344] on input "Envoyer une confirmation par SMS à [PHONE_NUMBER]" at bounding box center [84, 344] width 4 height 4
checkbox input "true"
click at [107, 359] on span "Envoyer un courriel de confirmation" at bounding box center [145, 360] width 91 height 5
click at [86, 359] on input "Envoyer un courriel de confirmation" at bounding box center [84, 360] width 4 height 4
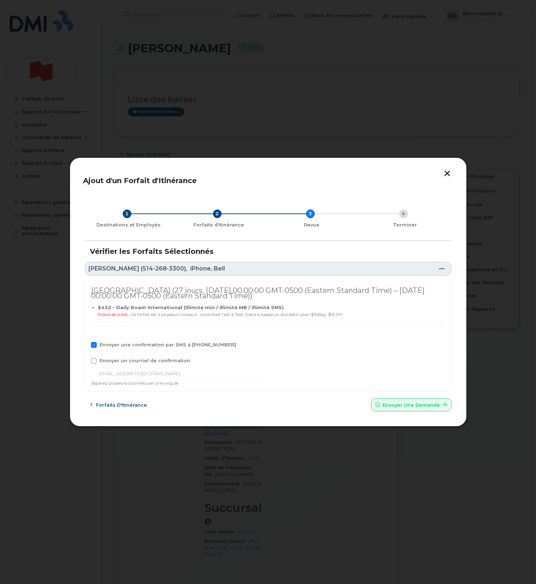
checkbox input "true"
drag, startPoint x: 163, startPoint y: 375, endPoint x: 77, endPoint y: 375, distance: 86.3
click at [79, 375] on div "Ajout d'un Forfait d'Itinérance 1 Destinations et Employés 2 Forfaits d'Itinéra…" at bounding box center [268, 291] width 397 height 269
paste input "[EMAIL_ADDRESS][DOMAIN_NAME]"
type input "[EMAIL_ADDRESS][DOMAIN_NAME]"
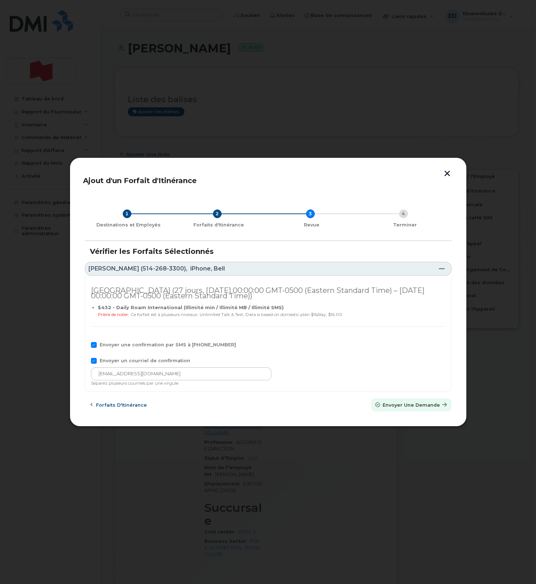
click at [405, 401] on button "Envoyer une Demande" at bounding box center [411, 404] width 80 height 13
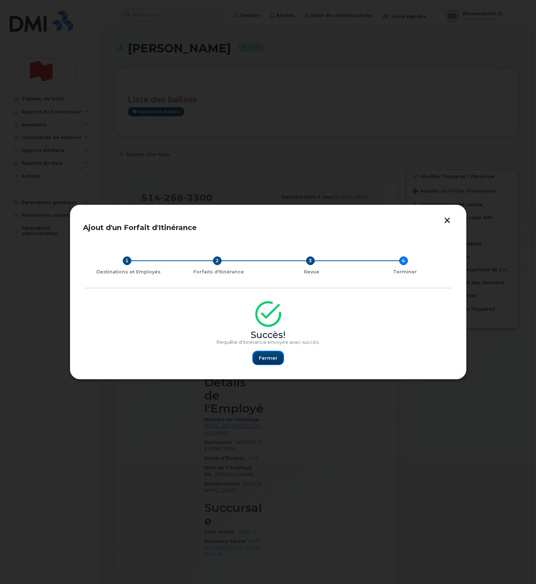
click at [270, 359] on span "Fermer" at bounding box center [268, 357] width 19 height 7
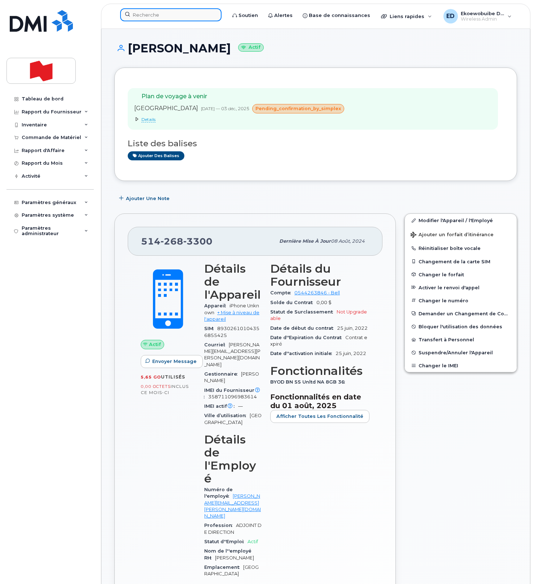
click at [167, 17] on input at bounding box center [170, 14] width 101 height 13
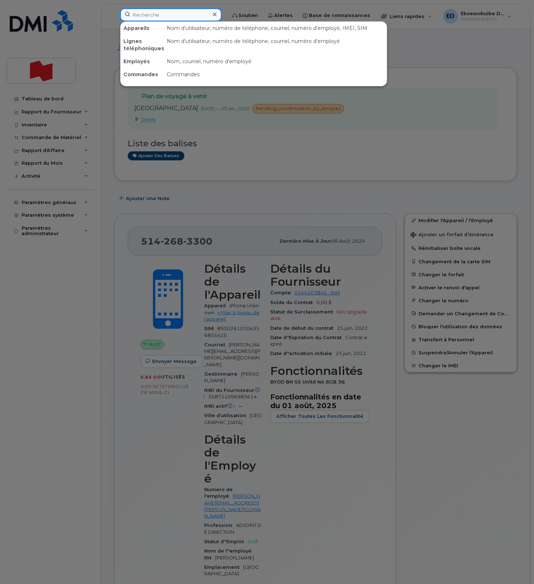
paste input "[PERSON_NAME],"
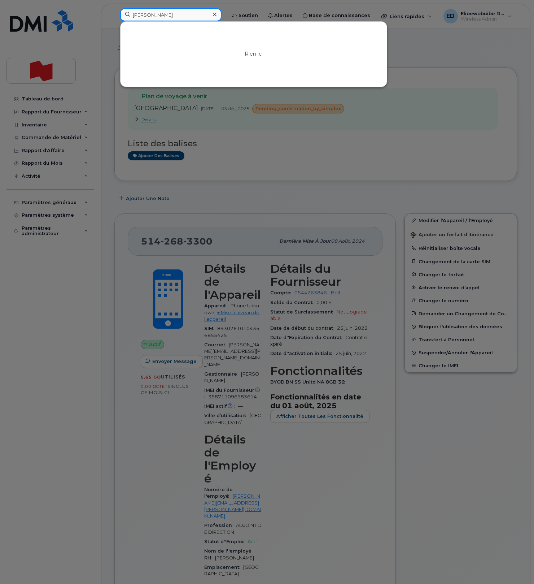
click at [150, 15] on input "[PERSON_NAME]" at bounding box center [170, 14] width 101 height 13
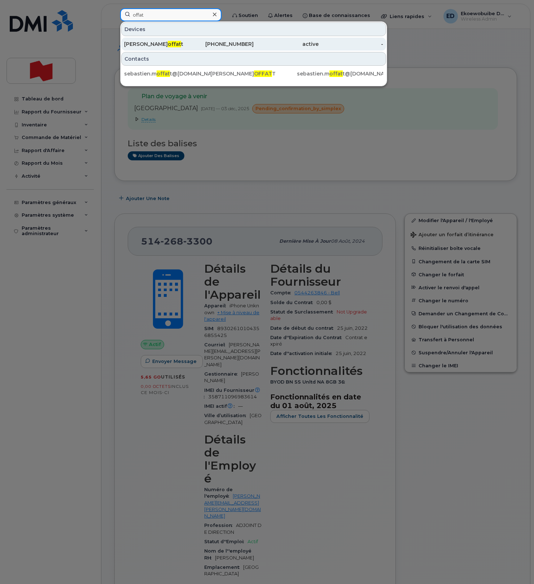
type input "offat"
drag, startPoint x: 136, startPoint y: 45, endPoint x: 143, endPoint y: 47, distance: 6.8
click at [136, 45] on div "Sebastien M offat t" at bounding box center [156, 43] width 65 height 7
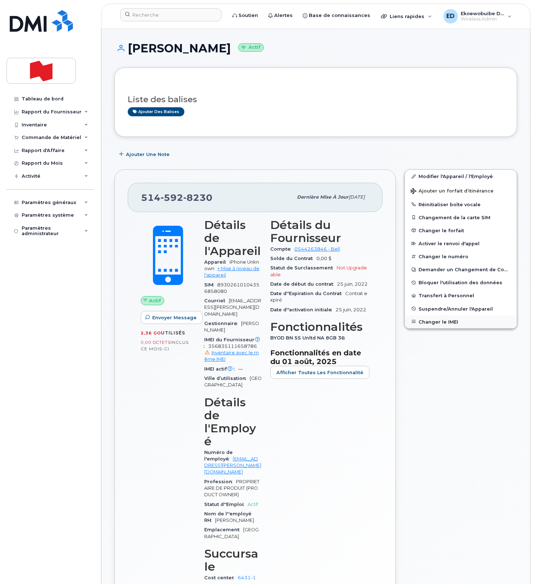
click at [437, 322] on button "Changer le IMEI" at bounding box center [461, 321] width 112 height 13
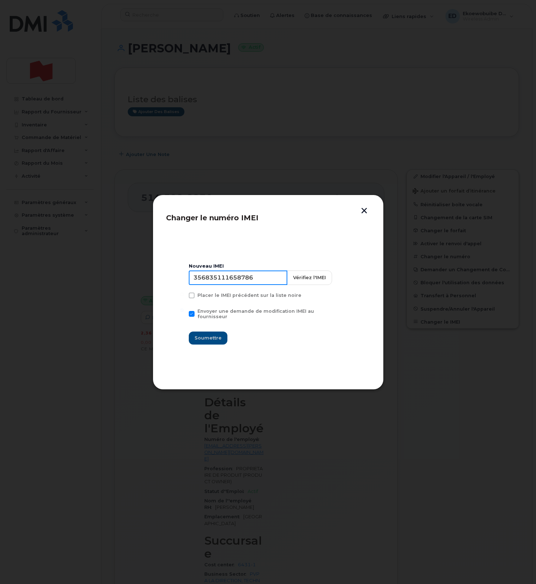
click at [251, 285] on input "356835111658786" at bounding box center [238, 277] width 99 height 14
type input "354216330724646"
click at [218, 334] on span "Soumettre" at bounding box center [208, 337] width 27 height 7
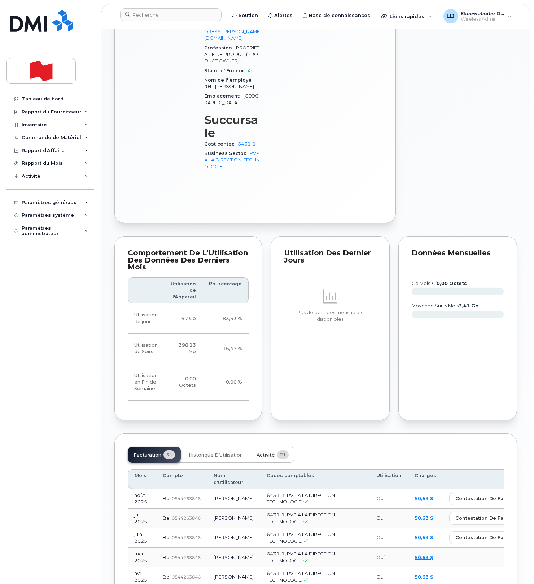
click at [270, 447] on button "Activité 21" at bounding box center [273, 455] width 44 height 16
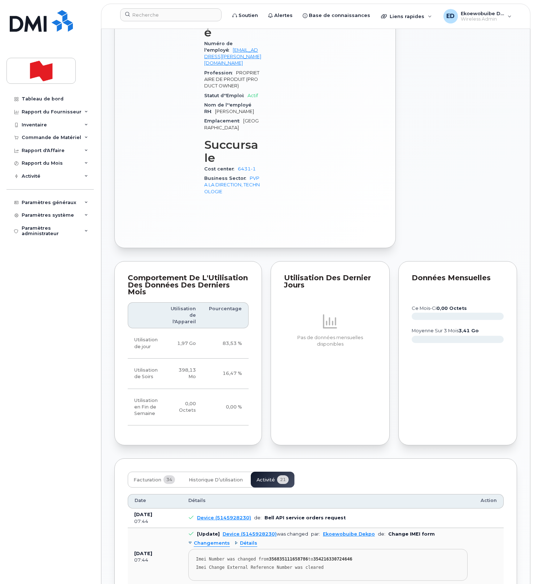
scroll to position [434, 0]
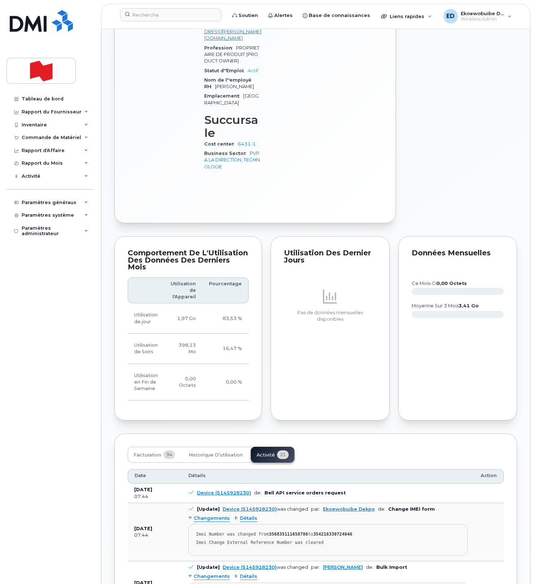
drag, startPoint x: 344, startPoint y: 480, endPoint x: 336, endPoint y: 480, distance: 7.9
click at [343, 540] on div "Imei Change External Reference Number was cleared" at bounding box center [328, 542] width 264 height 5
drag, startPoint x: 345, startPoint y: 479, endPoint x: 193, endPoint y: 470, distance: 152.2
click at [193, 524] on pre "Imei Number was changed from 356835111658786 to 354216330724646 Imei Change Ext…" at bounding box center [327, 540] width 279 height 32
copy pre "Imei Number was changed from 356835111658786 to 354216330724646 Imei Change Ext…"
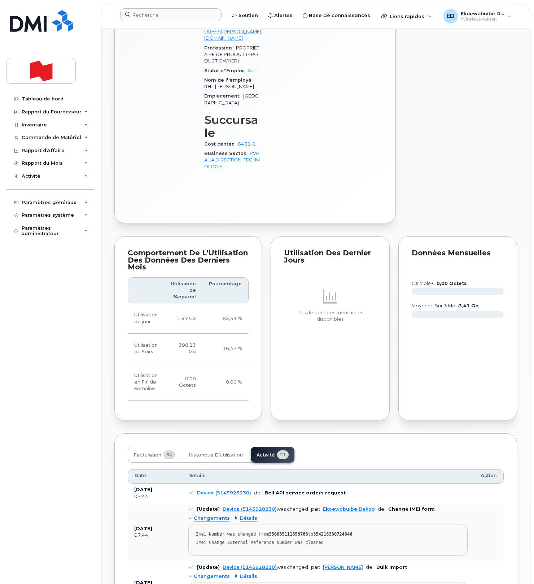
click at [158, 23] on div at bounding box center [170, 16] width 113 height 16
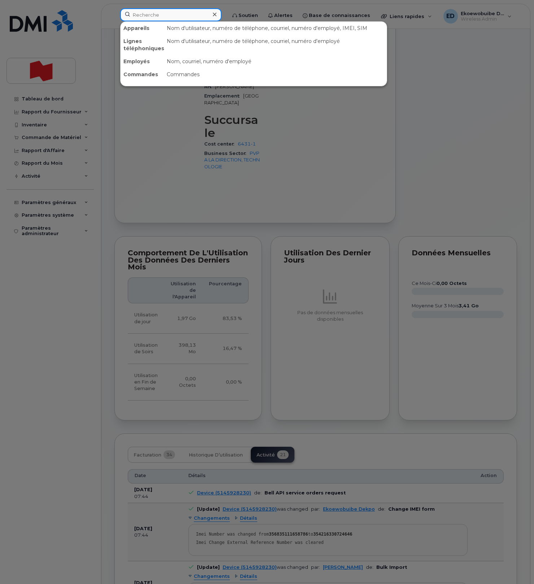
click at [158, 17] on input at bounding box center [170, 14] width 101 height 13
paste input "[PERSON_NAME]"
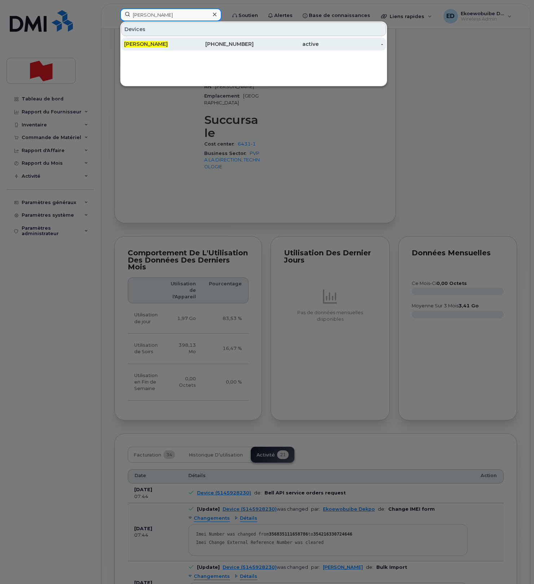
type input "[PERSON_NAME]"
drag, startPoint x: 170, startPoint y: 47, endPoint x: 174, endPoint y: 49, distance: 5.3
click at [168, 47] on span "[PERSON_NAME]" at bounding box center [146, 44] width 44 height 6
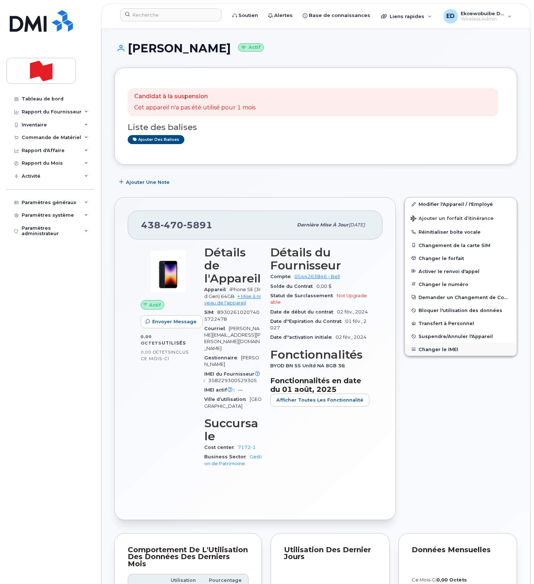
click at [443, 346] on button "Changer le IMEI" at bounding box center [461, 349] width 112 height 13
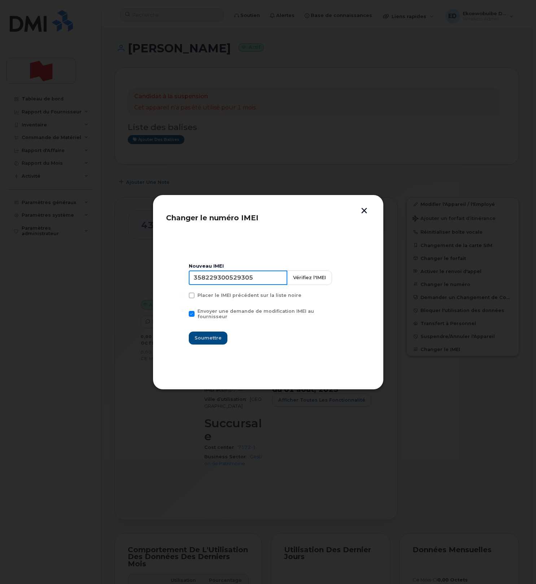
click at [244, 284] on input "358229300529305" at bounding box center [238, 277] width 99 height 14
click at [365, 213] on button "button" at bounding box center [364, 212] width 11 height 8
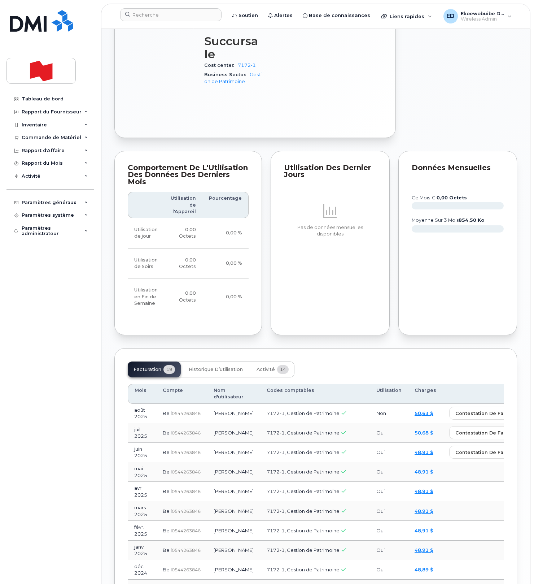
scroll to position [383, 0]
click at [270, 360] on button "Activité 14" at bounding box center [273, 368] width 44 height 16
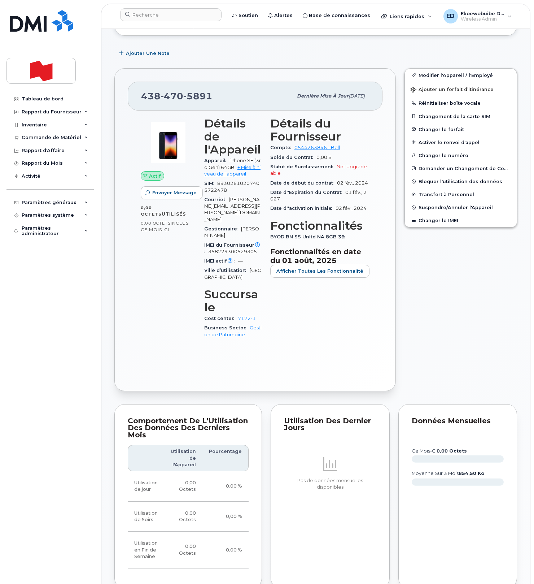
scroll to position [0, 0]
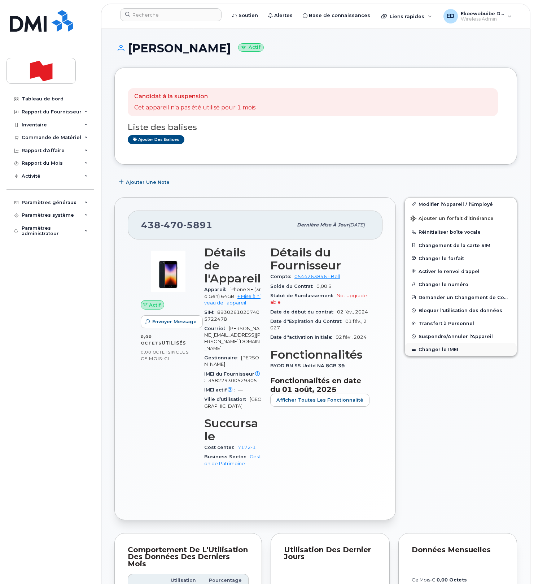
click at [432, 352] on button "Changer le IMEI" at bounding box center [461, 349] width 112 height 13
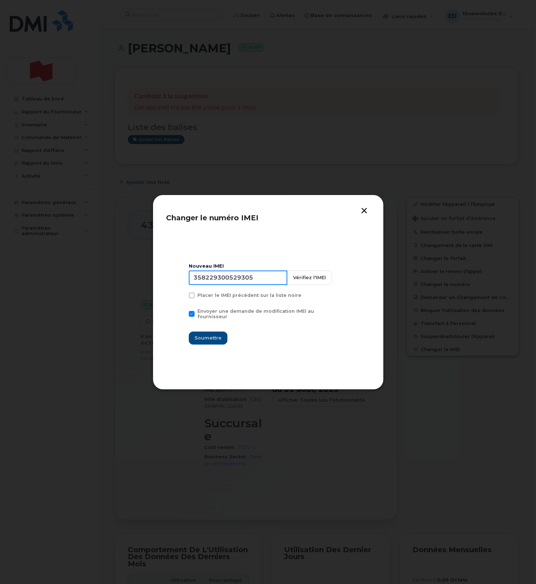
click at [240, 282] on input "358229300529305" at bounding box center [238, 277] width 99 height 14
type input "356908246227932"
click at [205, 340] on button "Soumettre" at bounding box center [208, 337] width 39 height 13
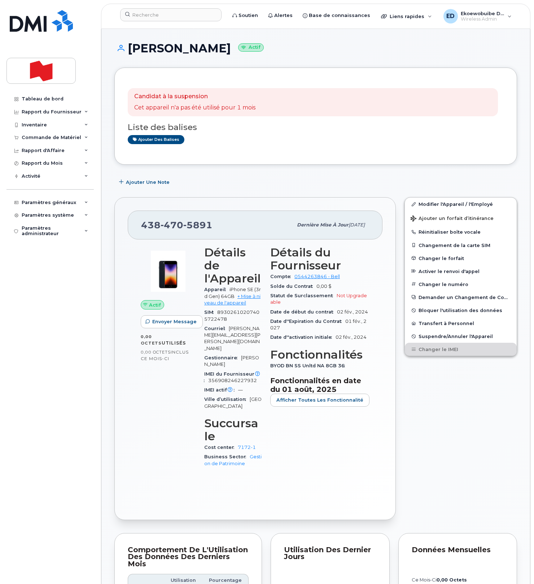
click at [469, 385] on div "Modifier l'Appareil / l'Employé Ajouter un forfait d’itinérance Réinitialiser b…" at bounding box center [460, 358] width 121 height 331
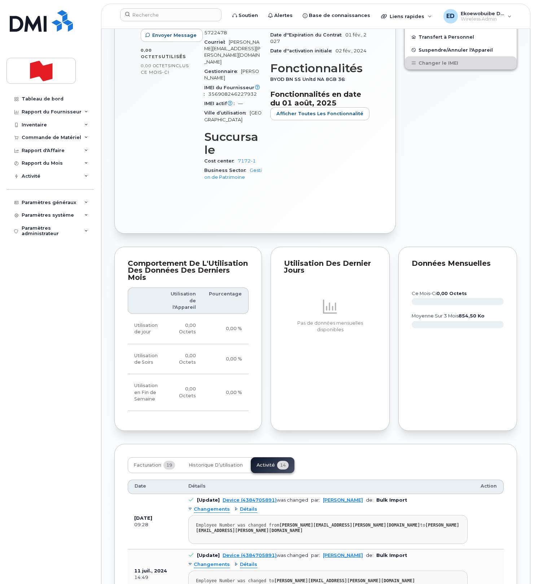
scroll to position [311, 0]
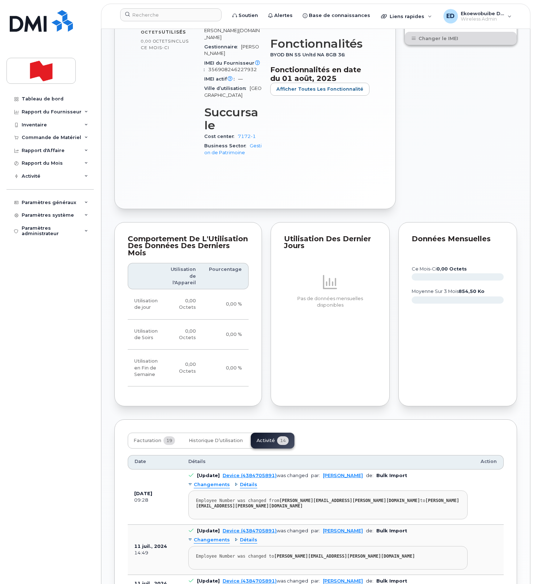
drag, startPoint x: 262, startPoint y: 417, endPoint x: 261, endPoint y: 420, distance: 3.7
click at [262, 432] on div "Facturation 19 Historique d’utilisation Activité 14" at bounding box center [211, 440] width 167 height 16
click at [199, 437] on span "Historique d’utilisation" at bounding box center [216, 440] width 54 height 6
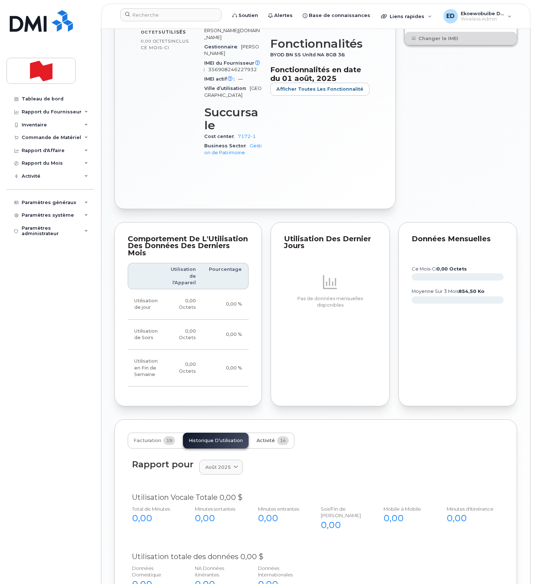
click at [257, 437] on span "Activité" at bounding box center [266, 440] width 18 height 6
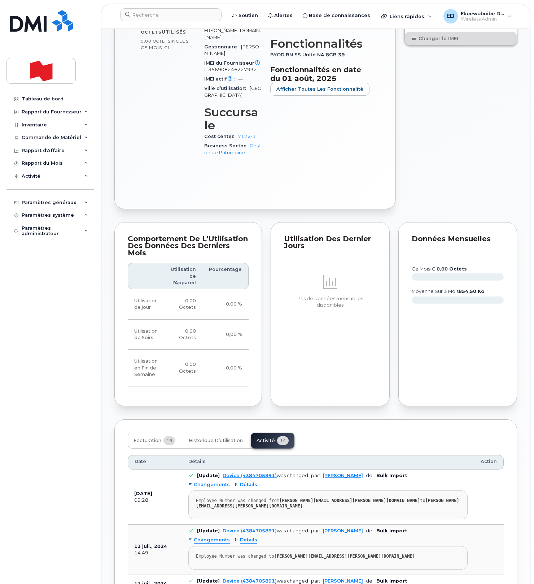
click at [401, 490] on pre "Employee Number was changed from Laurence.Belanger@bnc.ca to laurence.belanger@…" at bounding box center [327, 504] width 279 height 29
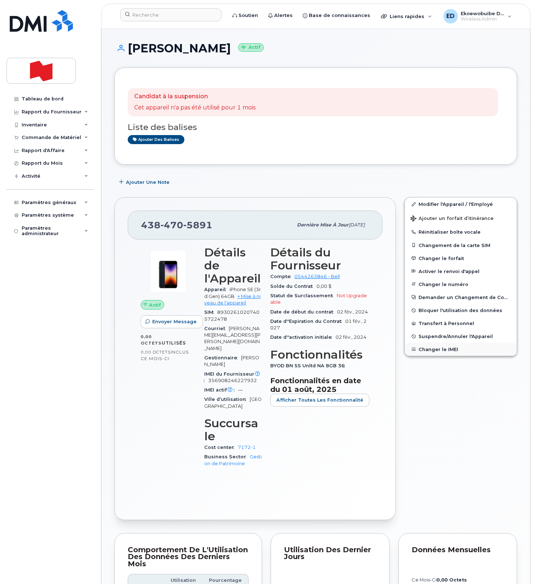
click at [433, 348] on button "Changer le IMEI" at bounding box center [461, 349] width 112 height 13
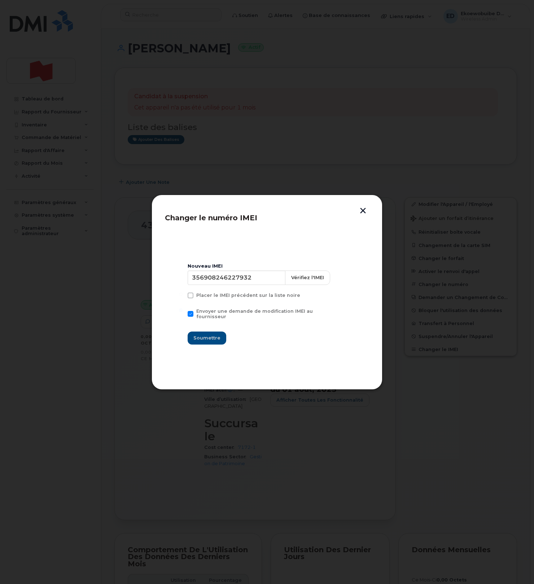
click at [362, 210] on button "button" at bounding box center [363, 212] width 11 height 8
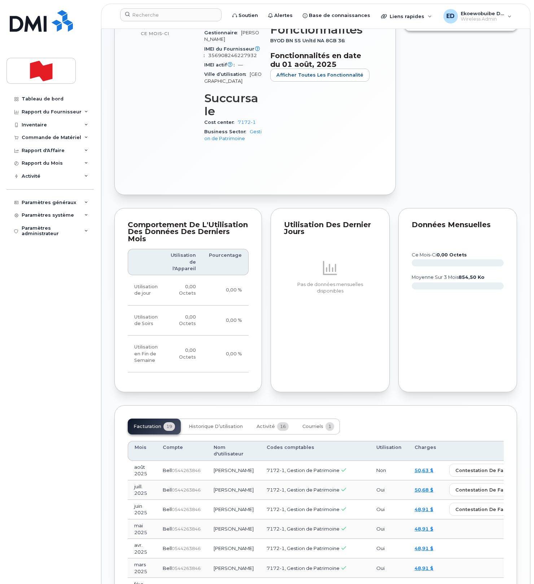
scroll to position [325, 0]
click at [268, 423] on span "Activité" at bounding box center [266, 426] width 18 height 6
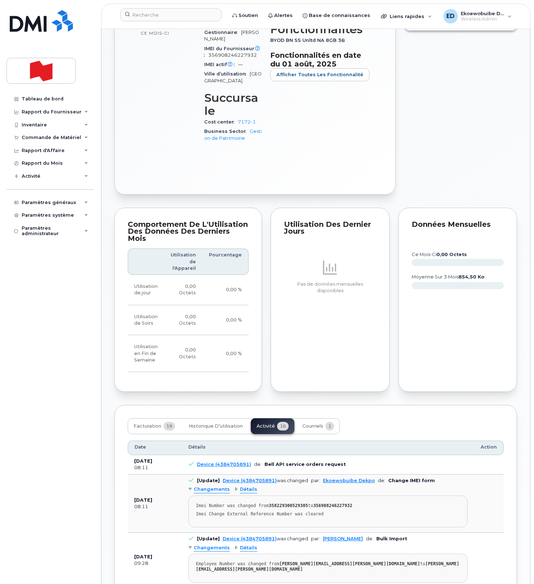
click at [350, 511] on div "Imei Change External Reference Number was cleared" at bounding box center [328, 513] width 264 height 5
drag, startPoint x: 341, startPoint y: 490, endPoint x: 304, endPoint y: 490, distance: 37.5
click at [304, 511] on div "Imei Change External Reference Number was cleared" at bounding box center [328, 513] width 264 height 5
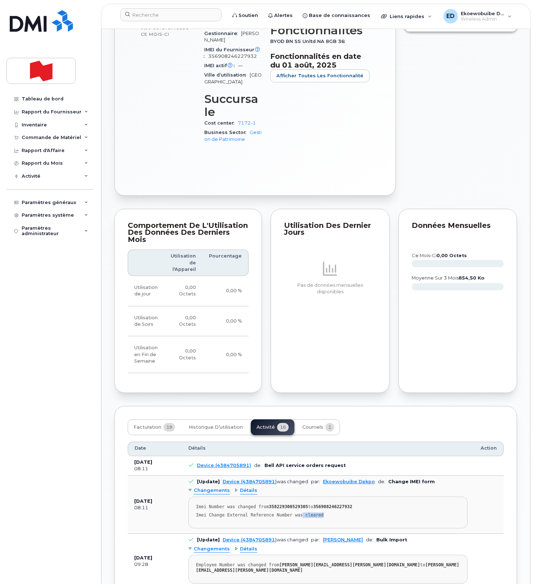
click at [339, 496] on pre "Imei Number was changed from 358229300529305 to 356908246227932 Imei Change Ext…" at bounding box center [327, 512] width 279 height 32
drag, startPoint x: 346, startPoint y: 494, endPoint x: 192, endPoint y: 483, distance: 153.8
click at [192, 496] on pre "Imei Number was changed from 358229300529305 to 356908246227932 Imei Change Ext…" at bounding box center [327, 512] width 279 height 32
click at [155, 14] on input at bounding box center [170, 14] width 101 height 13
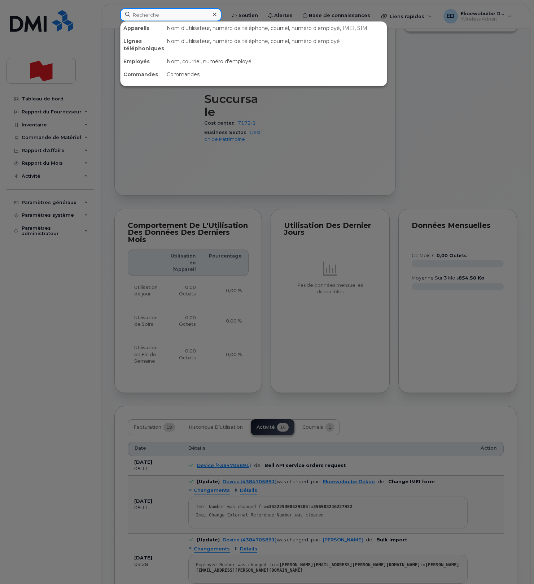
paste input "[PERSON_NAME][EMAIL_ADDRESS][PERSON_NAME][DOMAIN_NAME]"
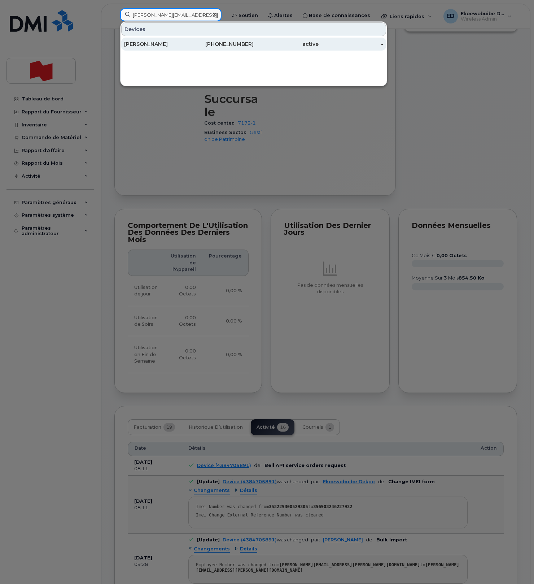
type input "[PERSON_NAME][EMAIL_ADDRESS][PERSON_NAME][DOMAIN_NAME]"
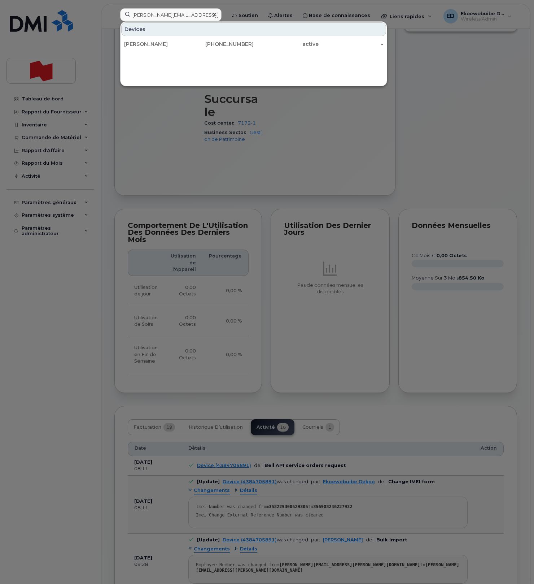
drag, startPoint x: 166, startPoint y: 43, endPoint x: 201, endPoint y: 51, distance: 36.3
click at [166, 43] on div "[PERSON_NAME]" at bounding box center [156, 43] width 65 height 7
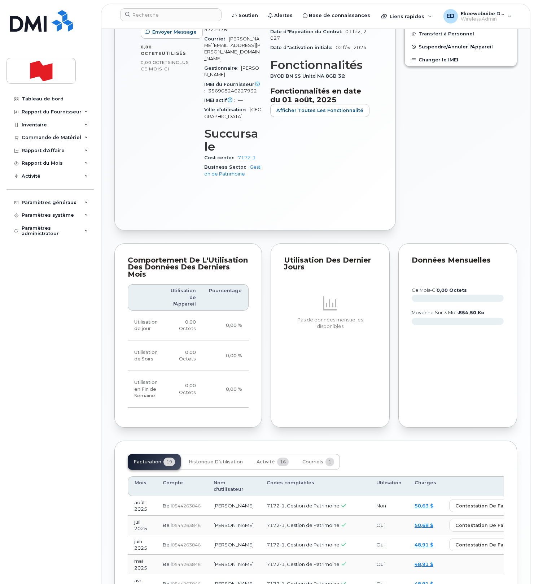
scroll to position [292, 0]
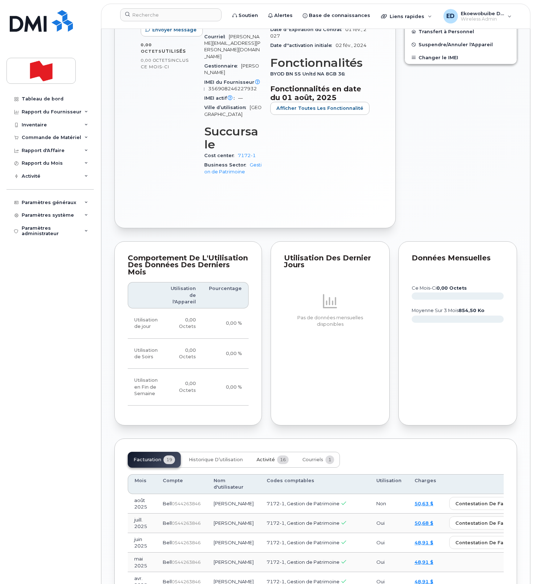
click at [266, 457] on span "Activité" at bounding box center [266, 460] width 18 height 6
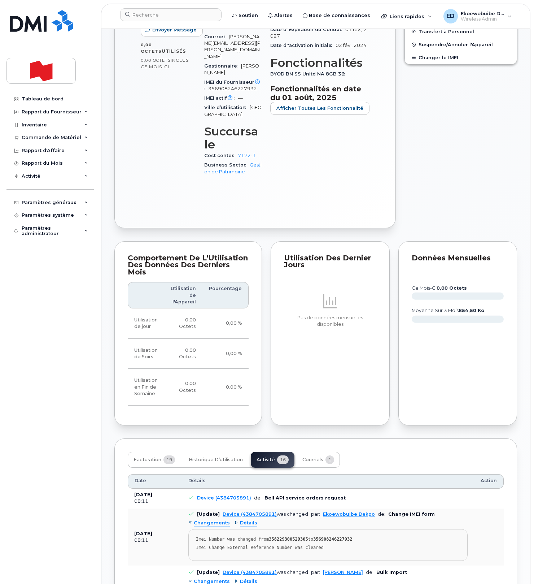
click at [334, 545] on div "Imei Change External Reference Number was cleared" at bounding box center [328, 547] width 264 height 5
drag, startPoint x: 335, startPoint y: 524, endPoint x: 193, endPoint y: 516, distance: 142.8
click at [193, 529] on pre "Imei Number was changed from 358229300529305 to 356908246227932 Imei Change Ext…" at bounding box center [327, 545] width 279 height 32
copy pre "Imei Number was changed from 358229300529305 to 356908246227932 Imei Change Ext…"
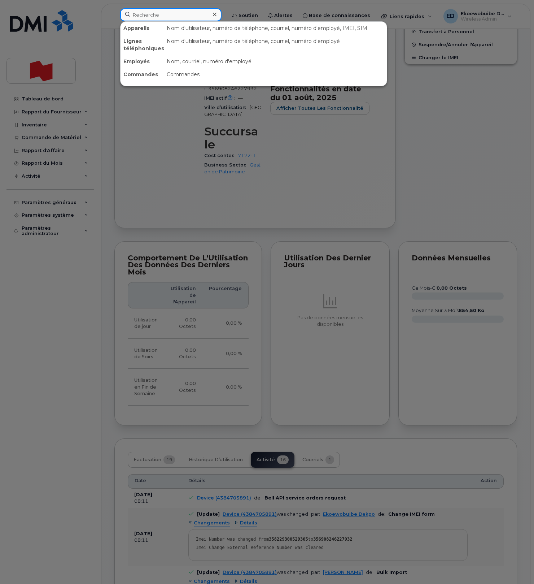
click at [158, 13] on input at bounding box center [170, 14] width 101 height 13
paste input "[PERSON_NAME]"
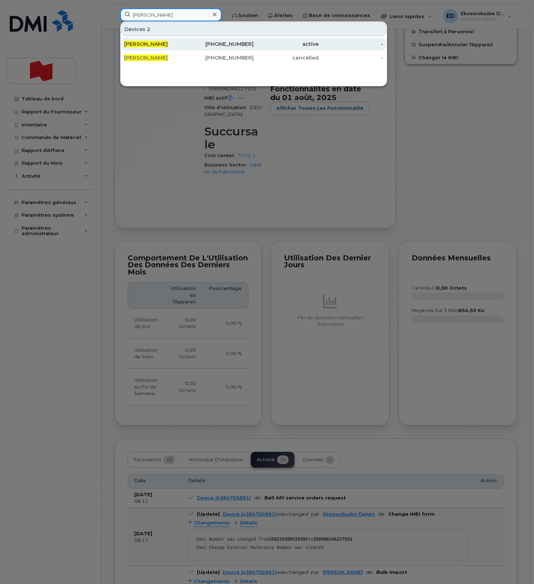
type input "[PERSON_NAME]"
click at [148, 46] on span "[PERSON_NAME]" at bounding box center [146, 44] width 44 height 6
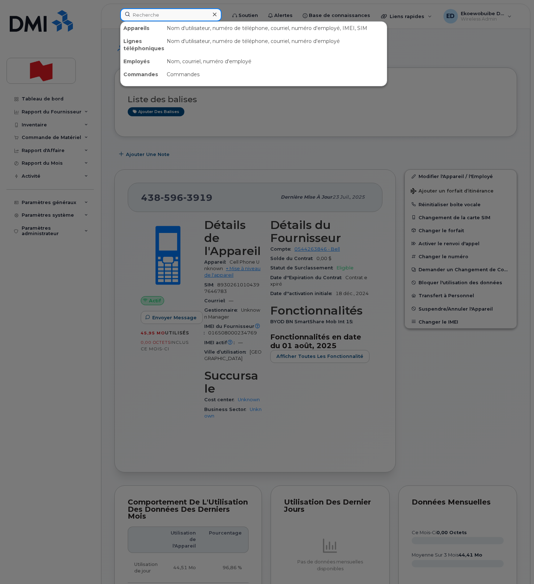
drag, startPoint x: 178, startPoint y: 18, endPoint x: 171, endPoint y: 18, distance: 6.5
click at [177, 18] on input at bounding box center [170, 14] width 101 height 13
paste input "[PERSON_NAME]"
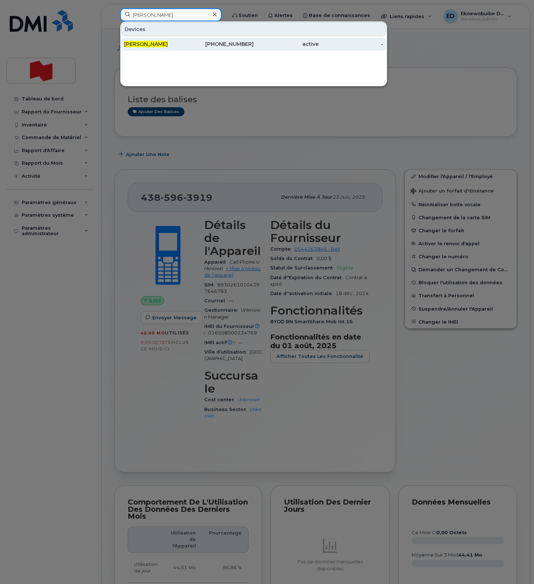
type input "[PERSON_NAME]"
drag, startPoint x: 151, startPoint y: 45, endPoint x: 186, endPoint y: 49, distance: 36.0
click at [151, 45] on span "Scott Gervais" at bounding box center [146, 44] width 44 height 6
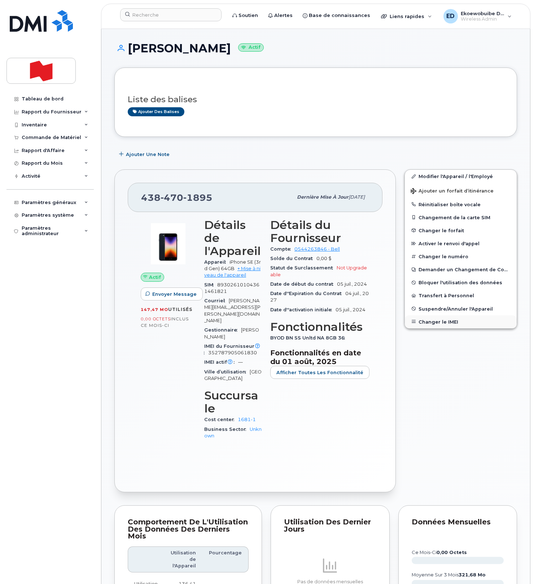
click at [434, 322] on button "Changer le IMEI" at bounding box center [461, 321] width 112 height 13
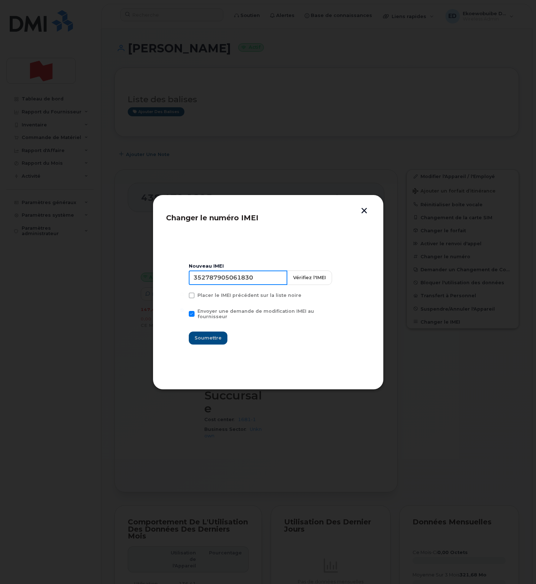
click at [236, 282] on input "352787905061830" at bounding box center [238, 277] width 99 height 14
drag, startPoint x: 261, startPoint y: 100, endPoint x: 312, endPoint y: 139, distance: 63.7
click at [269, 107] on div at bounding box center [268, 292] width 536 height 584
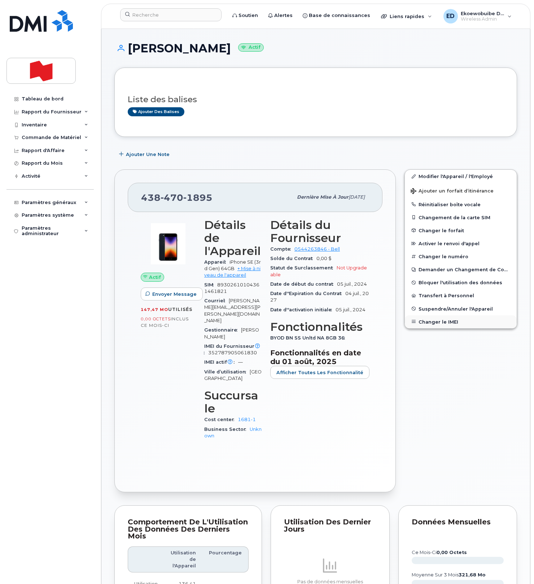
click at [428, 321] on button "Changer le IMEI" at bounding box center [461, 321] width 112 height 13
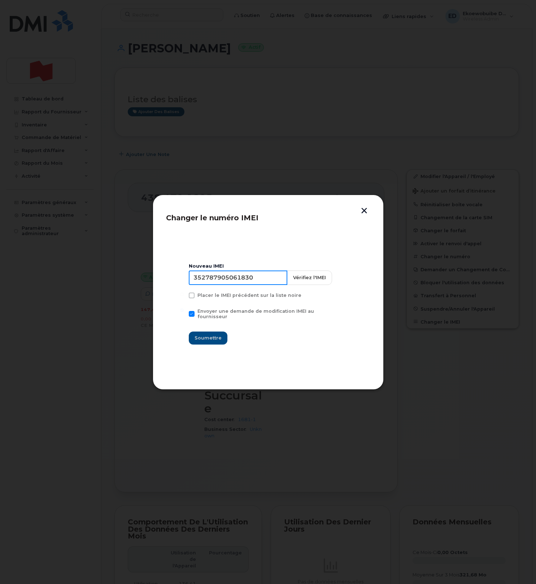
click at [241, 285] on input "352787905061830" at bounding box center [238, 277] width 99 height 14
type input "354216330911086"
click at [213, 334] on span "Soumettre" at bounding box center [208, 337] width 27 height 7
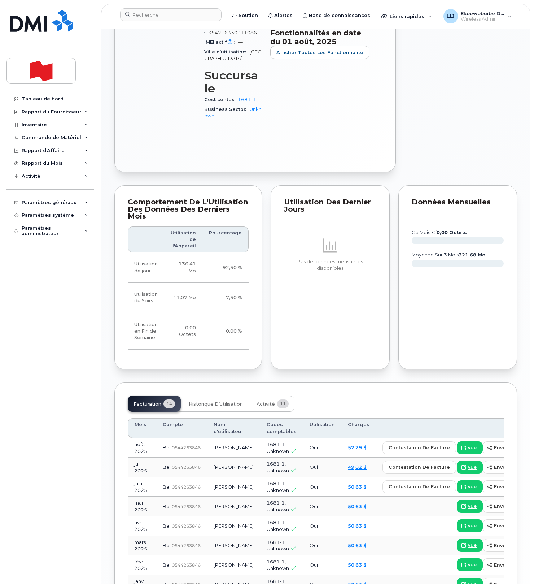
scroll to position [347, 0]
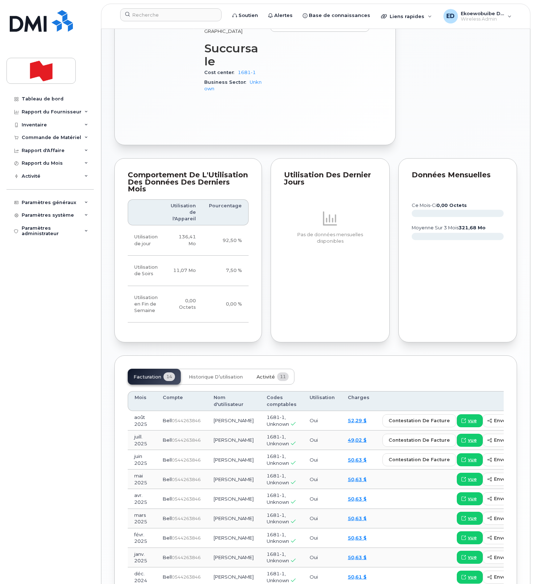
drag, startPoint x: 261, startPoint y: 352, endPoint x: 267, endPoint y: 360, distance: 10.5
click at [261, 374] on span "Activité" at bounding box center [266, 377] width 18 height 6
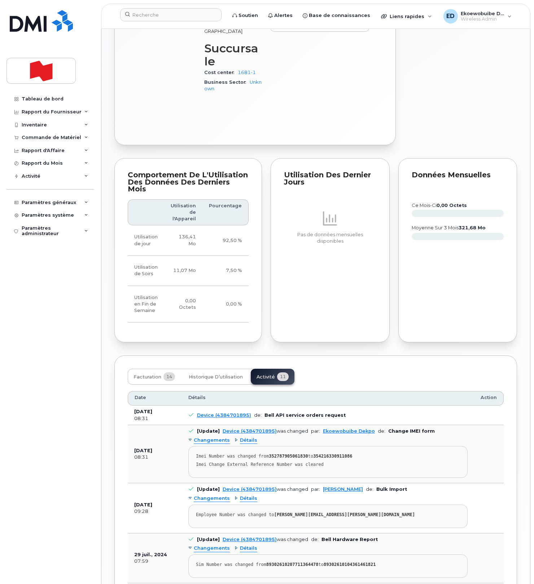
drag, startPoint x: 353, startPoint y: 443, endPoint x: 345, endPoint y: 442, distance: 7.3
click at [352, 446] on pre "Imei Number was changed from 352787905061830 to 354216330911086 Imei Change Ext…" at bounding box center [327, 462] width 279 height 32
drag, startPoint x: 345, startPoint y: 442, endPoint x: 194, endPoint y: 431, distance: 151.2
click at [194, 446] on pre "Imei Number was changed from 352787905061830 to 354216330911086 Imei Change Ext…" at bounding box center [327, 462] width 279 height 32
copy pre "Imei Number was changed from 352787905061830 to 354216330911086 Imei Change Ext…"
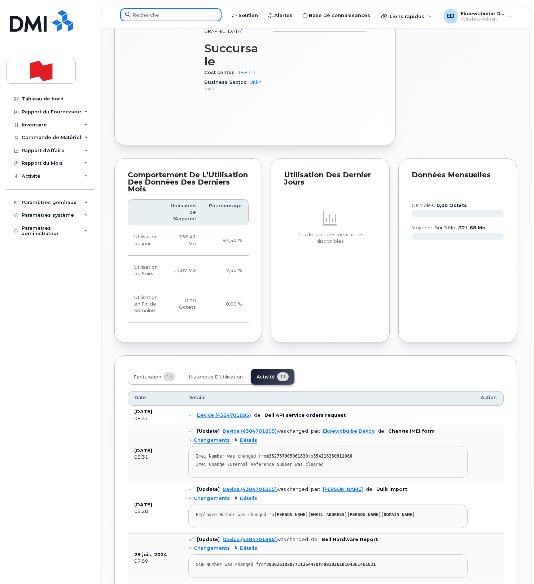
click at [152, 17] on input at bounding box center [170, 14] width 101 height 13
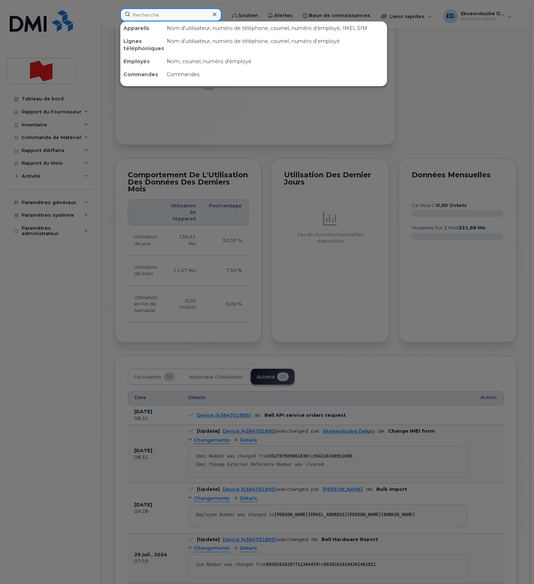
paste input "[PERSON_NAME][EMAIL_ADDRESS][DOMAIN_NAME]"
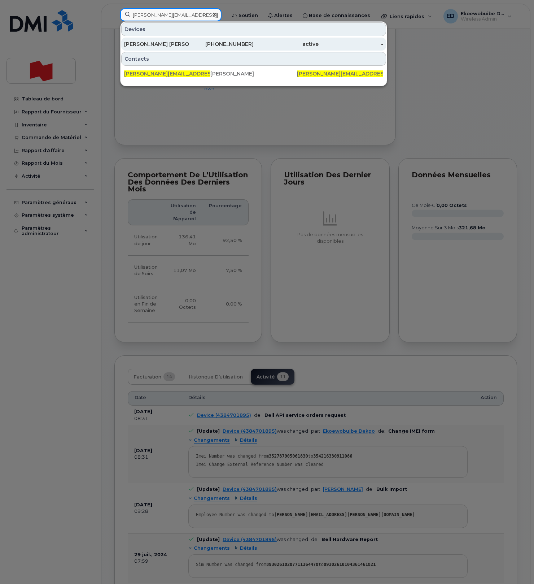
type input "[PERSON_NAME][EMAIL_ADDRESS][DOMAIN_NAME]"
click at [157, 44] on div "[PERSON_NAME] [PERSON_NAME]" at bounding box center [156, 43] width 65 height 7
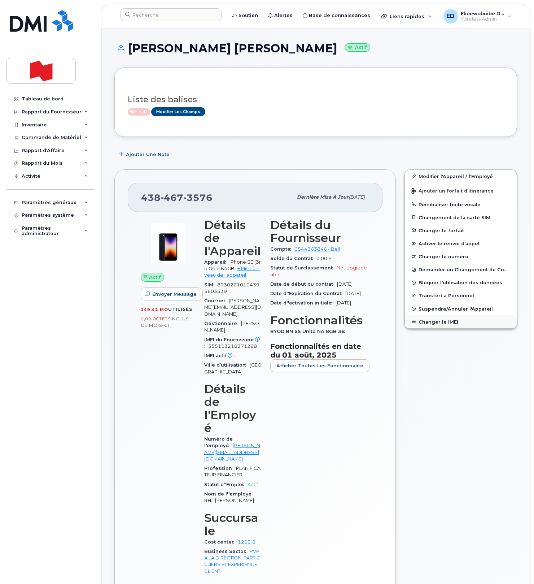
click at [429, 320] on button "Changer le IMEI" at bounding box center [461, 321] width 112 height 13
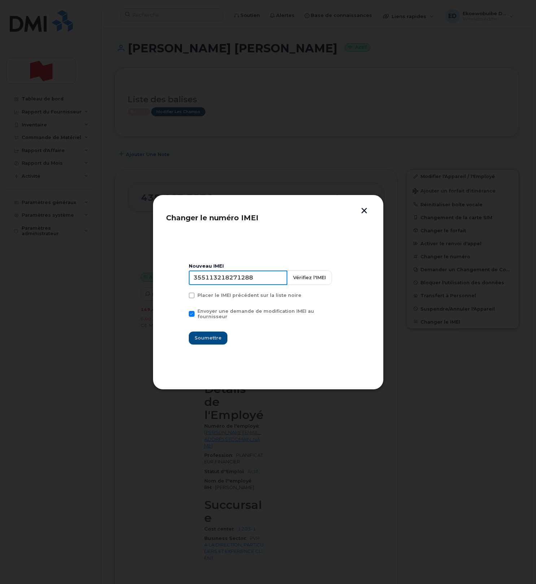
click at [238, 279] on input "355113218271288" at bounding box center [238, 277] width 99 height 14
click at [246, 280] on input "355113218271288" at bounding box center [238, 277] width 99 height 14
click at [247, 280] on input "355113218271288" at bounding box center [238, 277] width 99 height 14
type input "352764820412992"
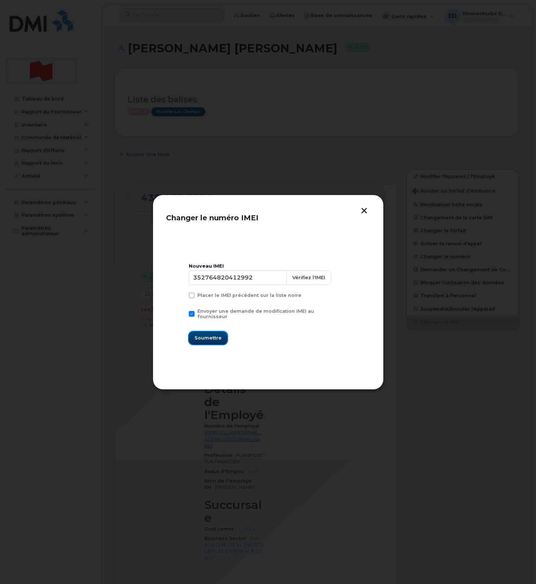
click at [213, 336] on span "Soumettre" at bounding box center [208, 337] width 27 height 7
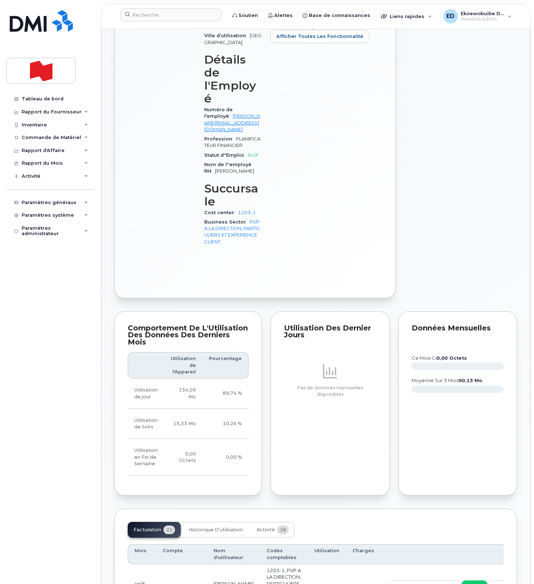
scroll to position [384, 0]
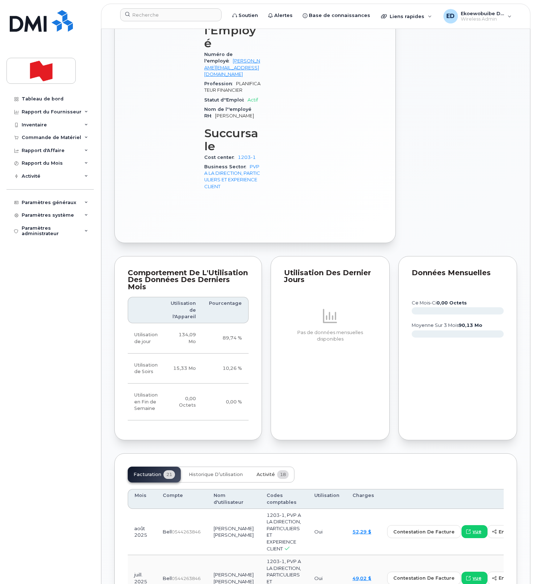
drag, startPoint x: 266, startPoint y: 417, endPoint x: 278, endPoint y: 422, distance: 12.3
click at [266, 471] on span "Activité" at bounding box center [266, 474] width 18 height 6
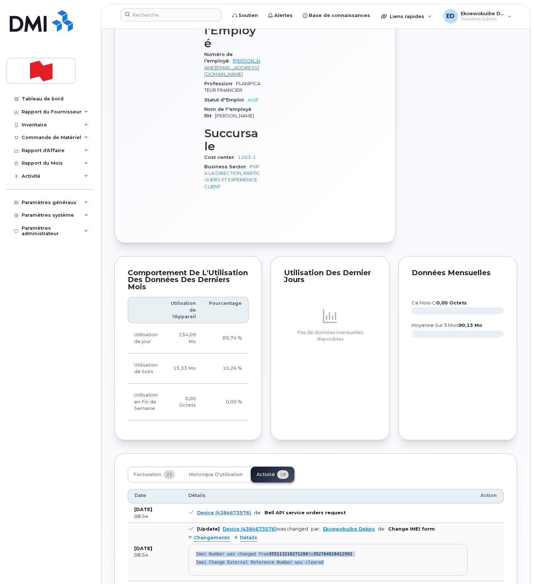
drag, startPoint x: 333, startPoint y: 507, endPoint x: 194, endPoint y: 498, distance: 138.9
click at [194, 544] on pre "Imei Number was changed from 355113218271288 to 352764820412992 Imei Change Ext…" at bounding box center [327, 560] width 279 height 32
copy pre "Imei Number was changed from 355113218271288 to 352764820412992 Imei Change Ext…"
click at [159, 16] on input at bounding box center [170, 14] width 101 height 13
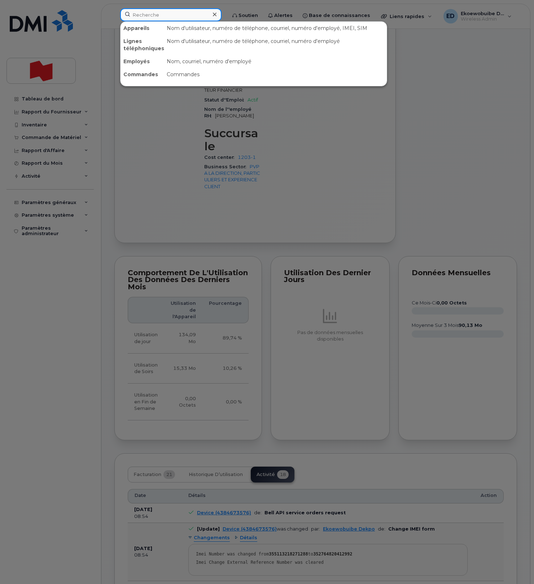
paste input "I hereby authorize the transfer of my cell phone number _780-288-3048__________…"
type input "I hereby authorize the transfer of my cell phone number _780-288-3048__________…"
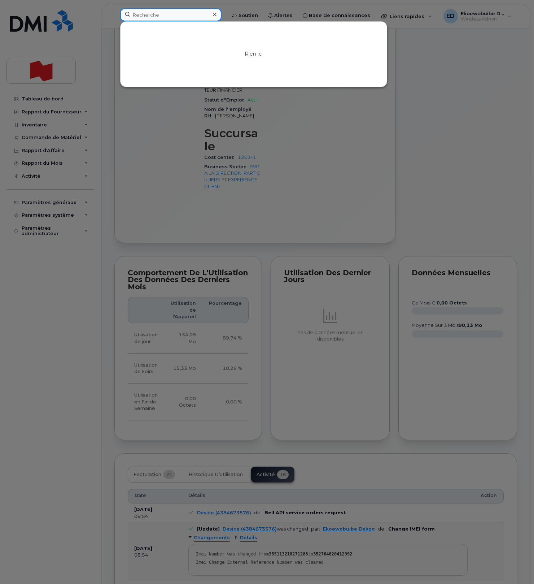
scroll to position [0, 0]
click at [153, 17] on input at bounding box center [170, 14] width 101 height 13
paste input "kyle.n.brown@nbc.ca <kyle.n.brown@nbc.ca>"
drag, startPoint x: 174, startPoint y: 16, endPoint x: 123, endPoint y: 16, distance: 51.6
click at [123, 16] on input "kyle.n.brown@nbc.ca <kyle.n.brown@nbc.ca>" at bounding box center [170, 14] width 101 height 13
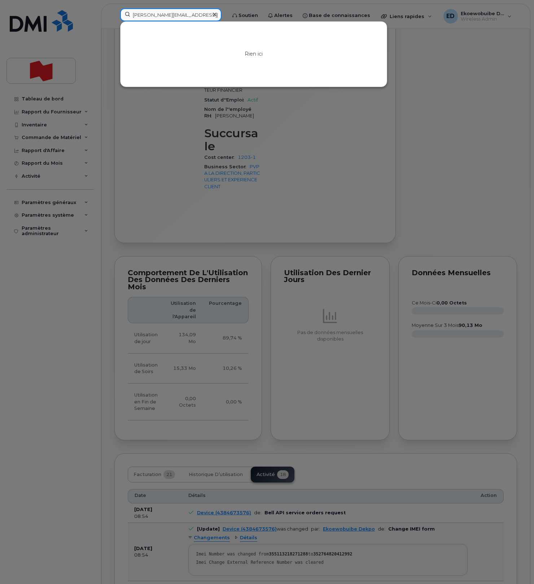
click at [197, 16] on input "kyle.n.brown@nbc.ca>" at bounding box center [170, 14] width 101 height 13
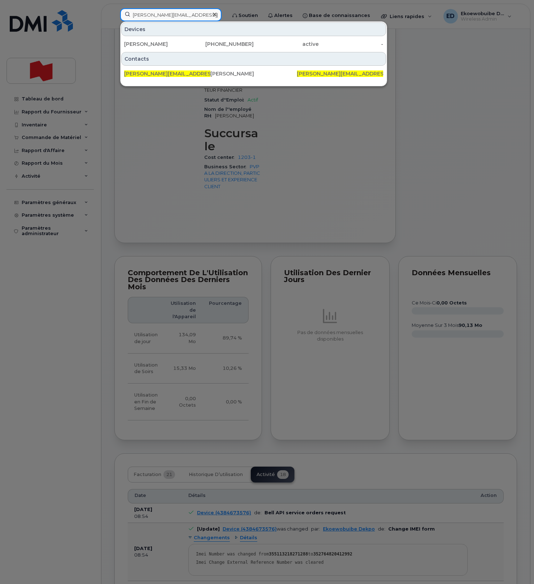
scroll to position [383, 0]
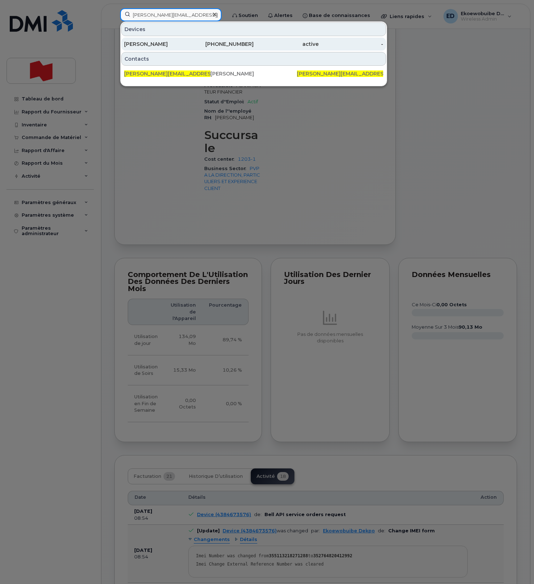
type input "kyle.n.brown@nbc.ca"
click at [149, 45] on div "Kyle N Brown" at bounding box center [156, 43] width 65 height 7
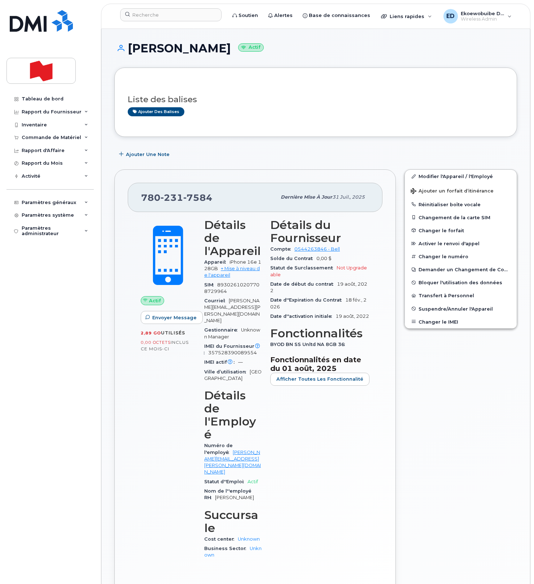
drag, startPoint x: 293, startPoint y: 91, endPoint x: 252, endPoint y: 134, distance: 59.5
click at [292, 93] on div "Liste des balises Ajouter des balises" at bounding box center [316, 102] width 376 height 28
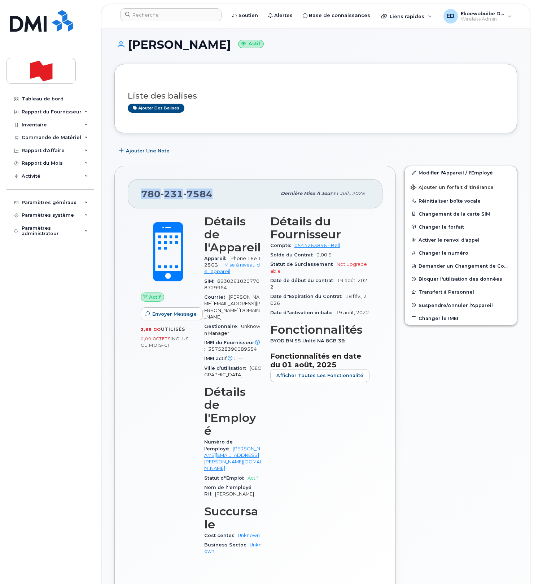
scroll to position [6, 0]
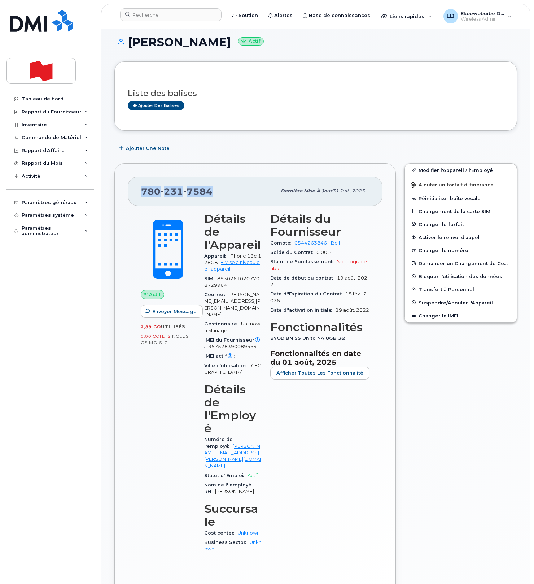
drag, startPoint x: 211, startPoint y: 197, endPoint x: 151, endPoint y: 199, distance: 60.0
click at [141, 196] on span "[PHONE_NUMBER]" at bounding box center [176, 191] width 71 height 11
drag, startPoint x: 140, startPoint y: 16, endPoint x: 147, endPoint y: 17, distance: 7.3
click at [142, 17] on input at bounding box center [170, 14] width 101 height 13
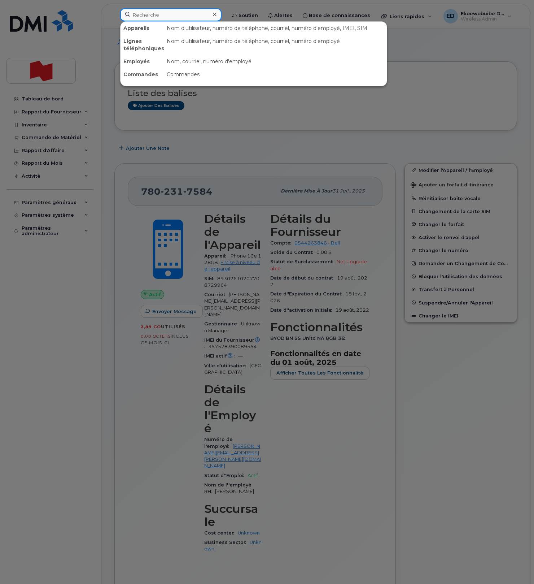
paste input "[PERSON_NAME]"
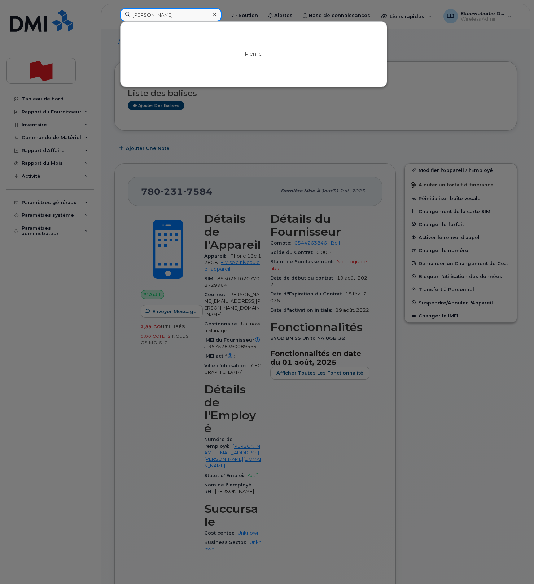
type input "[PERSON_NAME]"
click at [217, 13] on icon at bounding box center [215, 15] width 4 height 4
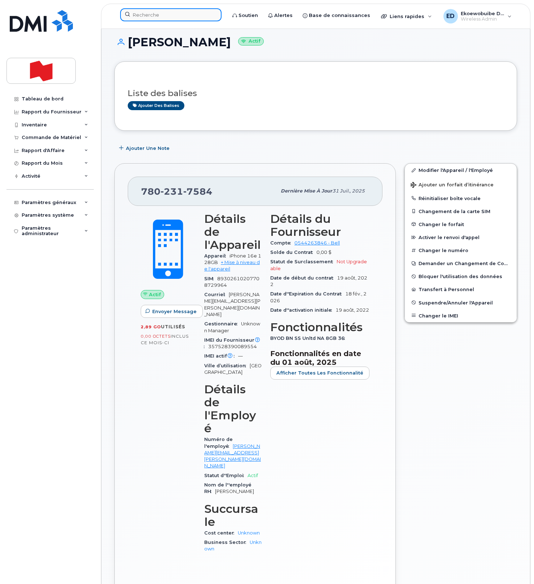
click at [161, 14] on input at bounding box center [170, 14] width 101 height 13
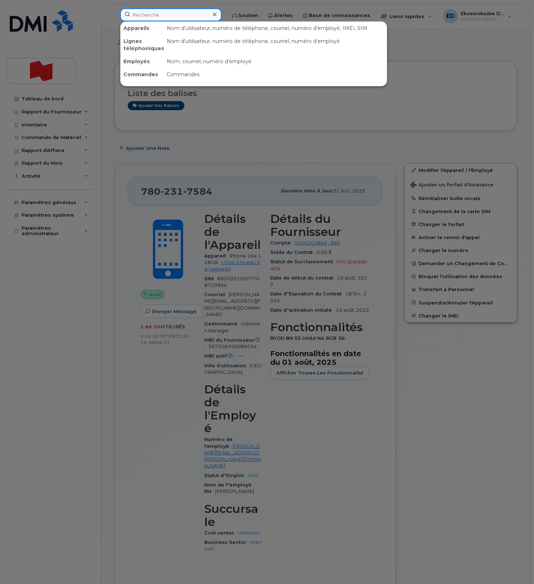
paste input "[PERSON_NAME]"
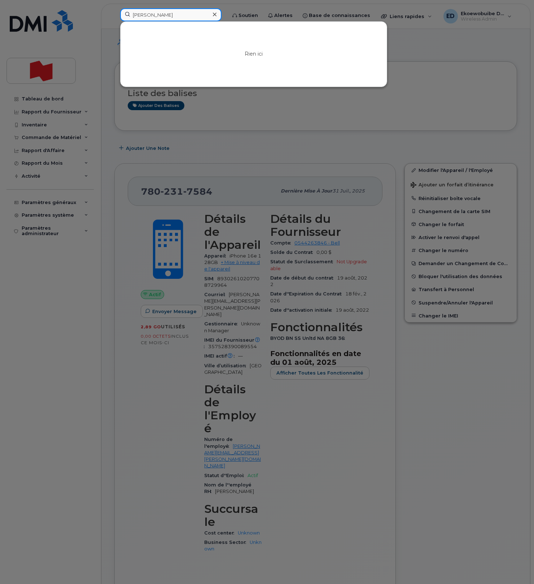
type input "[PERSON_NAME]"
click at [217, 17] on icon at bounding box center [215, 15] width 4 height 6
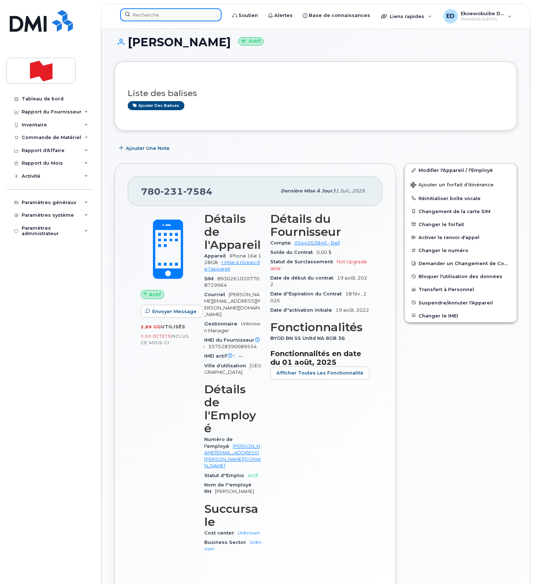
click at [162, 18] on input at bounding box center [170, 14] width 101 height 13
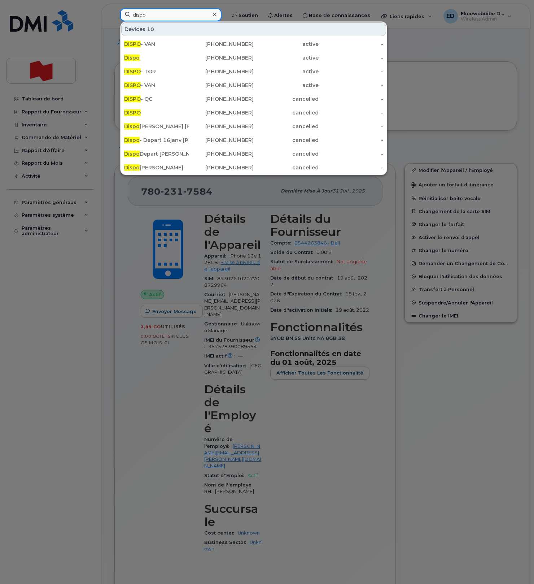
type input "dispo"
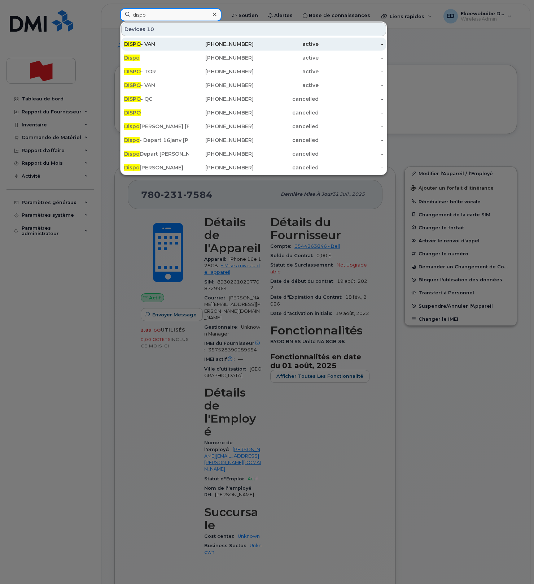
scroll to position [9, 0]
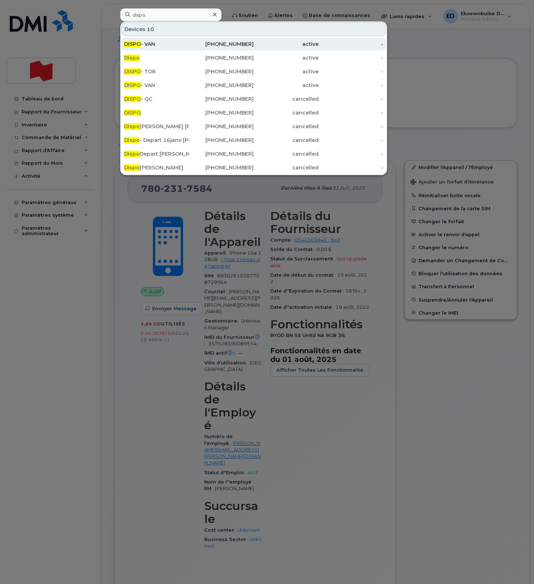
click at [135, 45] on span "DISPO" at bounding box center [132, 44] width 17 height 6
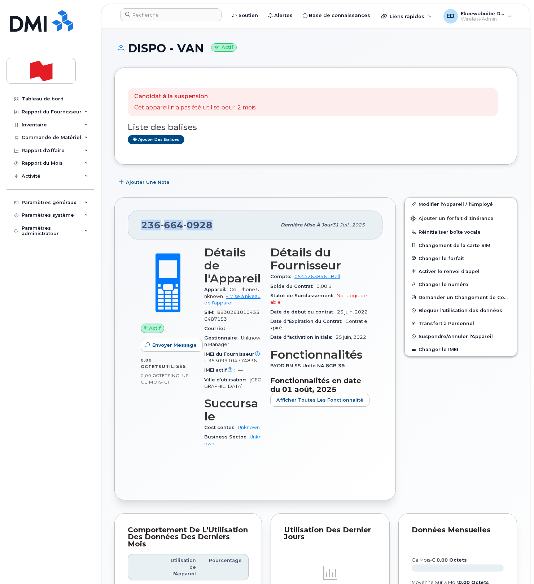
drag, startPoint x: 220, startPoint y: 225, endPoint x: 142, endPoint y: 223, distance: 77.6
click at [142, 223] on div "[PHONE_NUMBER]" at bounding box center [208, 224] width 135 height 15
copy span "[PHONE_NUMBER]"
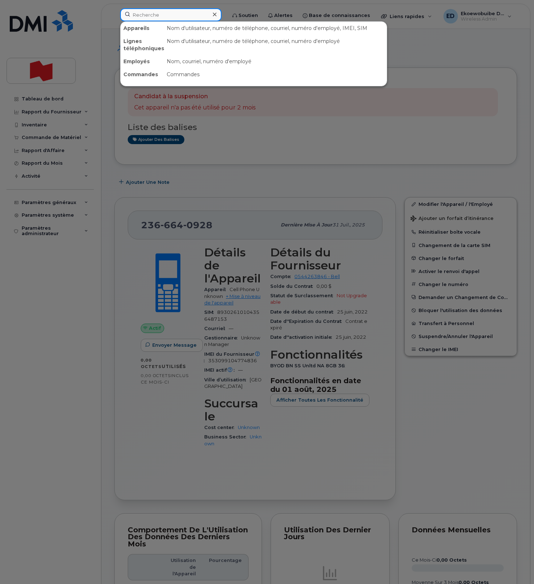
click at [189, 16] on input at bounding box center [170, 14] width 101 height 13
paste input "2366640928"
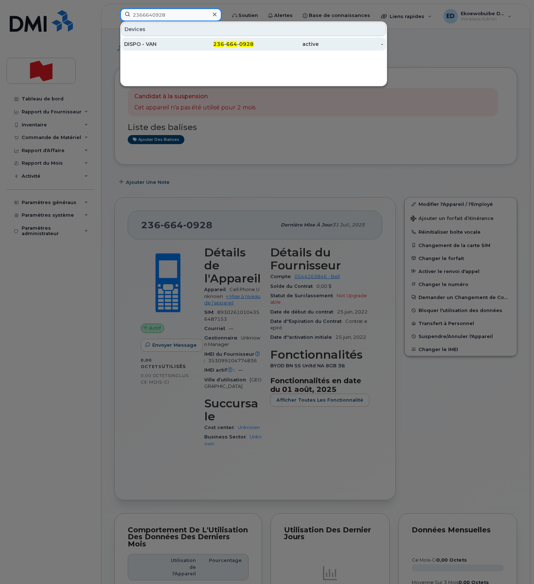
type input "2366640928"
click at [142, 43] on div "DISPO - VAN" at bounding box center [156, 43] width 65 height 7
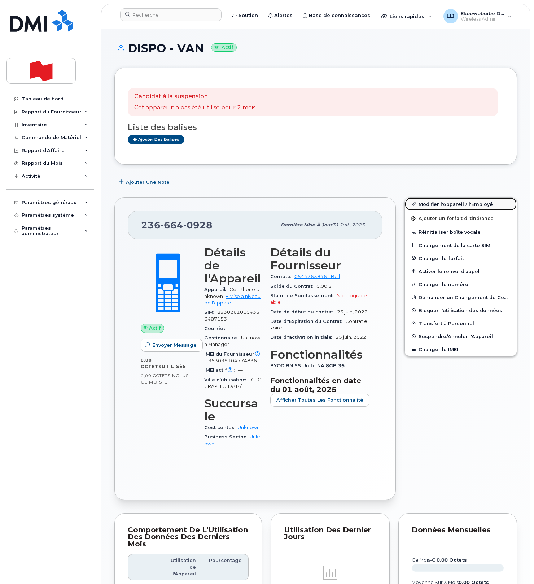
click at [433, 205] on link "Modifier l'Appareil / l'Employé" at bounding box center [461, 203] width 112 height 13
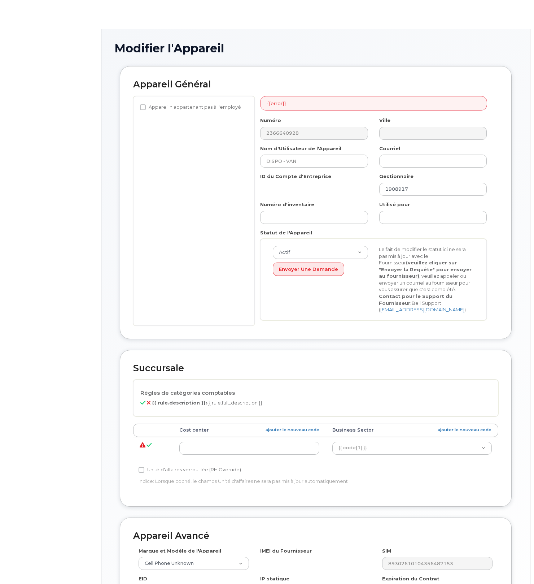
select select "22916206"
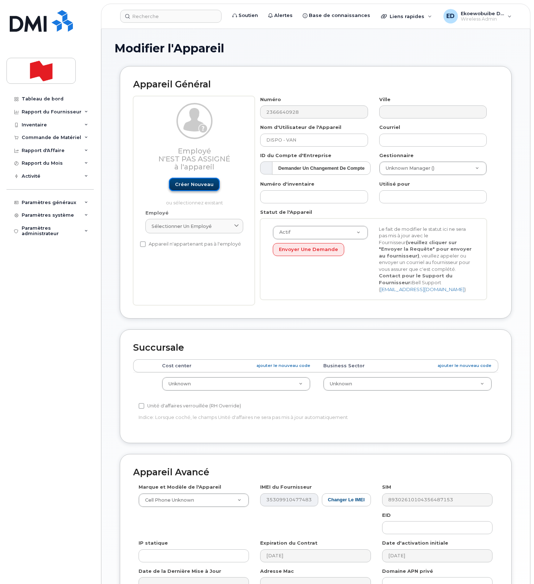
click at [197, 185] on link "Créer nouveau" at bounding box center [194, 184] width 51 height 13
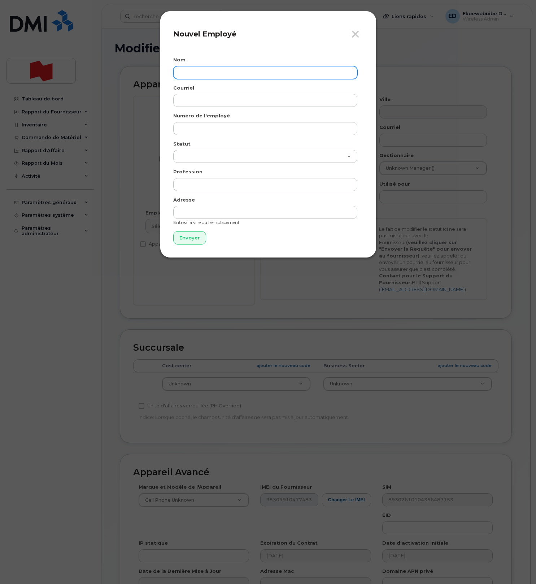
click at [194, 75] on input "text" at bounding box center [265, 72] width 184 height 13
paste input "[PERSON_NAME]"
type input "[PERSON_NAME]"
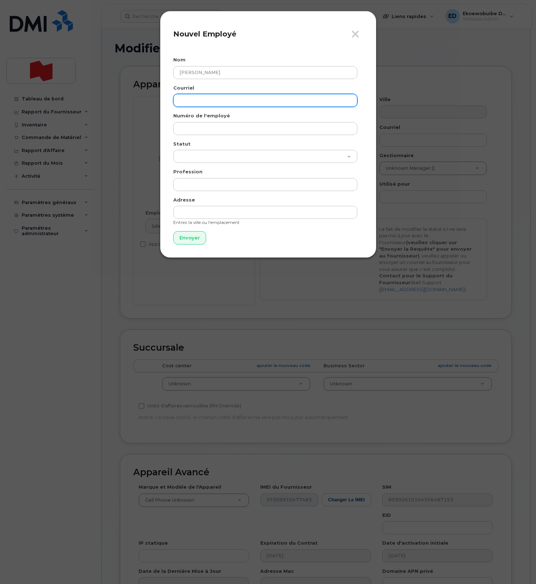
click at [193, 104] on input "email" at bounding box center [265, 100] width 184 height 13
paste input "[PERSON_NAME][EMAIL_ADDRESS][DOMAIN_NAME]"
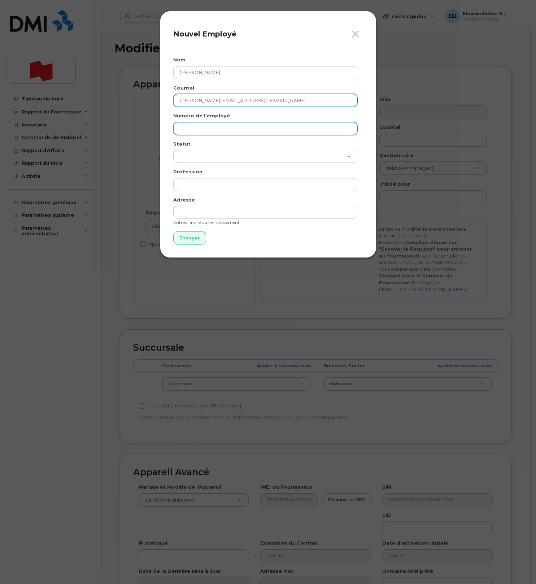
type input "[PERSON_NAME][EMAIL_ADDRESS][DOMAIN_NAME]"
click at [189, 129] on input "text" at bounding box center [265, 128] width 184 height 13
paste input "[PERSON_NAME][EMAIL_ADDRESS][DOMAIN_NAME]"
type input "[PERSON_NAME][EMAIL_ADDRESS][DOMAIN_NAME]"
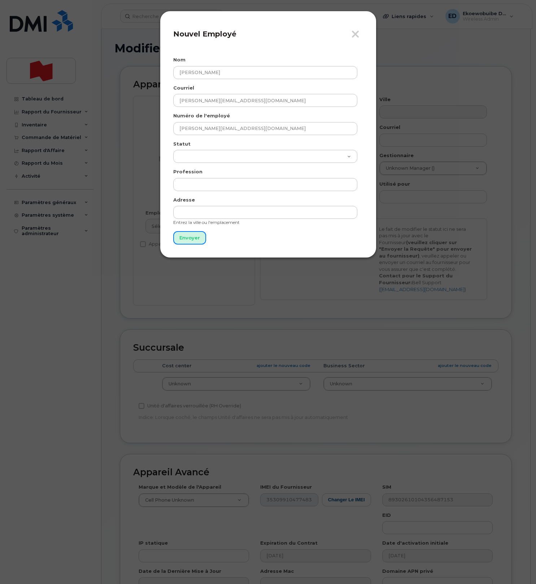
drag, startPoint x: 184, startPoint y: 240, endPoint x: 188, endPoint y: 243, distance: 4.3
click at [184, 240] on input "Envoyer" at bounding box center [189, 237] width 33 height 13
type input "Envoyer"
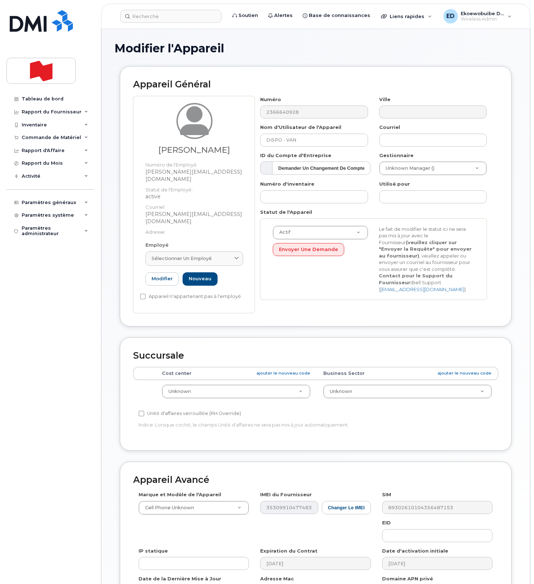
drag, startPoint x: 220, startPoint y: 243, endPoint x: 212, endPoint y: 269, distance: 27.5
click at [220, 255] on div "Sélectionner un employé" at bounding box center [195, 258] width 86 height 7
paste input "[PERSON_NAME][EMAIL_ADDRESS][DOMAIN_NAME]"
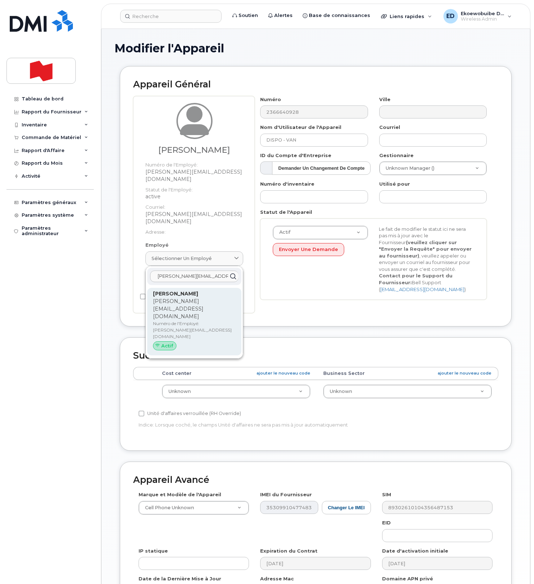
type input "[PERSON_NAME][EMAIL_ADDRESS][DOMAIN_NAME]"
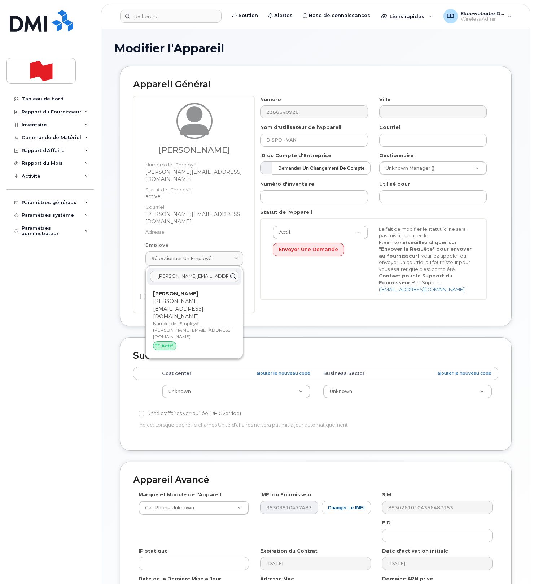
click at [180, 320] on p "Numéro de l'Employé: robbie.dumba@nbc.ca" at bounding box center [194, 329] width 83 height 19
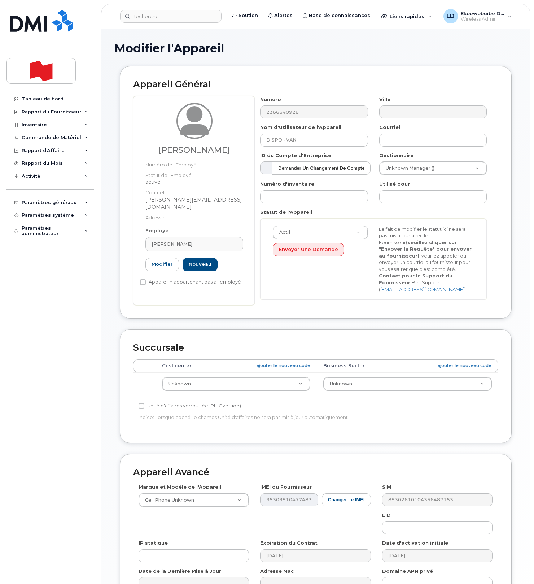
type input "[PERSON_NAME]"
type input "[PERSON_NAME][EMAIL_ADDRESS][DOMAIN_NAME]"
drag, startPoint x: 434, startPoint y: 186, endPoint x: 385, endPoint y: 184, distance: 48.8
click at [375, 183] on body "Soutien Alertes Base de connaissances Liens rapides Suspendre/Supprimer l’appar…" at bounding box center [267, 334] width 534 height 669
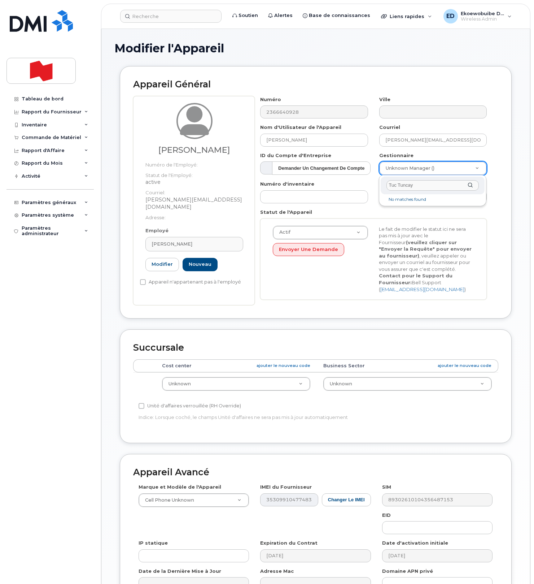
paste input "tuc.tuncay@nbc.ca"
type input "tuc.tuncay@nbc.ca"
type input "1957463"
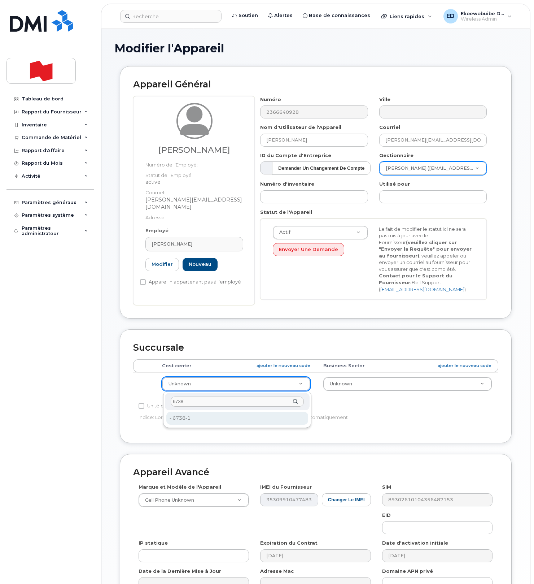
type input "6738"
drag, startPoint x: 215, startPoint y: 420, endPoint x: 223, endPoint y: 422, distance: 8.6
type input "22916314"
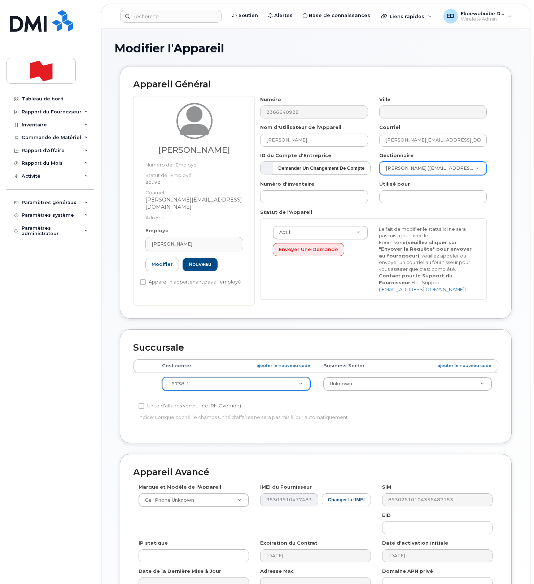
scroll to position [87, 0]
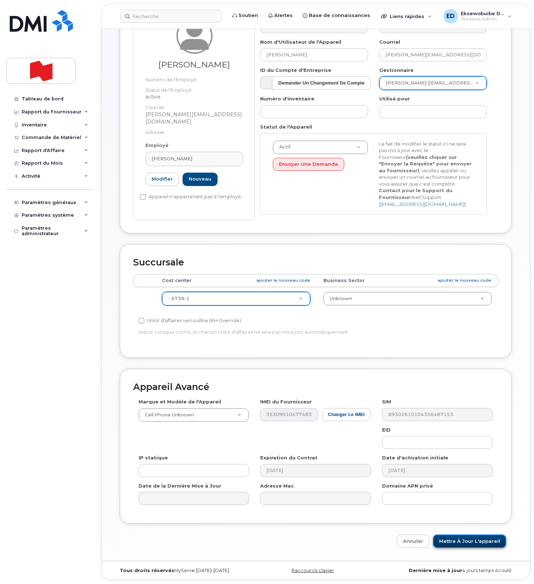
click at [456, 541] on input "Mettre à jour l'appareil" at bounding box center [469, 540] width 73 height 13
type input "Sauvegarde..."
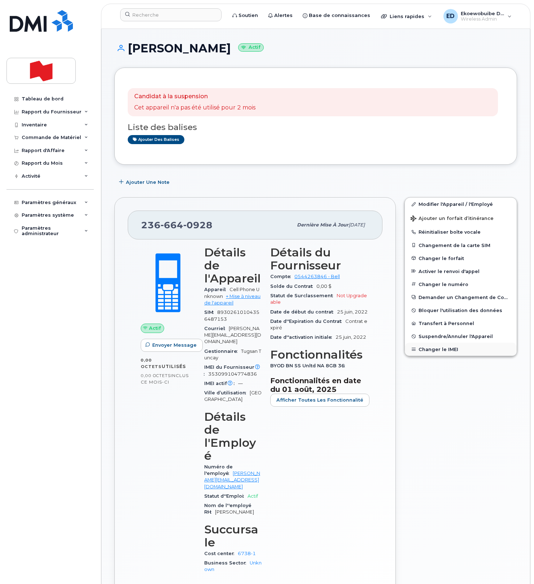
click at [434, 348] on button "Changer le IMEI" at bounding box center [461, 349] width 112 height 13
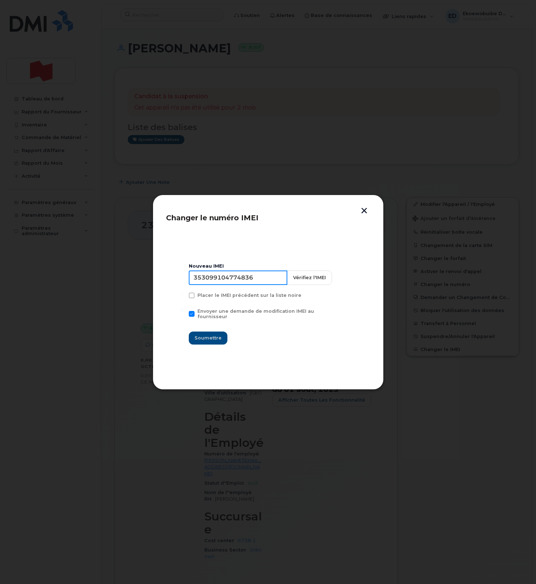
click at [247, 283] on input "353099104774836" at bounding box center [238, 277] width 99 height 14
type input "354216331039689"
click at [215, 334] on span "Soumettre" at bounding box center [208, 337] width 27 height 7
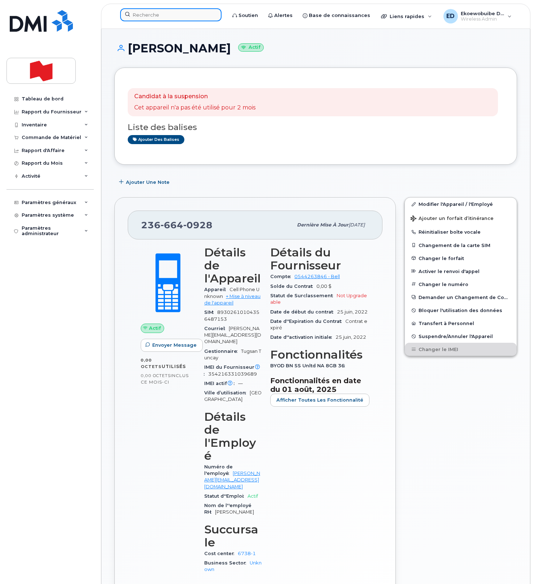
click at [139, 15] on input at bounding box center [170, 14] width 101 height 13
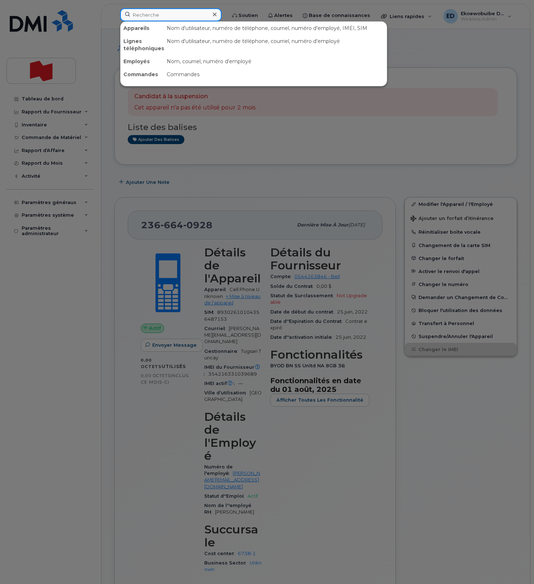
paste input "[PERSON_NAME]"
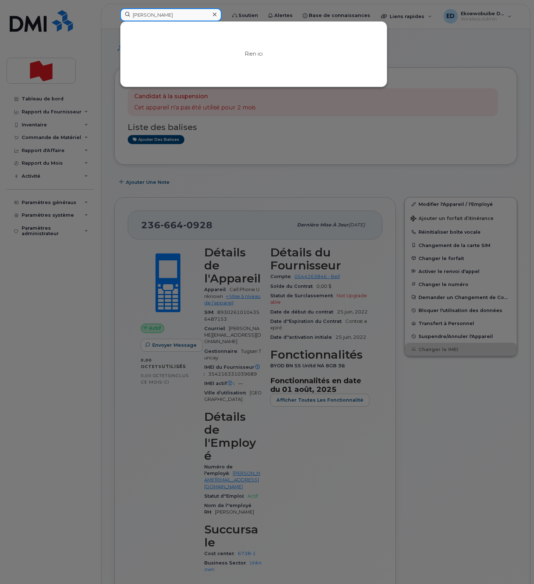
click at [179, 18] on input "[PERSON_NAME]" at bounding box center [170, 14] width 101 height 13
drag, startPoint x: 187, startPoint y: 16, endPoint x: 129, endPoint y: 15, distance: 58.1
click at [129, 15] on input "[PERSON_NAME]" at bounding box center [170, 14] width 101 height 13
paste input "[PHONE_NUMBER]"
click at [156, 15] on input "[PHONE_NUMBER]" at bounding box center [170, 14] width 101 height 13
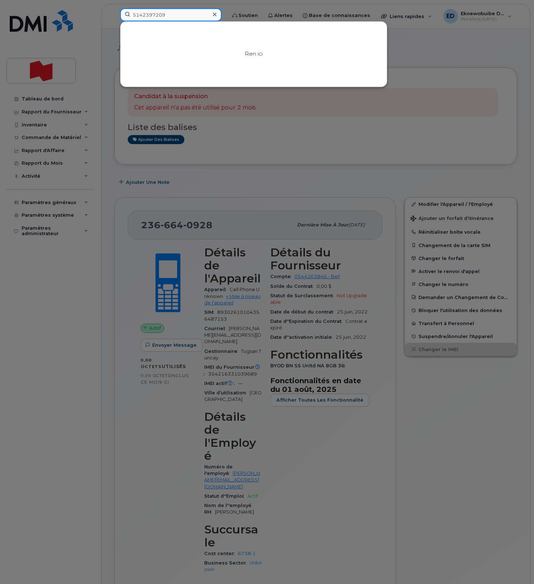
drag, startPoint x: 196, startPoint y: 12, endPoint x: 119, endPoint y: 10, distance: 76.2
click at [120, 10] on div "5142397209" at bounding box center [170, 14] width 101 height 13
drag, startPoint x: 138, startPoint y: 16, endPoint x: 143, endPoint y: 18, distance: 5.2
click at [138, 17] on input "5142397209" at bounding box center [170, 14] width 101 height 13
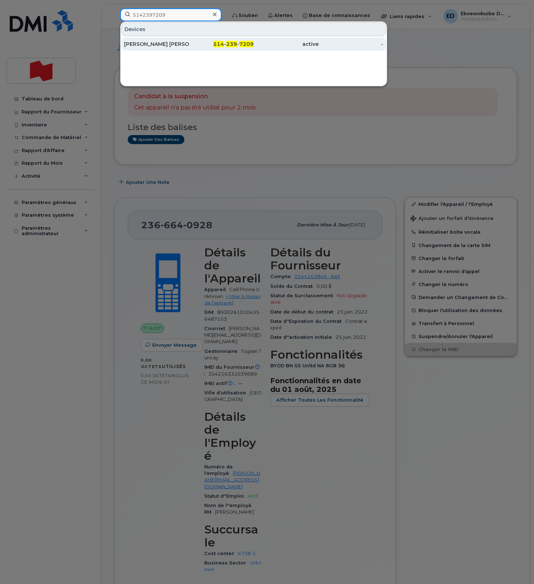
type input "5142397209"
click at [156, 46] on div "[PERSON_NAME] [PERSON_NAME]" at bounding box center [156, 43] width 65 height 7
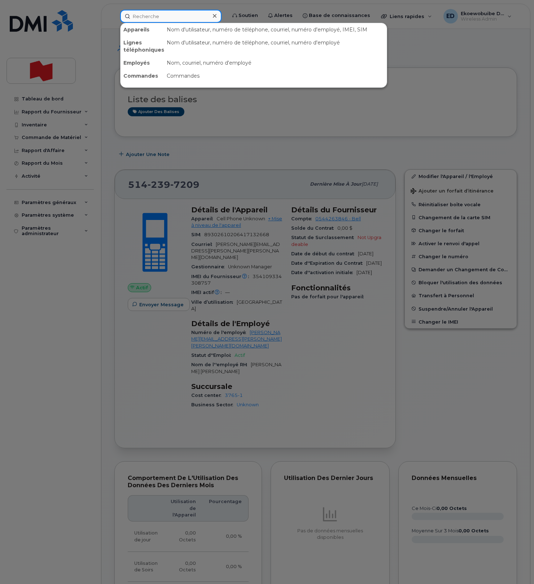
click at [166, 18] on input at bounding box center [170, 16] width 101 height 13
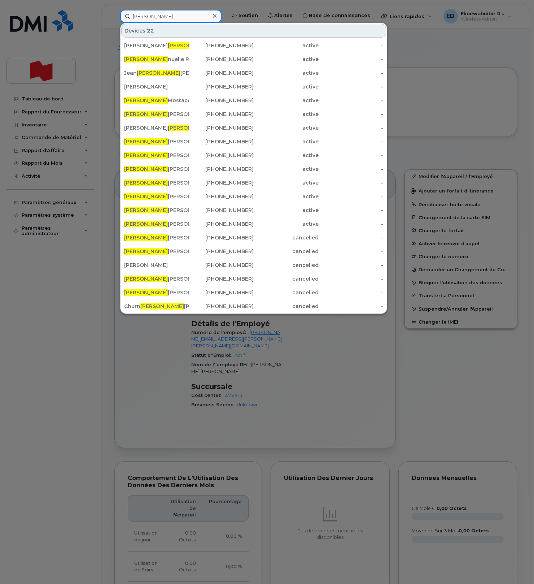
type input "[PERSON_NAME]"
